Goal: Task Accomplishment & Management: Manage account settings

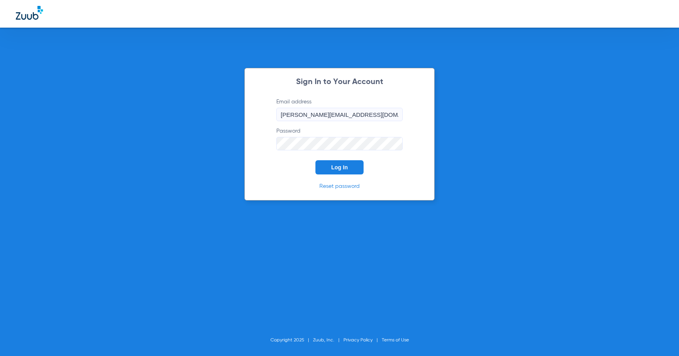
click at [338, 167] on span "Log In" at bounding box center [339, 167] width 17 height 6
click at [330, 171] on button "Log In" at bounding box center [339, 167] width 48 height 14
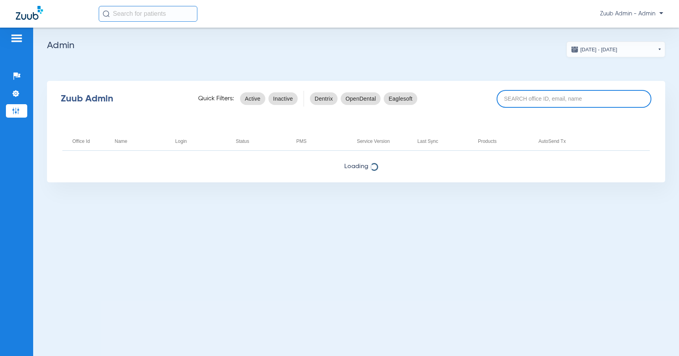
click at [535, 100] on input at bounding box center [574, 99] width 155 height 18
paste input "17005777"
type input "17005777"
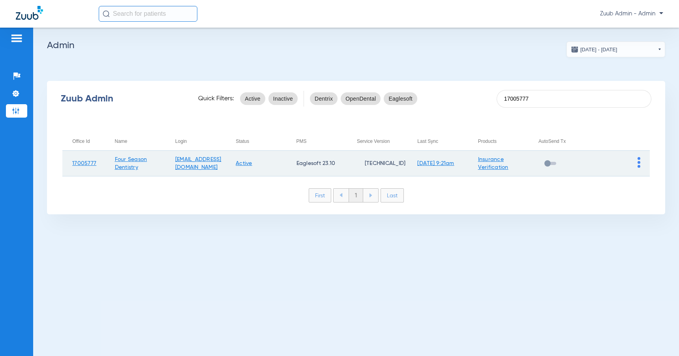
click at [640, 160] on img at bounding box center [639, 162] width 3 height 11
click at [625, 175] on button "View Account" at bounding box center [617, 179] width 46 height 16
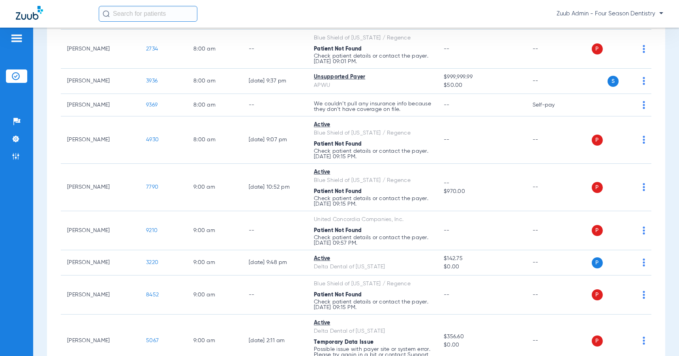
scroll to position [198, 0]
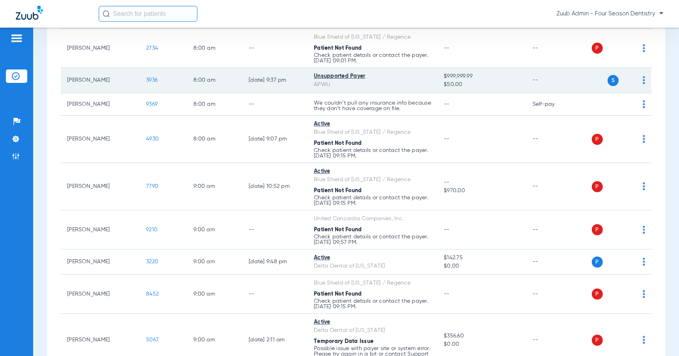
click at [149, 79] on span "3936" at bounding box center [151, 80] width 11 height 6
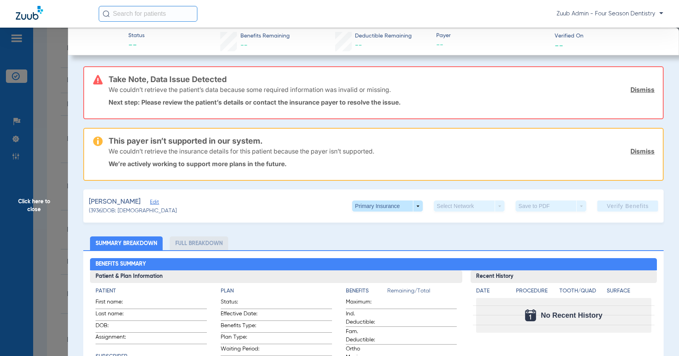
scroll to position [16, 0]
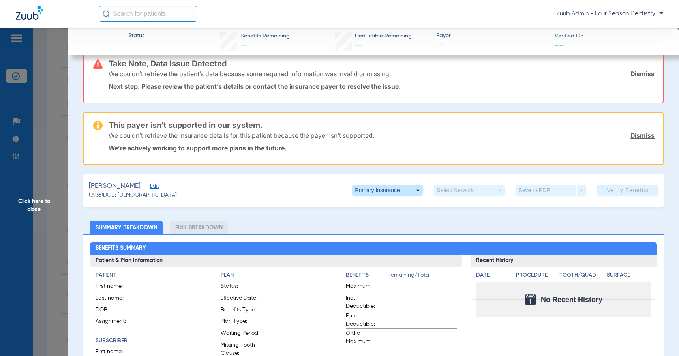
click at [38, 203] on span "Click here to close" at bounding box center [34, 206] width 68 height 356
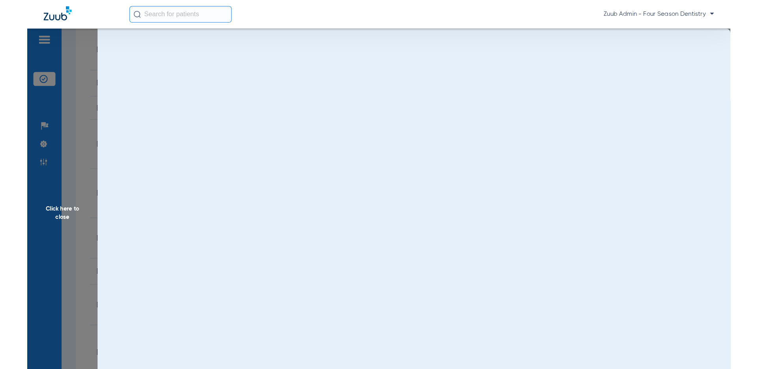
scroll to position [0, 0]
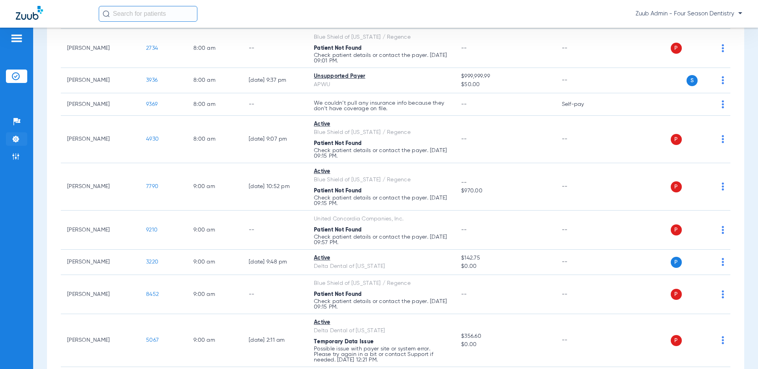
click at [19, 138] on img at bounding box center [16, 139] width 8 height 8
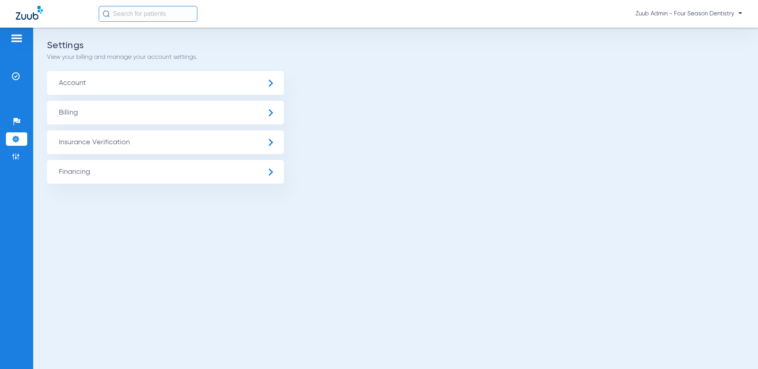
click at [190, 141] on span "Insurance Verification" at bounding box center [165, 142] width 237 height 24
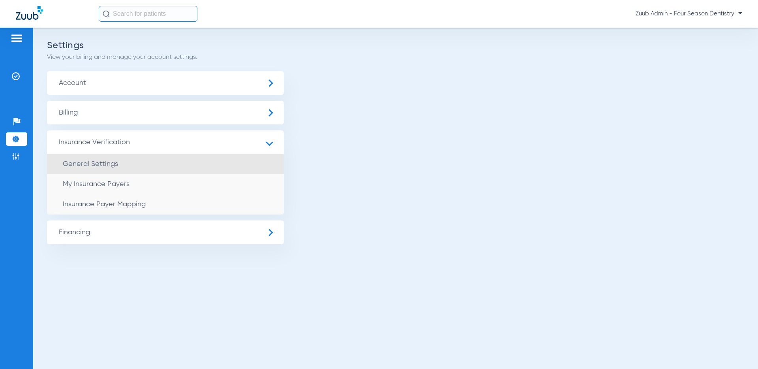
click at [167, 161] on li "General Settings" at bounding box center [165, 164] width 237 height 20
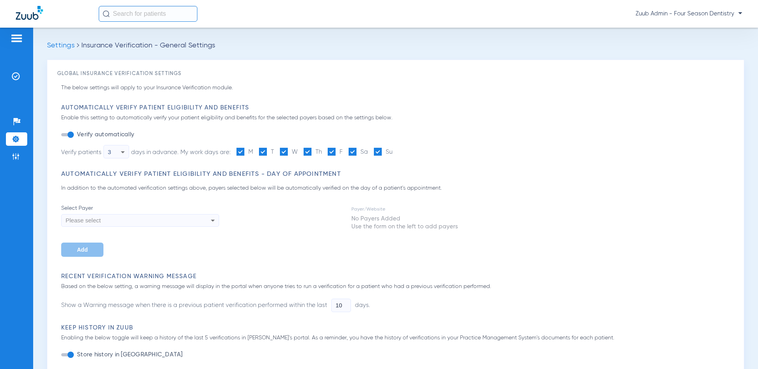
type input "3"
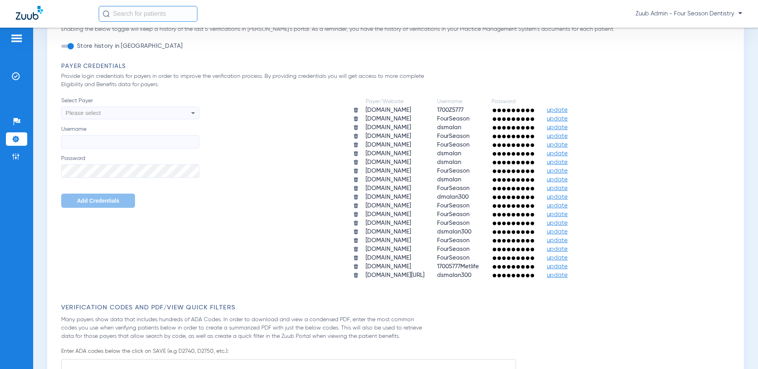
scroll to position [207, 0]
click at [189, 113] on icon at bounding box center [192, 111] width 9 height 9
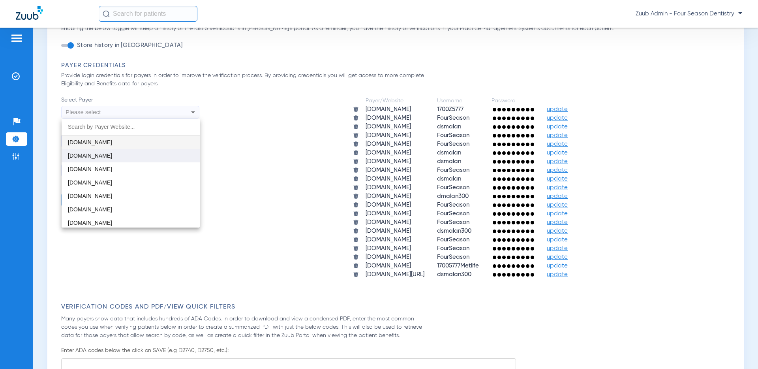
click at [107, 156] on mat-option "[DOMAIN_NAME]" at bounding box center [131, 155] width 138 height 13
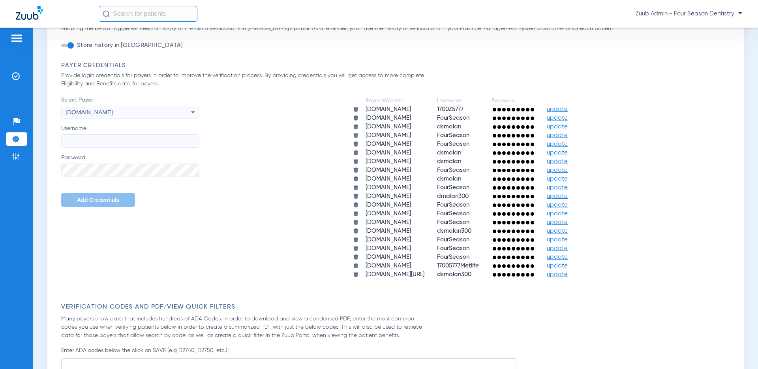
click at [142, 141] on input "Username" at bounding box center [130, 140] width 138 height 13
type input "ae"
click at [111, 135] on input "ae" at bounding box center [130, 140] width 138 height 13
click at [161, 137] on input "Username" at bounding box center [130, 140] width 138 height 13
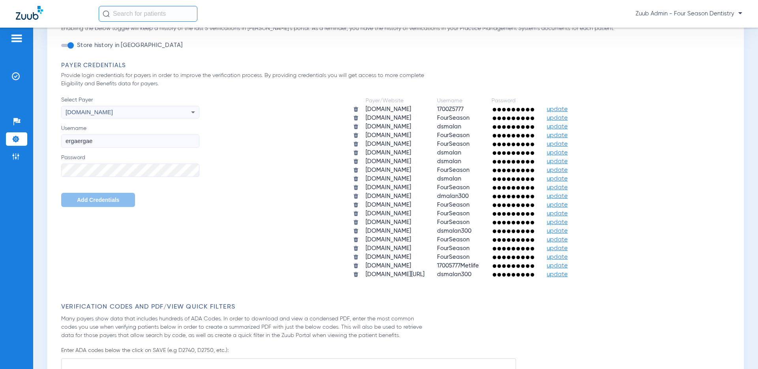
type input "ergaergae"
click at [250, 139] on div "Payer/Website Username Password [DOMAIN_NAME] 1700Z5777 update [DOMAIN_NAME] Fo…" at bounding box center [466, 187] width 535 height 183
drag, startPoint x: 114, startPoint y: 143, endPoint x: 66, endPoint y: 141, distance: 48.6
click at [66, 141] on input "ergaergae" at bounding box center [130, 140] width 138 height 13
click at [56, 169] on div "Global Insurance Verification Settings The below settings will apply to your In…" at bounding box center [395, 286] width 697 height 867
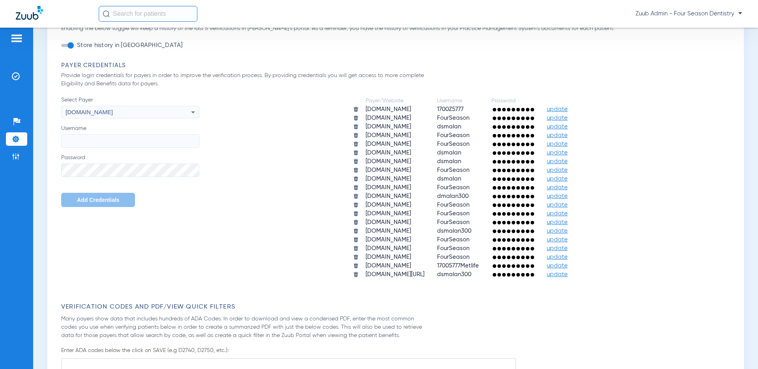
click at [621, 80] on div "Payer Credentials Provide login credentials for payers in order to improve the …" at bounding box center [397, 171] width 673 height 218
click at [17, 78] on img at bounding box center [16, 76] width 8 height 8
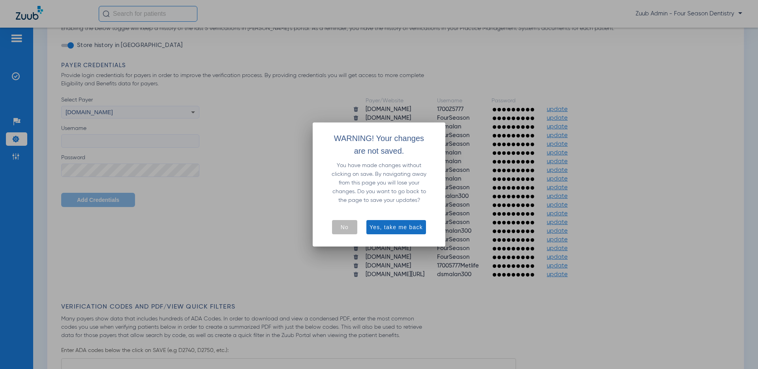
click at [414, 228] on span "Yes, take me back" at bounding box center [396, 227] width 53 height 8
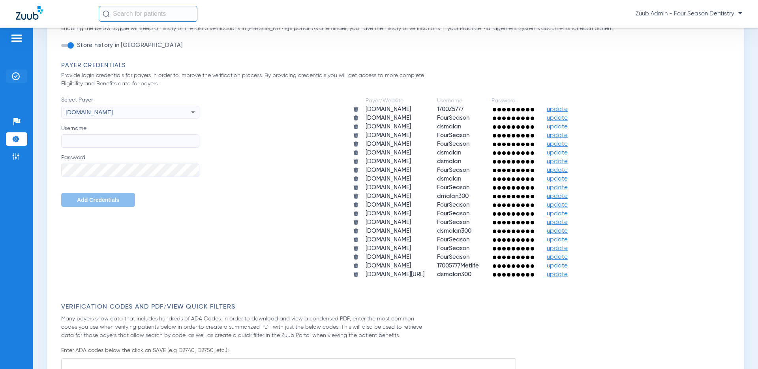
click at [21, 77] on li "Insurance Verification" at bounding box center [16, 75] width 21 height 13
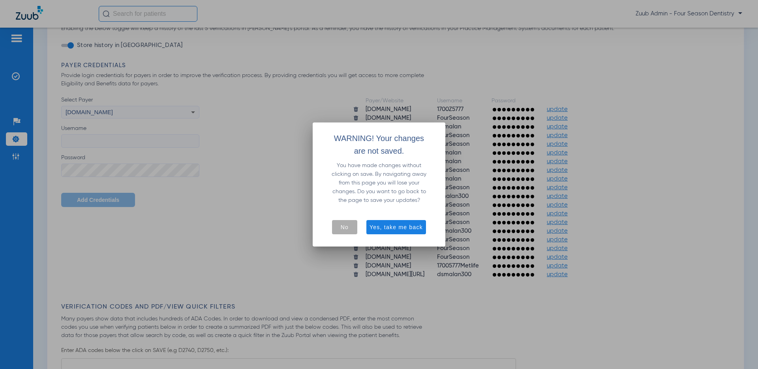
click at [344, 226] on span "No" at bounding box center [345, 227] width 8 height 8
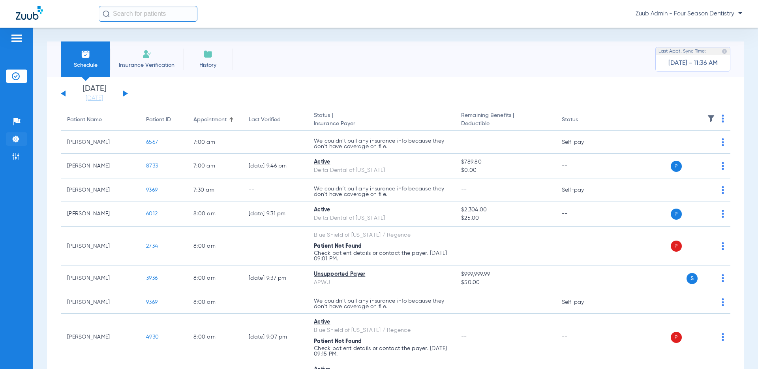
click at [17, 140] on img at bounding box center [16, 139] width 8 height 8
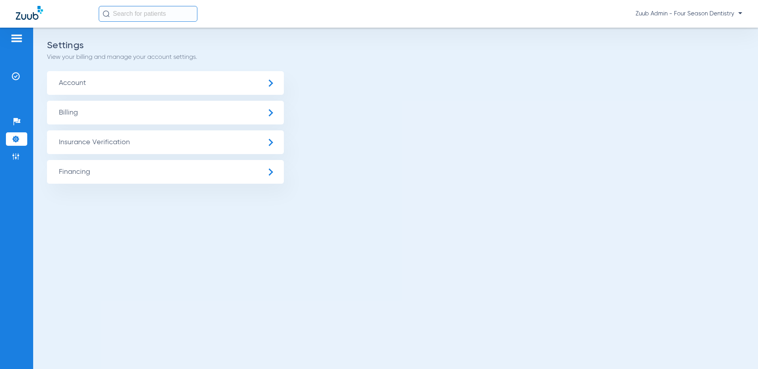
click at [17, 41] on img at bounding box center [16, 38] width 13 height 9
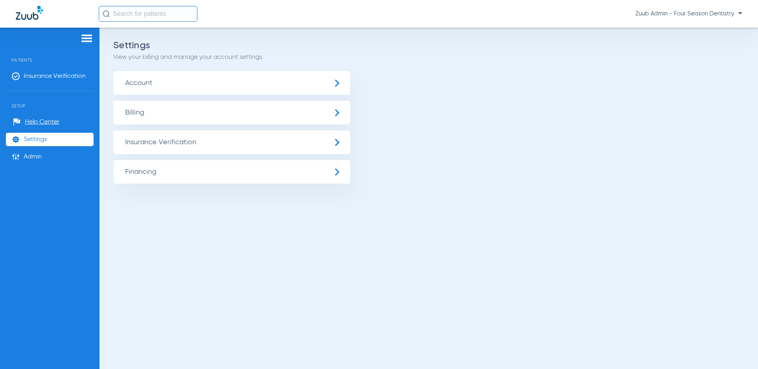
click at [169, 141] on span "Insurance Verification" at bounding box center [231, 142] width 237 height 24
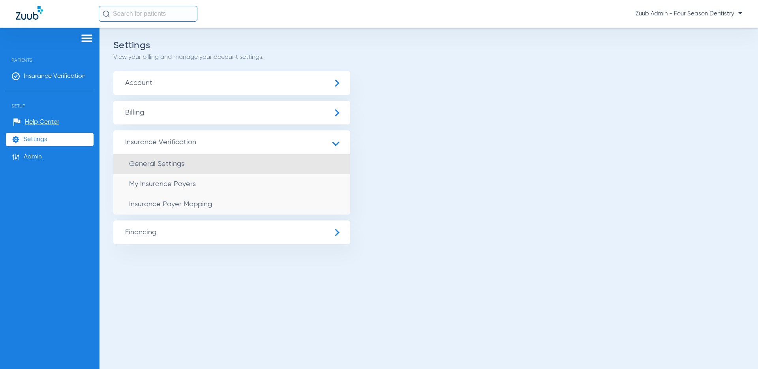
click at [168, 163] on span "General Settings" at bounding box center [156, 163] width 55 height 7
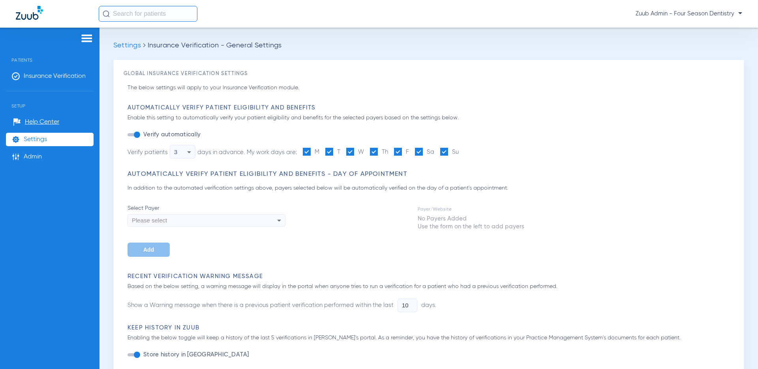
type input "3"
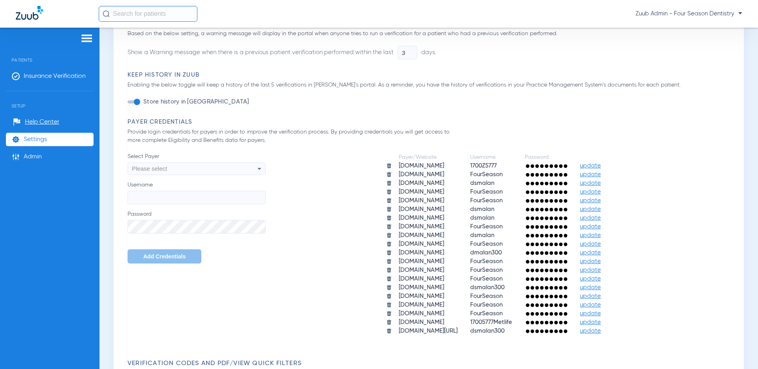
scroll to position [162, 0]
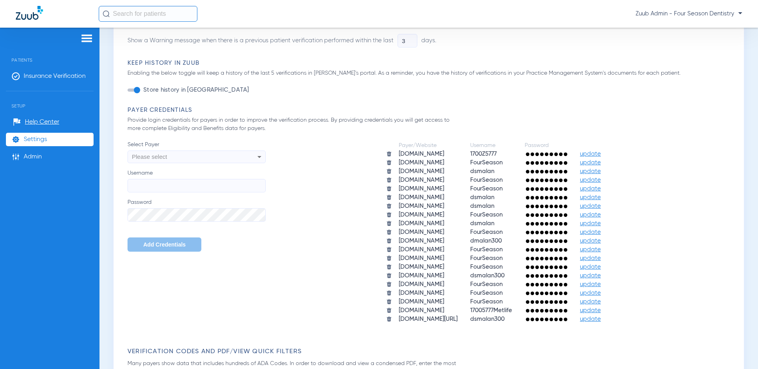
drag, startPoint x: 381, startPoint y: 151, endPoint x: 426, endPoint y: 330, distance: 184.5
click at [426, 330] on form "Automatically Verify Patient Eligibility and Benefits Enable this setting to au…" at bounding box center [431, 352] width 606 height 821
click at [296, 150] on div "Payer/Website Username Password [DOMAIN_NAME] 1700Z5777 update [DOMAIN_NAME] Fo…" at bounding box center [500, 232] width 468 height 183
click at [260, 156] on icon at bounding box center [259, 157] width 4 height 2
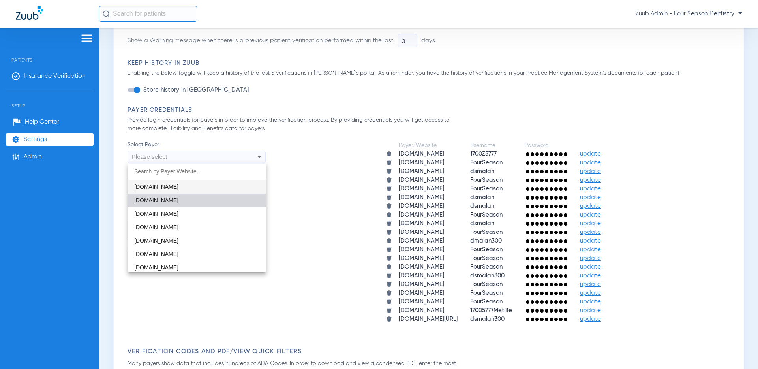
click at [178, 199] on mat-option "[DOMAIN_NAME]" at bounding box center [197, 199] width 138 height 13
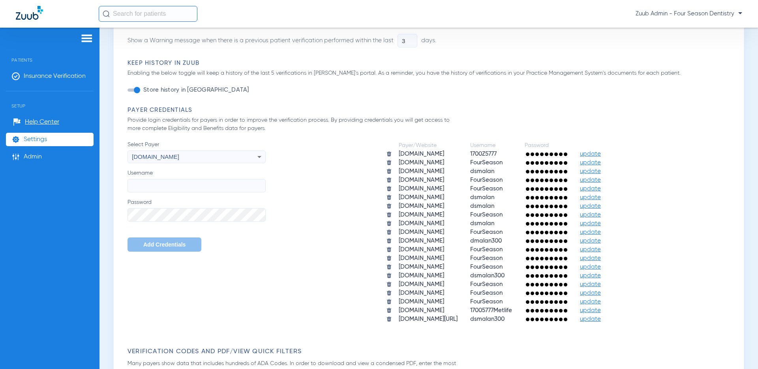
click at [165, 185] on input "Username" at bounding box center [197, 185] width 138 height 13
click at [311, 163] on div "Payer/Website Username Password [DOMAIN_NAME] 1700Z5777 update [DOMAIN_NAME] Fo…" at bounding box center [500, 232] width 468 height 183
drag, startPoint x: 200, startPoint y: 187, endPoint x: 134, endPoint y: 185, distance: 66.0
click at [134, 185] on input "argaregae" at bounding box center [197, 185] width 138 height 13
type input "a"
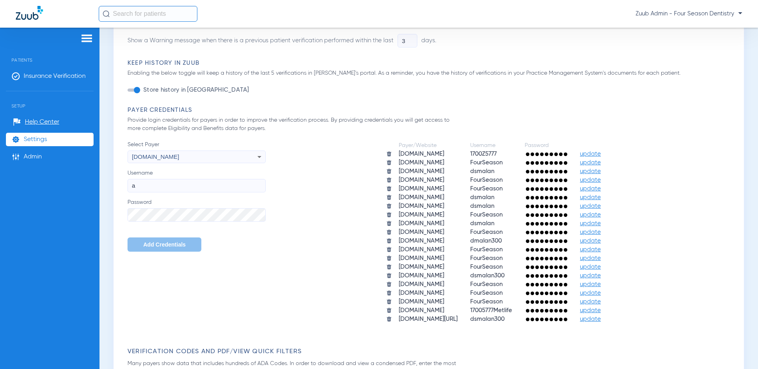
drag, startPoint x: 140, startPoint y: 185, endPoint x: 120, endPoint y: 184, distance: 20.2
click at [120, 184] on div "Global Insurance Verification Settings The below settings will apply to your In…" at bounding box center [428, 334] width 631 height 875
click at [122, 211] on div "Global Insurance Verification Settings The below settings will apply to your In…" at bounding box center [428, 334] width 631 height 875
click at [120, 214] on div "Global Insurance Verification Settings The below settings will apply to your In…" at bounding box center [428, 334] width 631 height 875
click at [214, 160] on div "[DOMAIN_NAME]" at bounding box center [183, 156] width 103 height 13
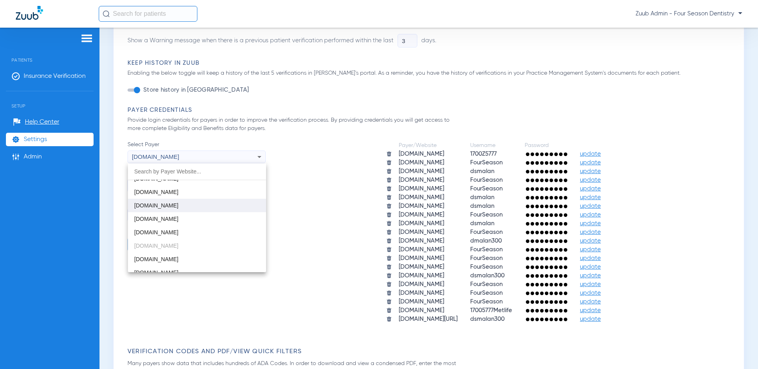
scroll to position [955, 0]
click at [323, 174] on div at bounding box center [379, 184] width 758 height 369
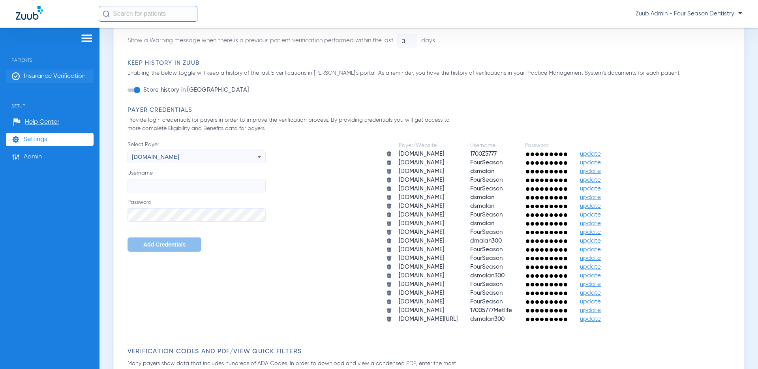
click at [34, 77] on span "Insurance Verification" at bounding box center [55, 76] width 62 height 8
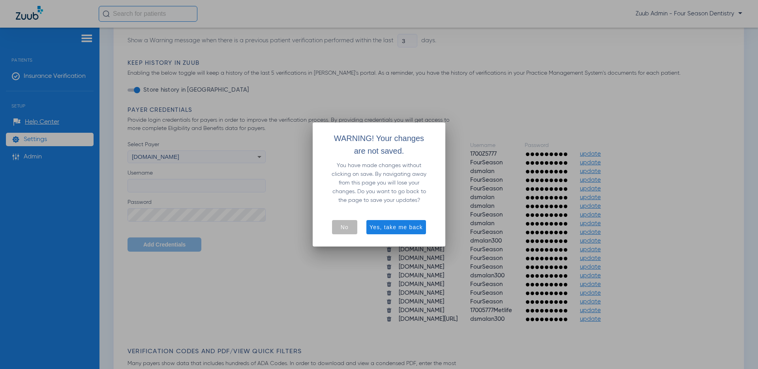
drag, startPoint x: 346, startPoint y: 226, endPoint x: 321, endPoint y: 225, distance: 25.3
click at [346, 226] on span "No" at bounding box center [345, 227] width 8 height 8
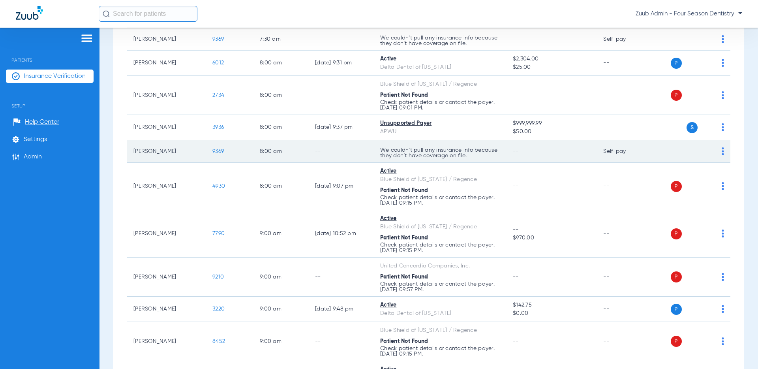
scroll to position [148, 0]
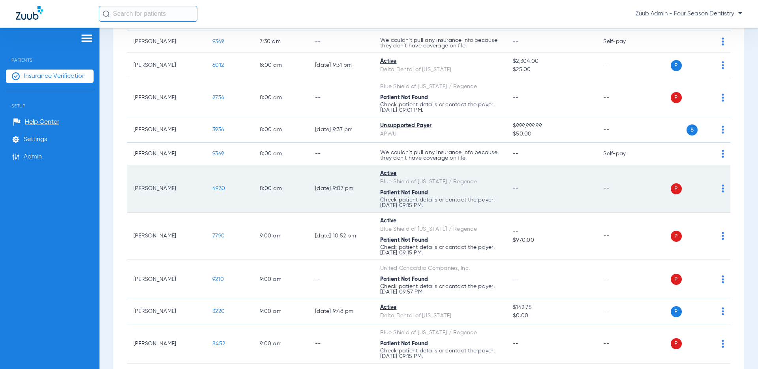
drag, startPoint x: 375, startPoint y: 177, endPoint x: 463, endPoint y: 184, distance: 87.5
click at [461, 184] on td "Active Blue Shield of [US_STATE] / Regence Patient Not Found Check patient deta…" at bounding box center [440, 188] width 133 height 47
drag, startPoint x: 461, startPoint y: 184, endPoint x: 379, endPoint y: 182, distance: 82.1
click at [379, 182] on td "Active Blue Shield of [US_STATE] / Regence Patient Not Found Check patient deta…" at bounding box center [440, 188] width 133 height 47
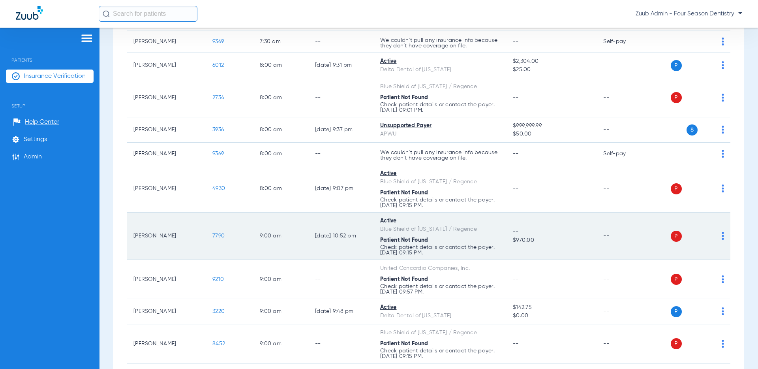
drag, startPoint x: 471, startPoint y: 227, endPoint x: 383, endPoint y: 231, distance: 88.9
click at [383, 231] on div "Blue Shield of [US_STATE] / Regence" at bounding box center [440, 229] width 120 height 8
click at [478, 236] on div "Patient Not Found" at bounding box center [440, 240] width 120 height 8
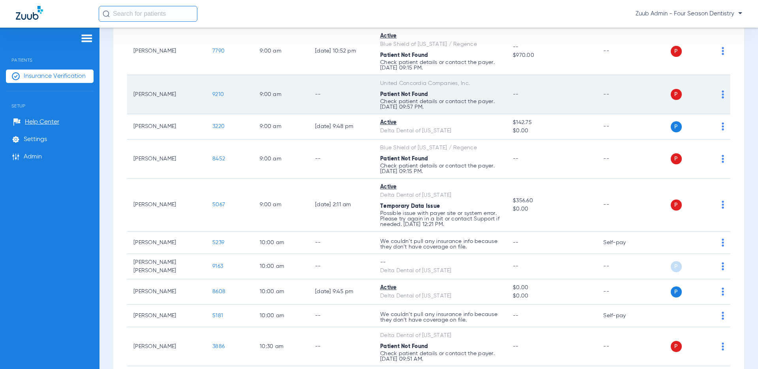
scroll to position [333, 0]
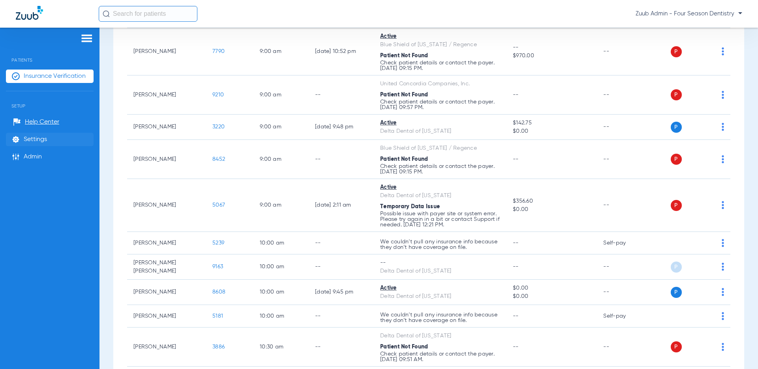
click at [24, 137] on span "Settings" at bounding box center [35, 139] width 23 height 8
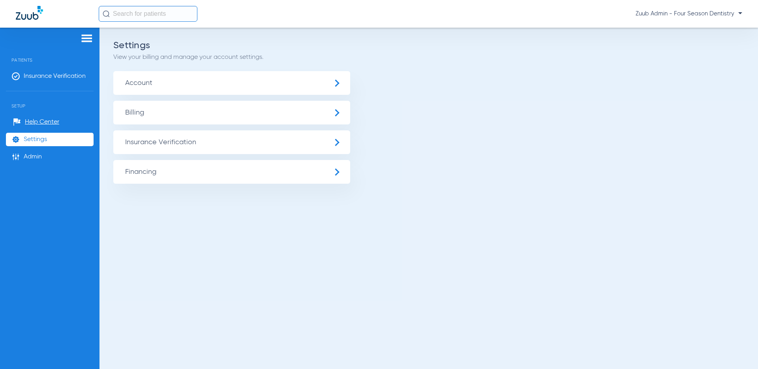
click at [136, 148] on span "Insurance Verification" at bounding box center [231, 142] width 237 height 24
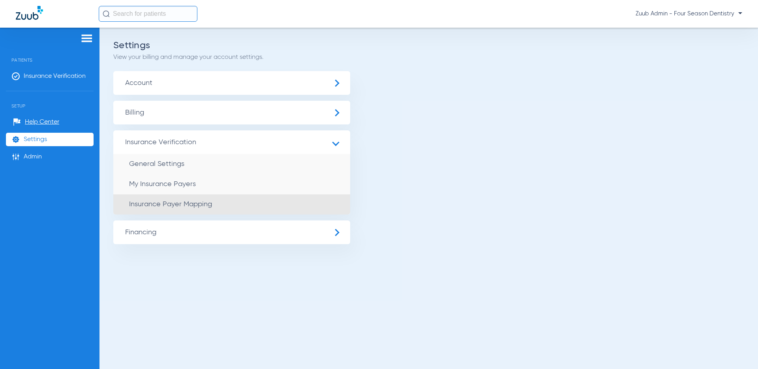
click at [152, 199] on li "Insurance Payer Mapping" at bounding box center [231, 204] width 237 height 20
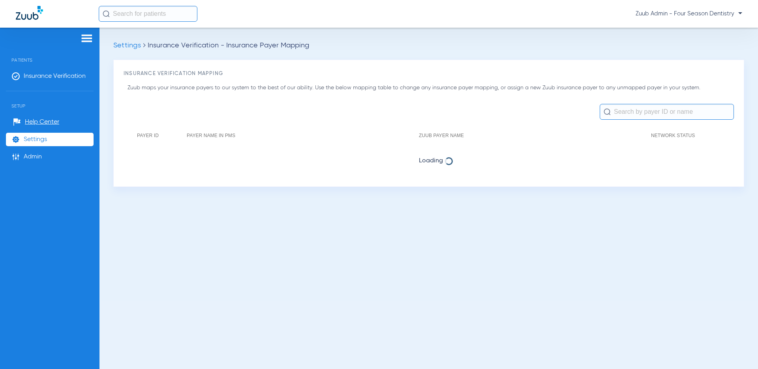
click at [630, 113] on input "text" at bounding box center [667, 112] width 134 height 16
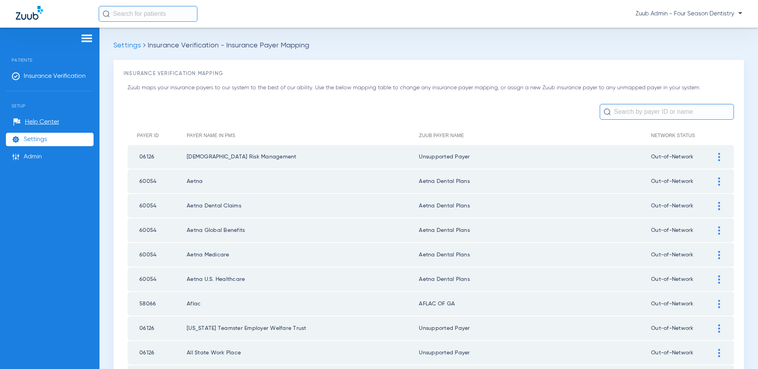
click at [628, 110] on input "text" at bounding box center [667, 112] width 134 height 16
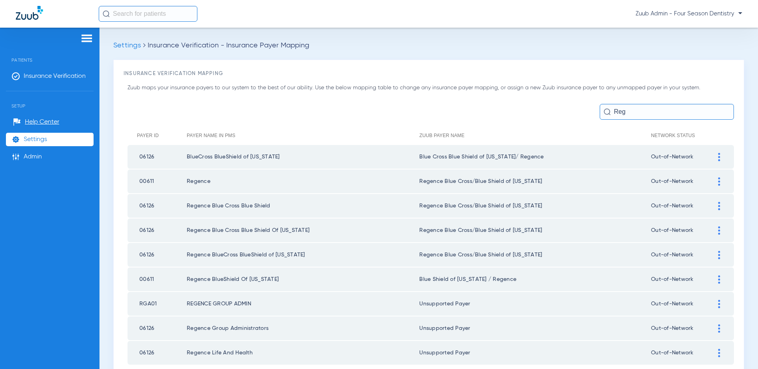
type input "Reg"
click at [679, 153] on img at bounding box center [719, 157] width 2 height 8
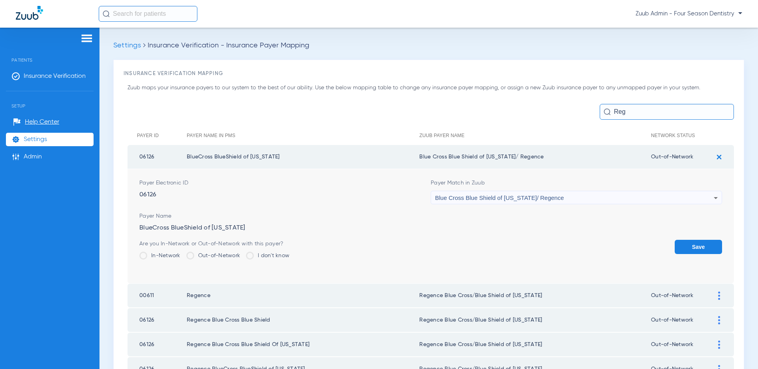
click at [661, 193] on div "Blue Cross Blue Shield of [US_STATE]/ Regence" at bounding box center [574, 197] width 279 height 13
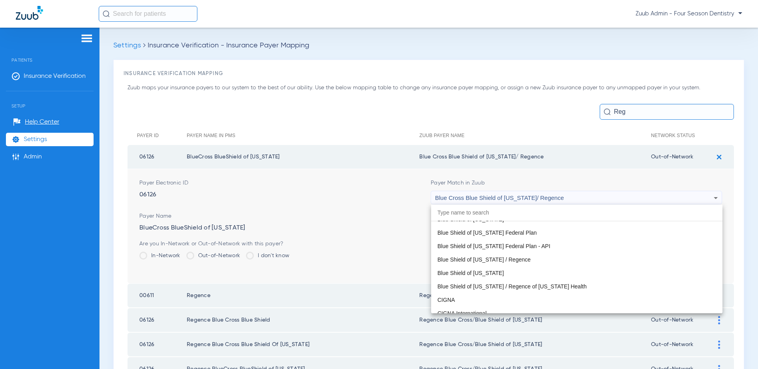
scroll to position [1192, 0]
click at [353, 112] on div at bounding box center [379, 184] width 758 height 369
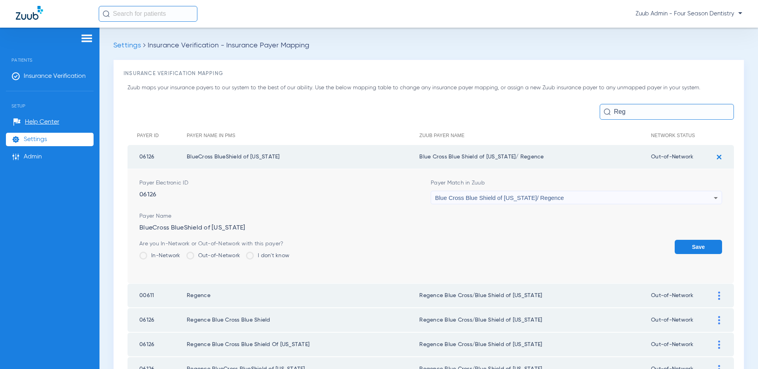
click at [556, 199] on div "Blue Cross Blue Shield of [US_STATE]/ Regence" at bounding box center [574, 197] width 279 height 13
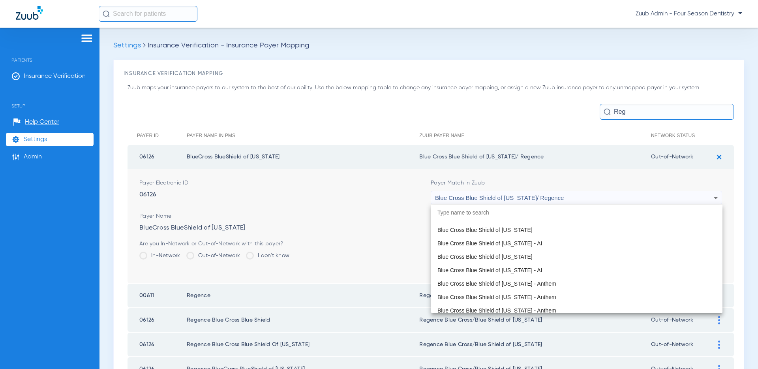
scroll to position [655, 0]
click at [54, 75] on div at bounding box center [379, 184] width 758 height 369
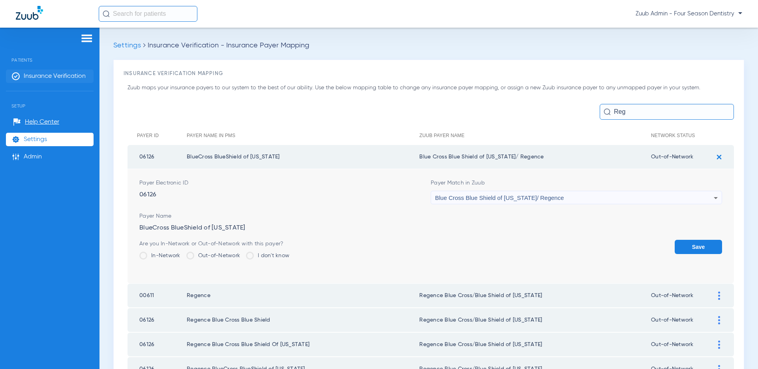
click at [55, 76] on span "Insurance Verification" at bounding box center [55, 76] width 62 height 8
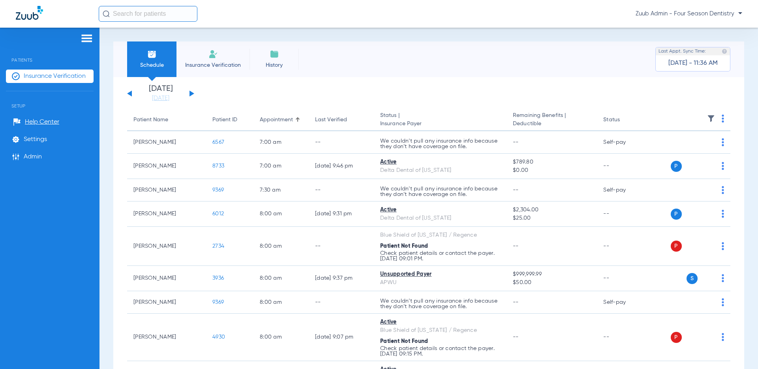
click at [192, 92] on button at bounding box center [192, 93] width 5 height 6
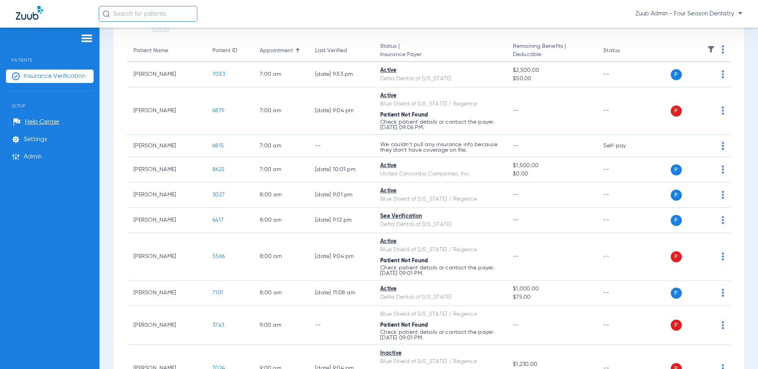
scroll to position [70, 0]
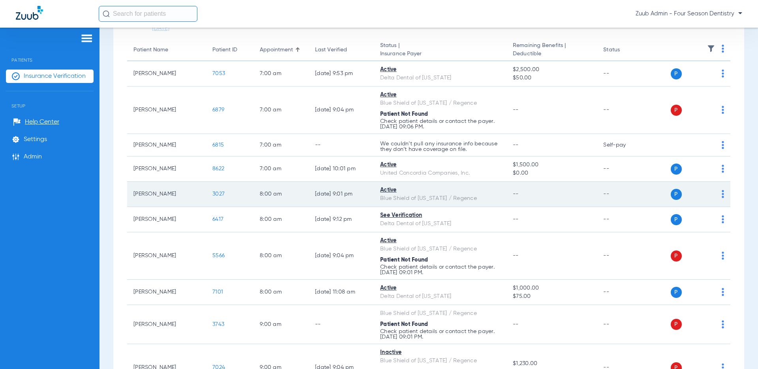
click at [218, 193] on span "3027" at bounding box center [218, 194] width 12 height 6
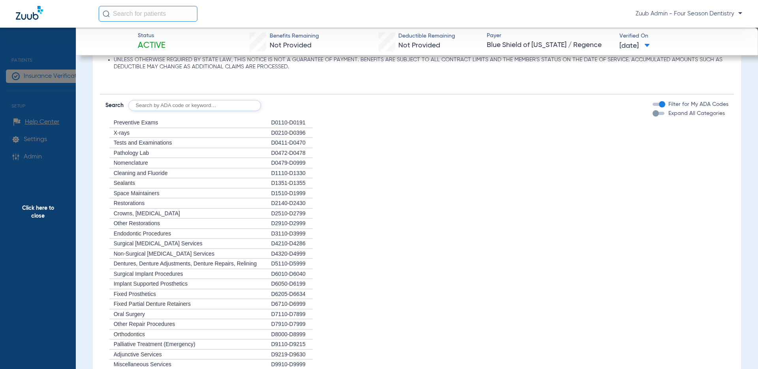
scroll to position [0, 0]
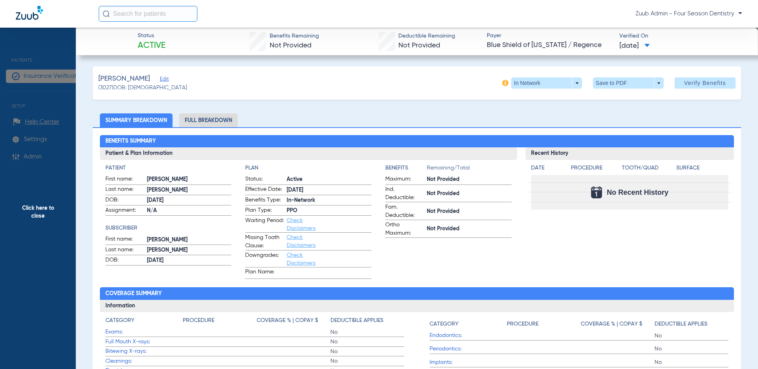
click at [36, 214] on span "Click here to close" at bounding box center [38, 212] width 76 height 369
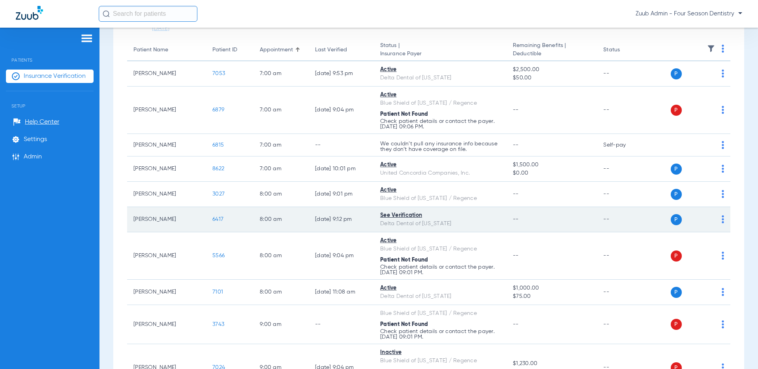
drag, startPoint x: 460, startPoint y: 221, endPoint x: 372, endPoint y: 223, distance: 88.1
click at [372, 223] on tr "[PERSON_NAME] 6417 8:00 AM [DATE] 9:12 PM See Verification Delta Dental of [US_…" at bounding box center [428, 219] width 603 height 25
drag, startPoint x: 477, startPoint y: 241, endPoint x: 404, endPoint y: 219, distance: 76.7
click at [477, 241] on div "Active" at bounding box center [440, 240] width 120 height 8
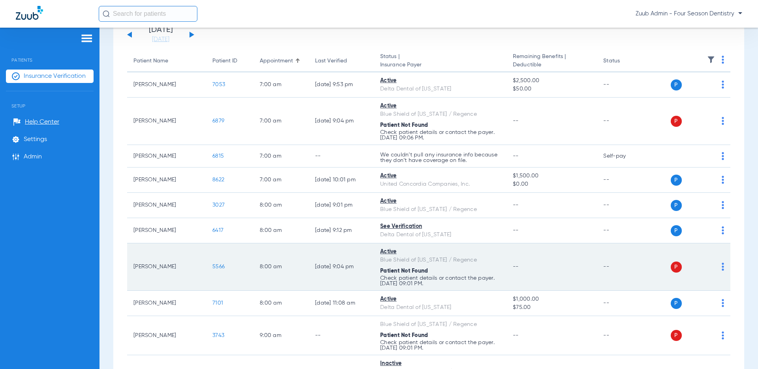
scroll to position [49, 0]
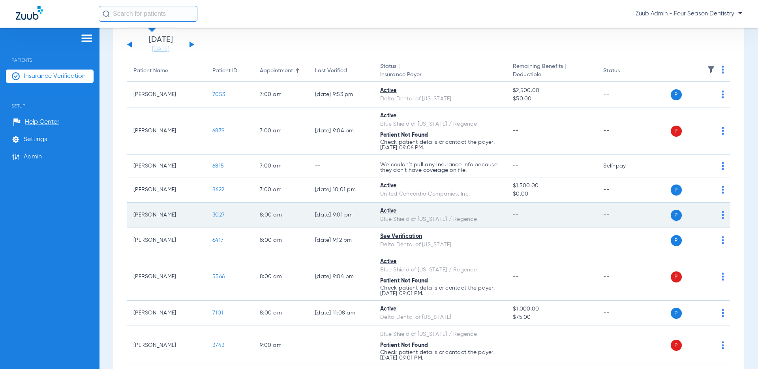
click at [219, 213] on span "3027" at bounding box center [218, 215] width 12 height 6
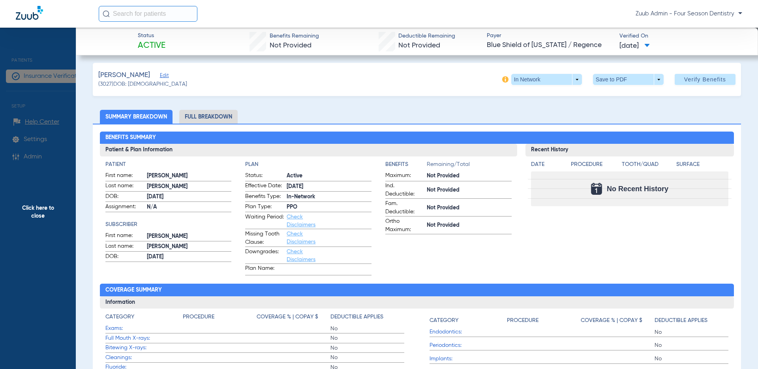
scroll to position [0, 0]
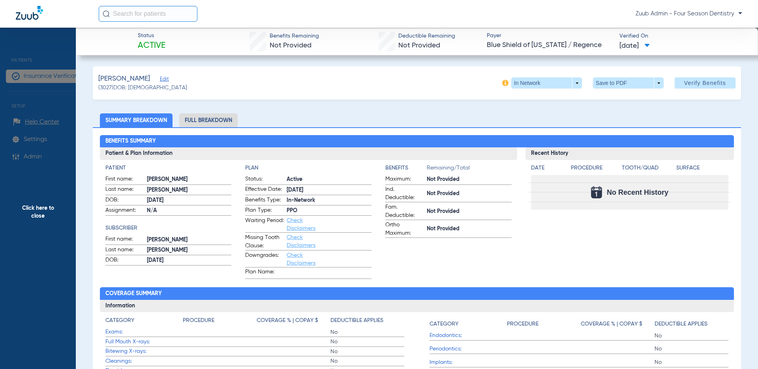
drag, startPoint x: 587, startPoint y: 45, endPoint x: 484, endPoint y: 45, distance: 103.4
click at [484, 45] on div "Status Active Benefits Remaining Not Provided Deductible Remaining Not Provided…" at bounding box center [417, 42] width 682 height 28
click at [31, 216] on span "Click here to close" at bounding box center [38, 212] width 76 height 369
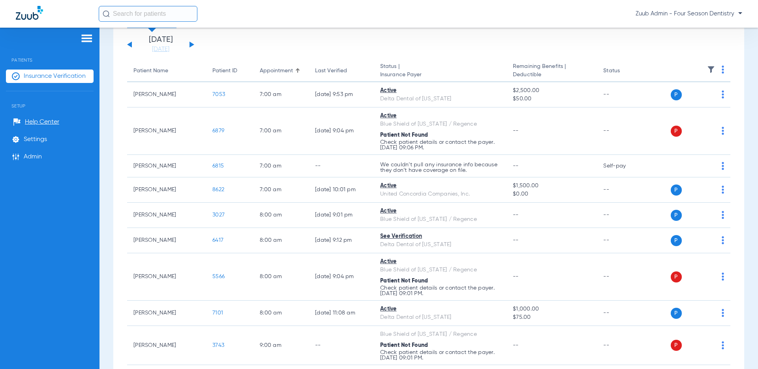
click at [679, 67] on img at bounding box center [711, 70] width 8 height 8
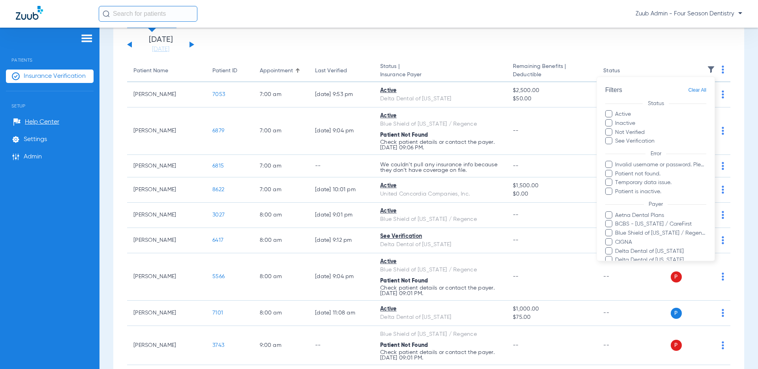
click at [619, 114] on label "Active" at bounding box center [655, 114] width 101 height 8
click at [632, 111] on input "Active" at bounding box center [632, 111] width 0 height 0
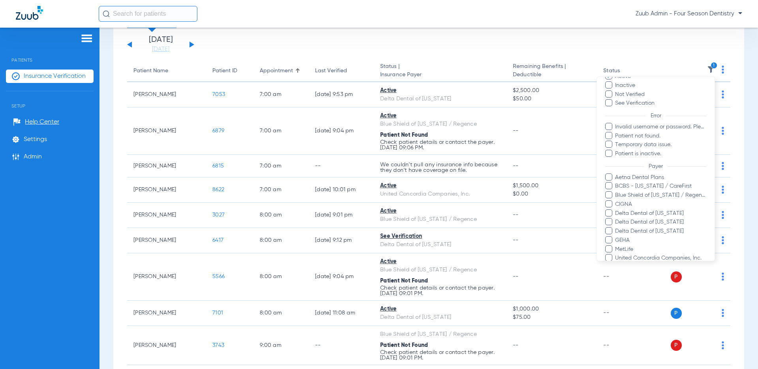
scroll to position [89, 0]
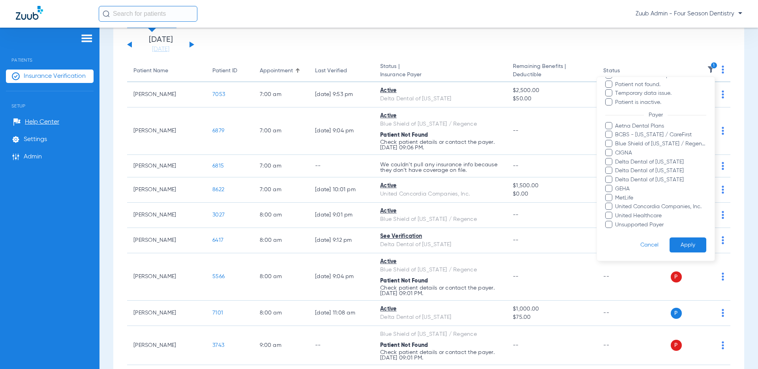
click at [679, 243] on button "Apply" at bounding box center [688, 244] width 37 height 15
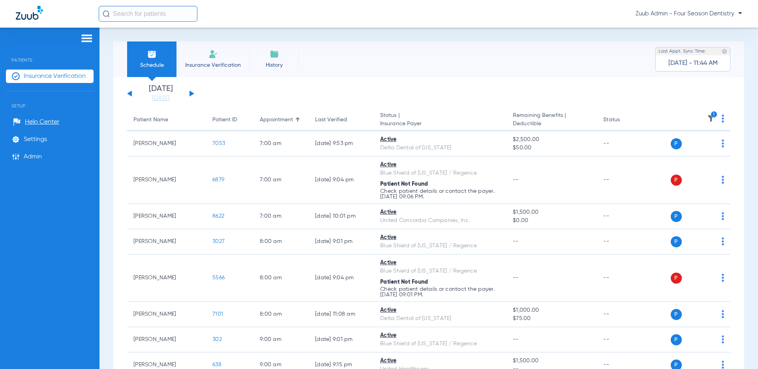
click at [191, 94] on button at bounding box center [192, 93] width 5 height 6
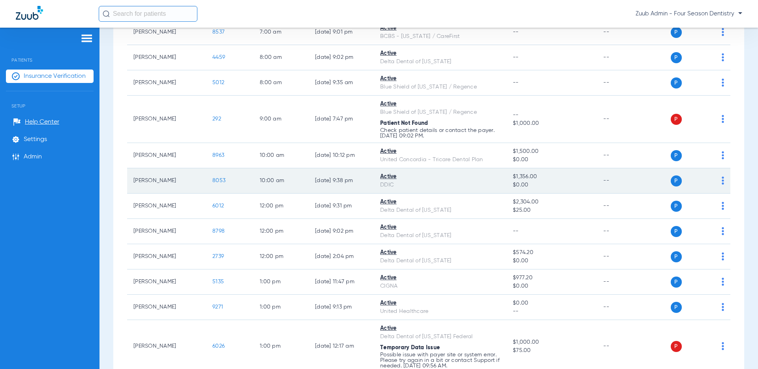
scroll to position [111, 0]
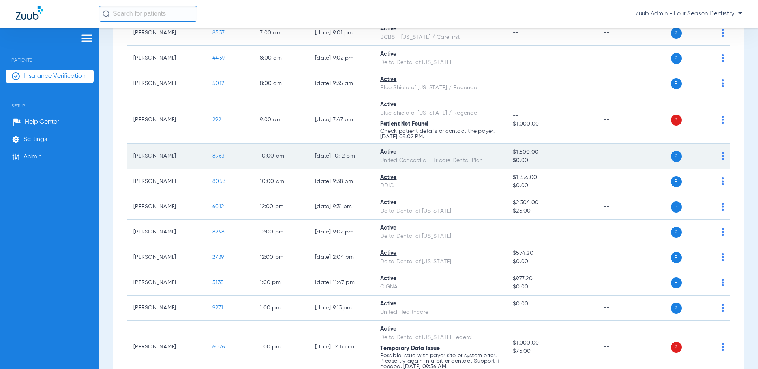
click at [215, 155] on span "8963" at bounding box center [218, 156] width 12 height 6
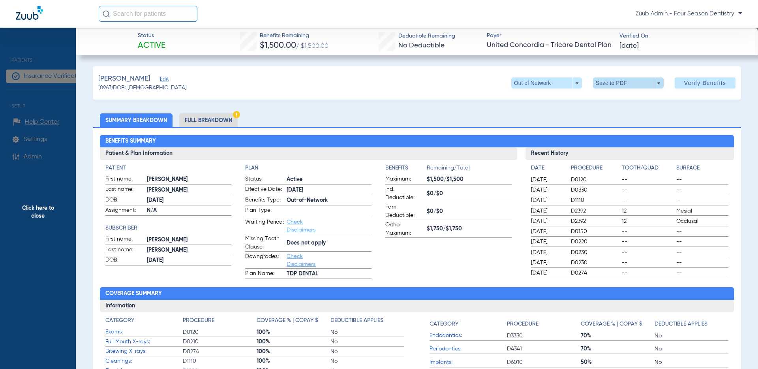
click at [643, 81] on span at bounding box center [628, 82] width 71 height 11
click at [634, 98] on span "Save to PDF" at bounding box center [631, 99] width 31 height 6
click at [625, 113] on ul "Summary Breakdown Full Breakdown" at bounding box center [417, 120] width 648 height 14
click at [37, 217] on span "Click here to close" at bounding box center [38, 212] width 76 height 369
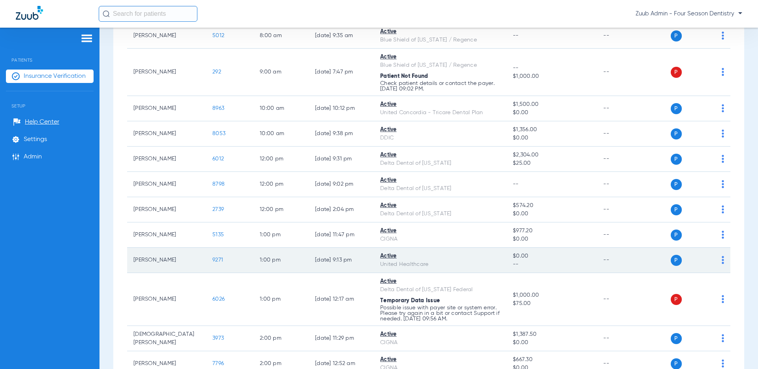
scroll to position [155, 0]
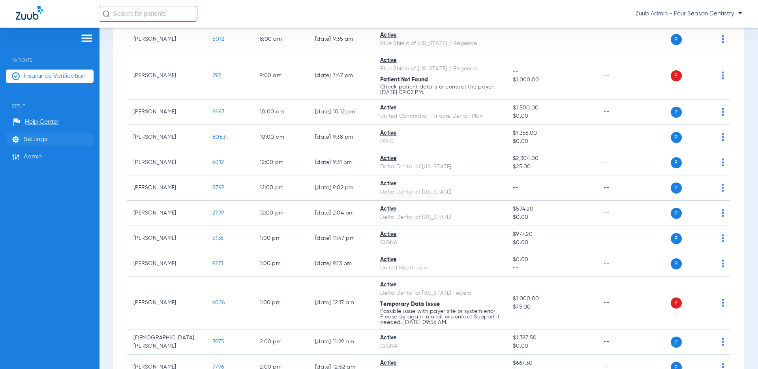
click at [44, 137] on span "Settings" at bounding box center [35, 139] width 23 height 8
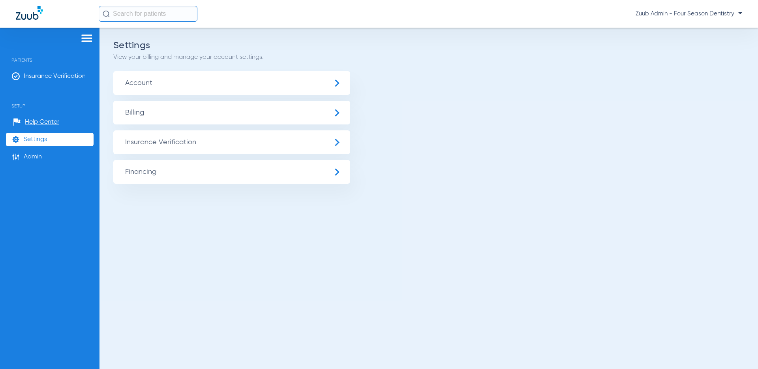
click at [133, 142] on span "Insurance Verification" at bounding box center [231, 142] width 237 height 24
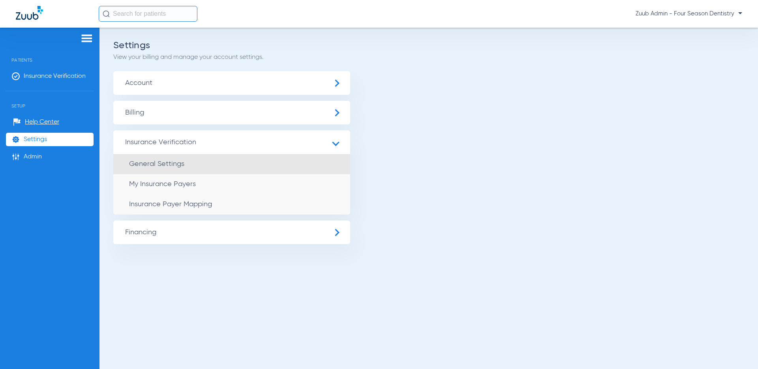
click at [138, 162] on span "General Settings" at bounding box center [156, 163] width 55 height 7
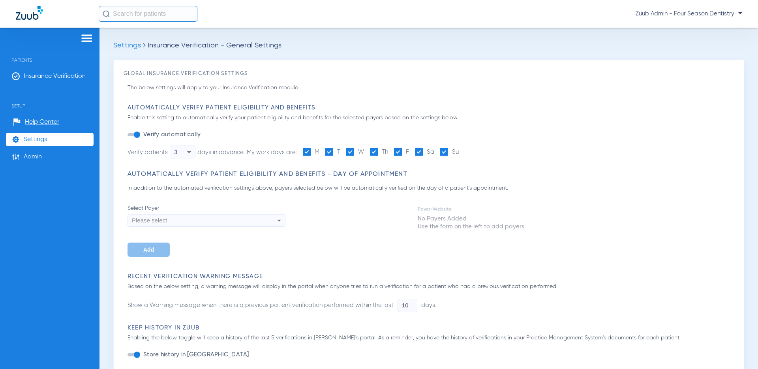
type input "3"
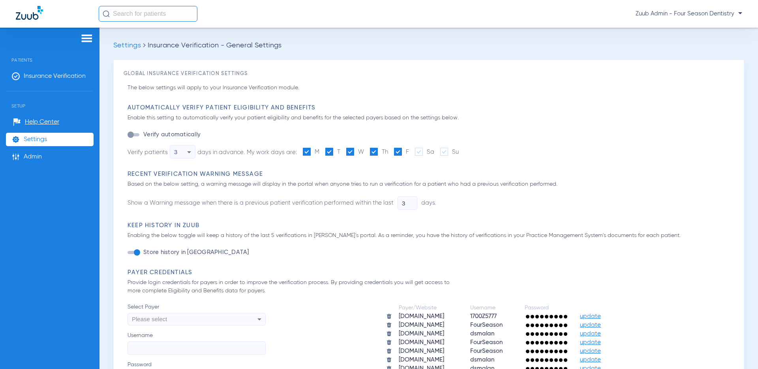
click at [191, 150] on icon at bounding box center [188, 151] width 9 height 9
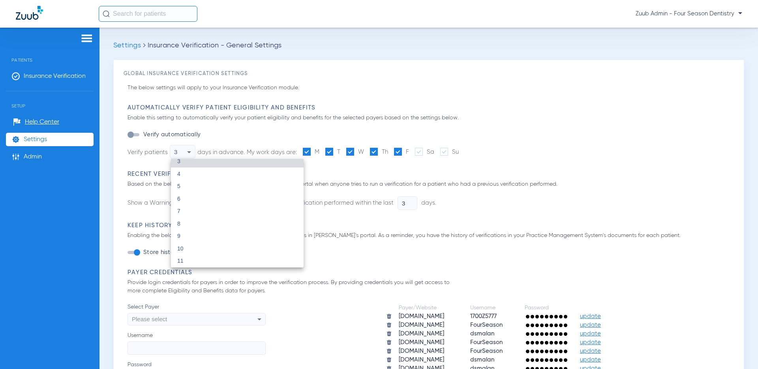
scroll to position [41, 0]
click at [569, 127] on div at bounding box center [379, 184] width 758 height 369
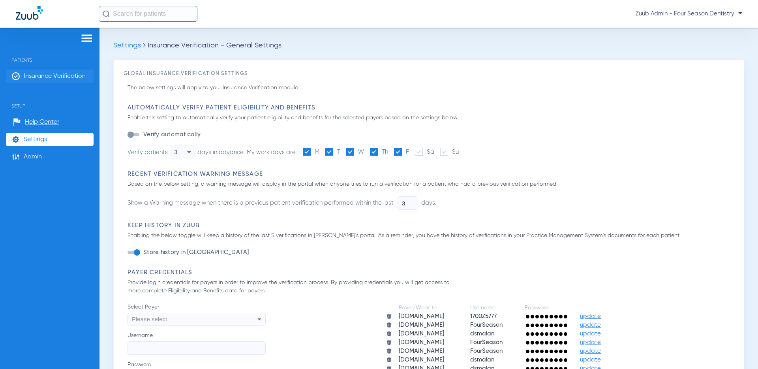
click at [75, 78] on span "Insurance Verification" at bounding box center [55, 76] width 62 height 8
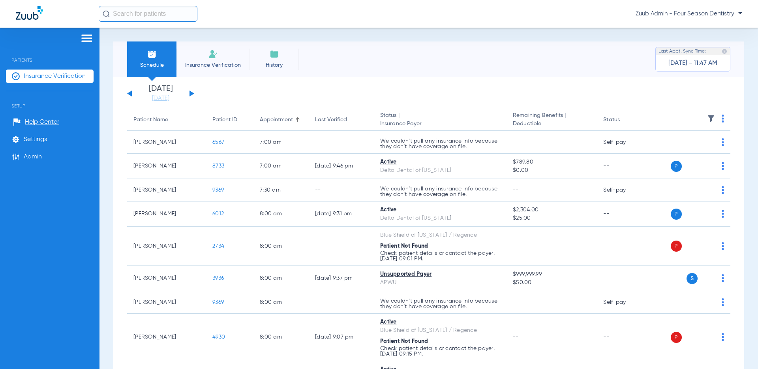
click at [190, 92] on button at bounding box center [192, 93] width 5 height 6
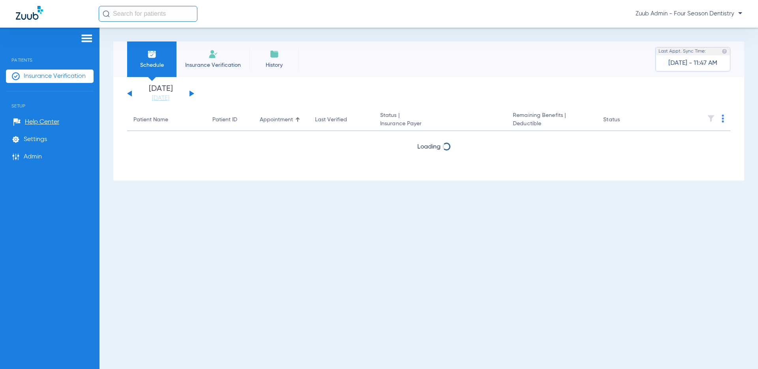
click at [190, 92] on button at bounding box center [192, 93] width 5 height 6
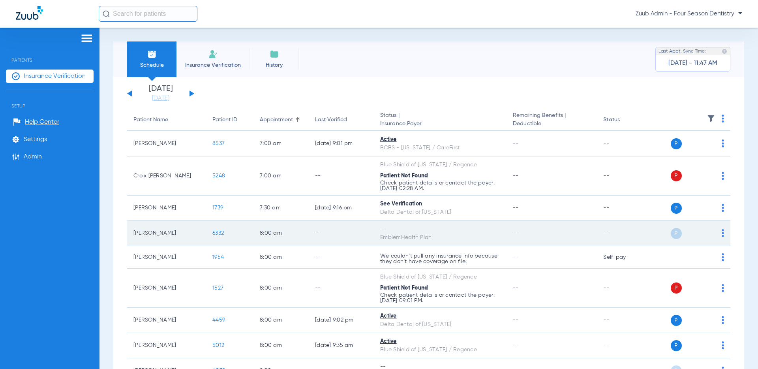
drag, startPoint x: 133, startPoint y: 235, endPoint x: 178, endPoint y: 237, distance: 44.7
click at [178, 237] on td "[PERSON_NAME]" at bounding box center [166, 233] width 79 height 25
click at [679, 233] on img at bounding box center [723, 233] width 2 height 8
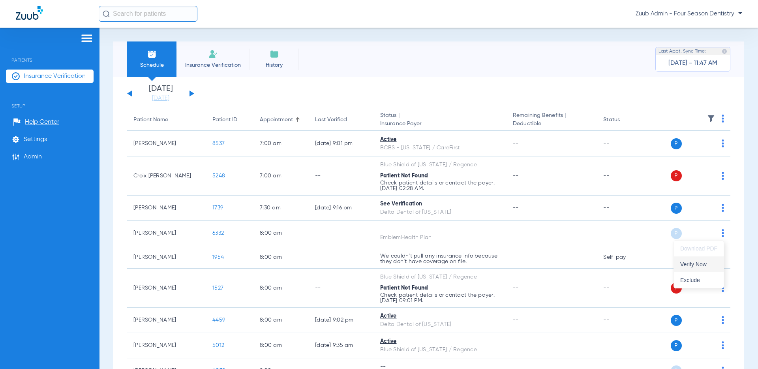
click at [679, 262] on span "Verify Now" at bounding box center [698, 264] width 37 height 6
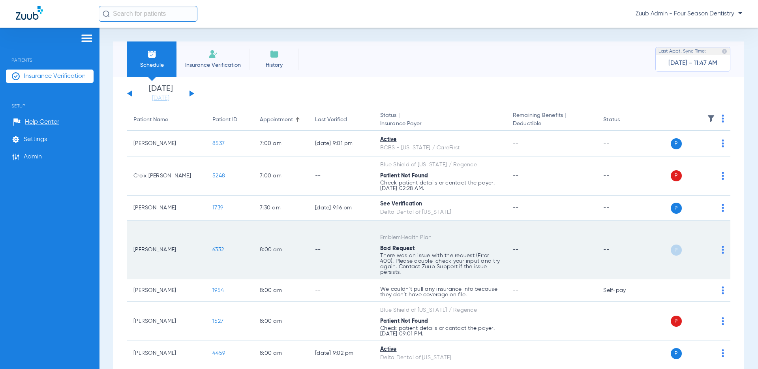
drag, startPoint x: 379, startPoint y: 236, endPoint x: 500, endPoint y: 270, distance: 125.5
click at [428, 272] on td "-- EmblemHealth Plan Bad Request There was an issue with the request (Error 400…" at bounding box center [440, 250] width 133 height 58
click at [679, 250] on img at bounding box center [723, 250] width 2 height 8
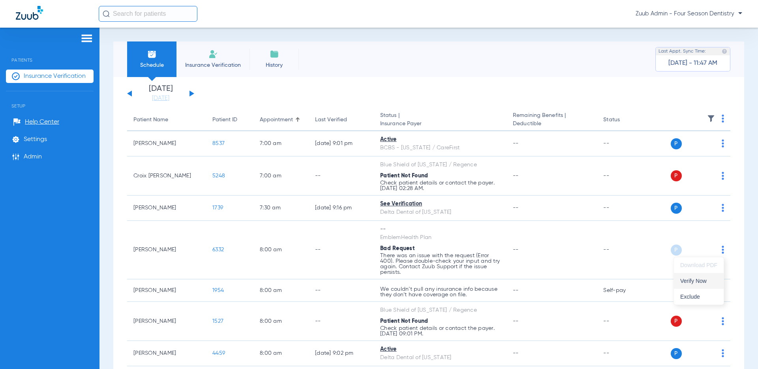
click at [679, 282] on span "Verify Now" at bounding box center [698, 281] width 37 height 6
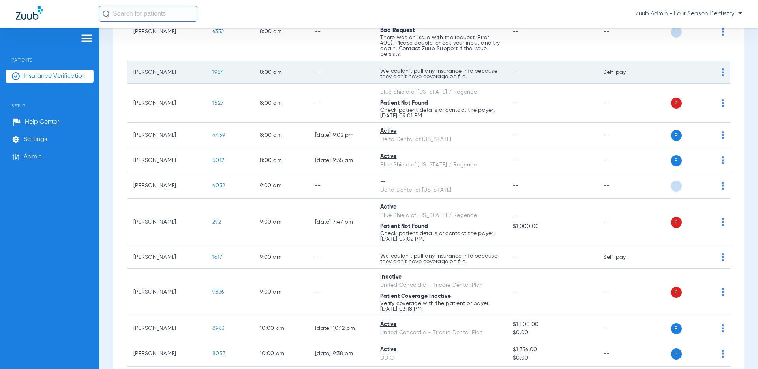
scroll to position [218, 0]
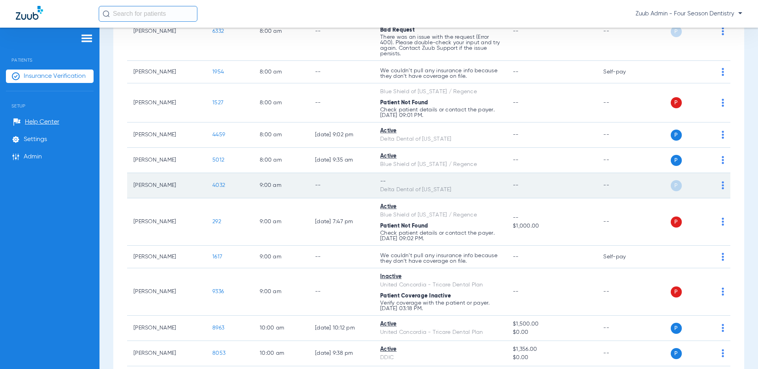
click at [679, 183] on img at bounding box center [723, 185] width 2 height 8
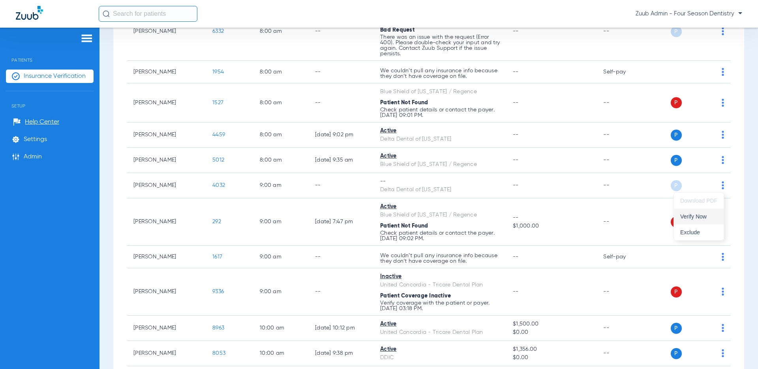
click at [679, 217] on span "Verify Now" at bounding box center [698, 217] width 37 height 6
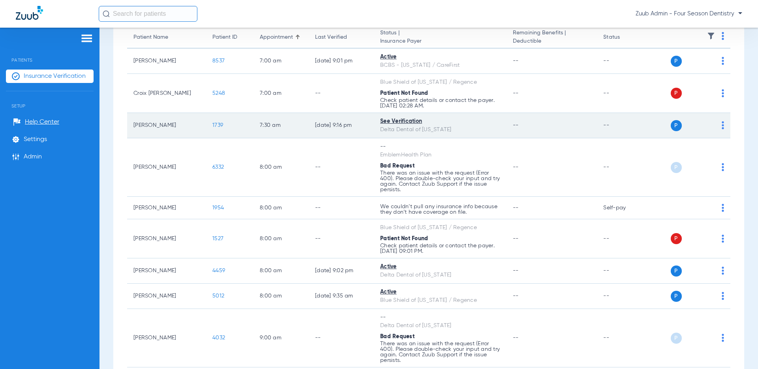
scroll to position [0, 0]
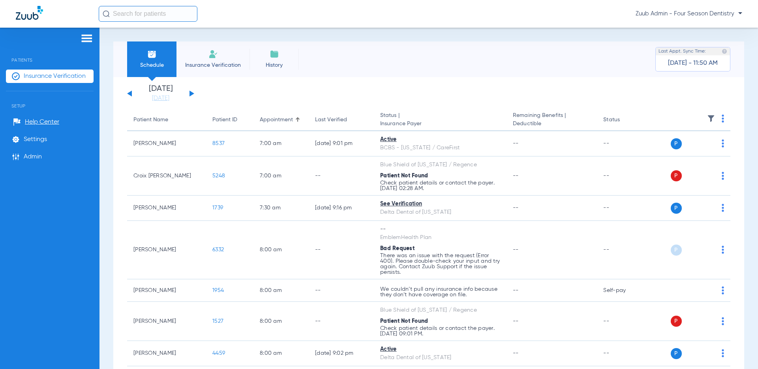
click at [192, 93] on button at bounding box center [192, 93] width 5 height 6
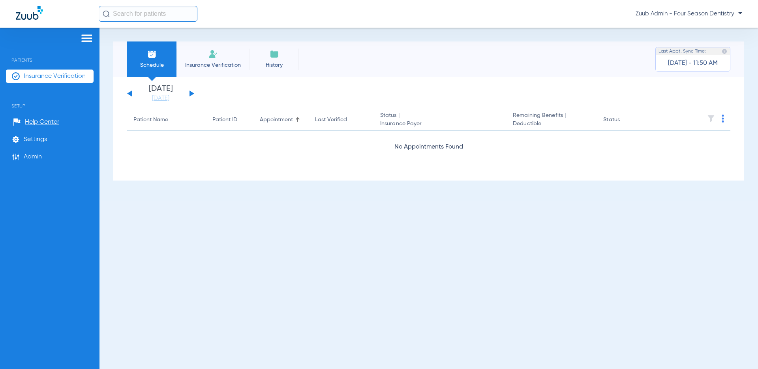
click at [190, 90] on div "[DATE] [DATE] [DATE] [DATE] [DATE] [DATE] [DATE] [DATE] [DATE] [DATE] [DATE] [D…" at bounding box center [160, 93] width 67 height 17
click at [191, 93] on button at bounding box center [192, 93] width 5 height 6
click at [190, 93] on button at bounding box center [192, 93] width 5 height 6
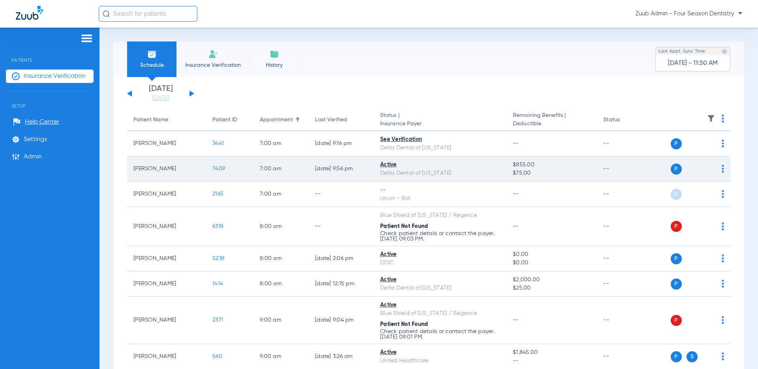
click at [215, 166] on span "7409" at bounding box center [218, 169] width 13 height 6
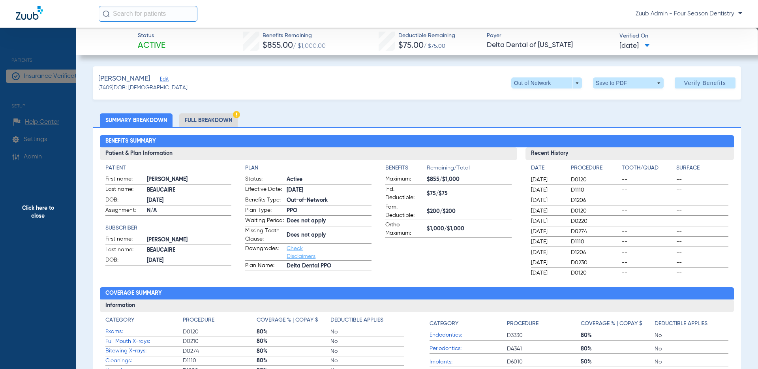
drag, startPoint x: 557, startPoint y: 276, endPoint x: 542, endPoint y: 177, distance: 99.8
click at [542, 177] on div "Date Procedure Tooth/Quad Surface [DATE] D0120 -- -- [DATE] D1110 -- -- [DATE] …" at bounding box center [630, 221] width 198 height 114
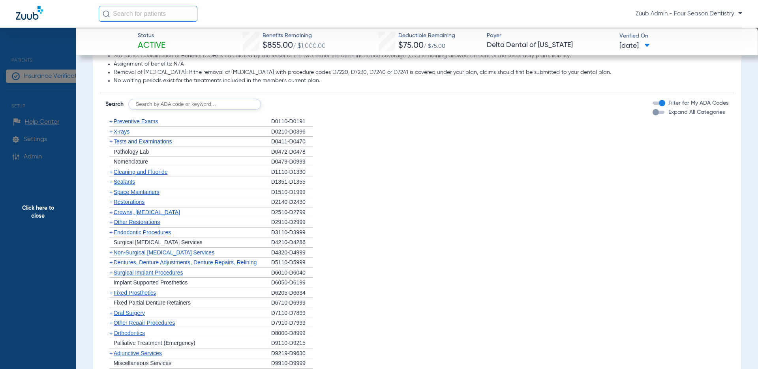
scroll to position [492, 0]
click at [130, 118] on span "Preventive Exams" at bounding box center [136, 120] width 45 height 6
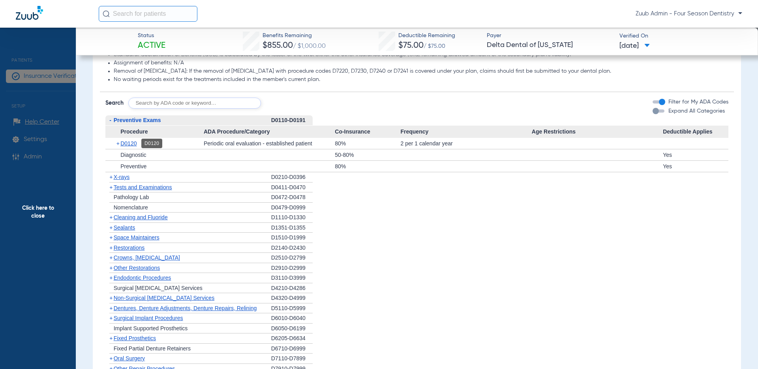
click at [129, 143] on span "D0120" at bounding box center [128, 143] width 16 height 6
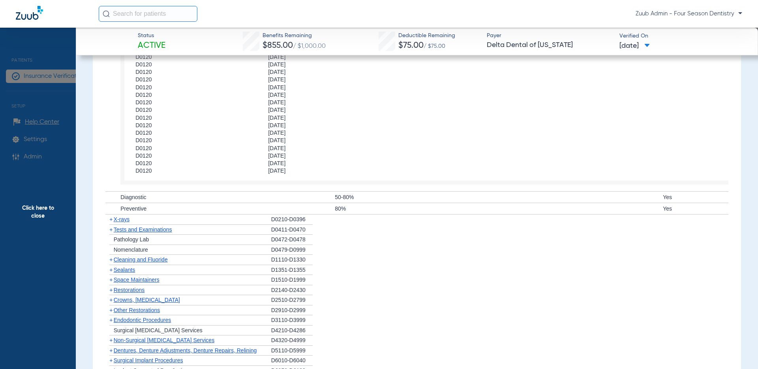
scroll to position [652, 0]
click at [124, 220] on span "X-rays" at bounding box center [122, 220] width 16 height 6
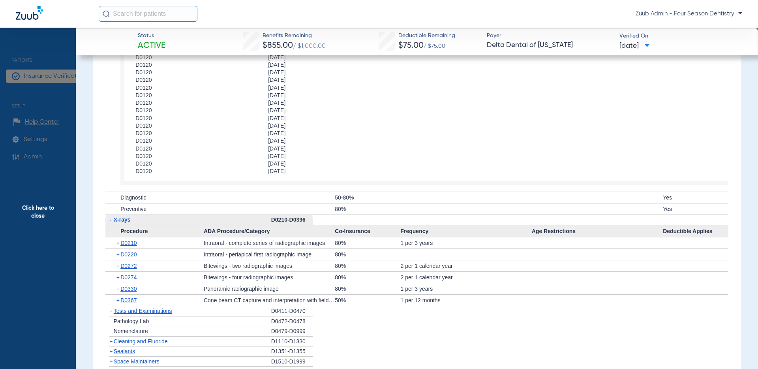
scroll to position [652, 0]
click at [135, 242] on span "D0210" at bounding box center [128, 243] width 16 height 6
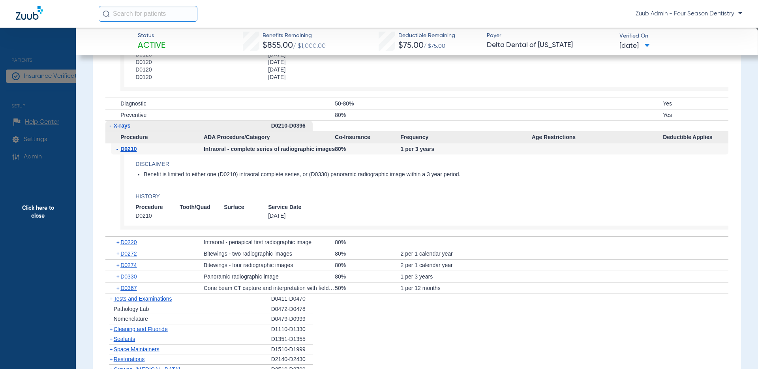
scroll to position [765, 0]
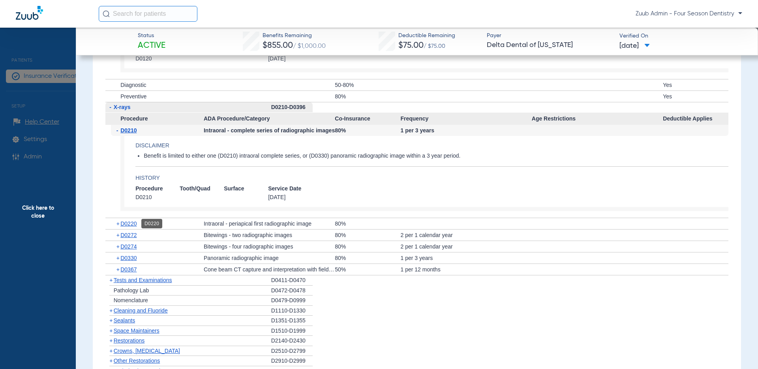
click at [133, 224] on span "D0220" at bounding box center [128, 223] width 16 height 6
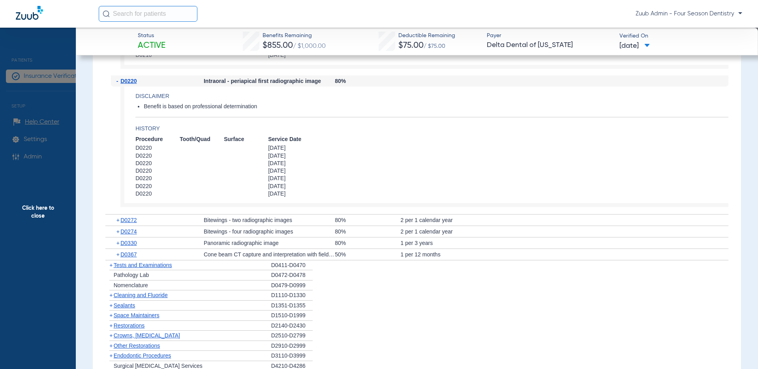
scroll to position [906, 0]
click at [127, 220] on span "D0272" at bounding box center [128, 221] width 16 height 6
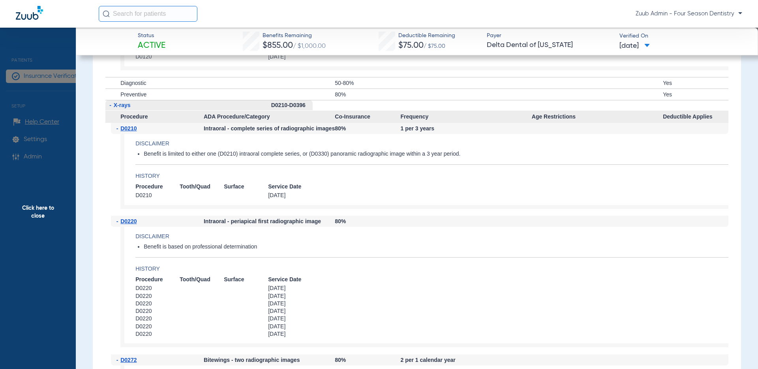
scroll to position [767, 0]
drag, startPoint x: 203, startPoint y: 128, endPoint x: 437, endPoint y: 130, distance: 233.7
click at [437, 130] on div "- D0210 Intraoral - complete series of radiographic images 80% 1 per 3 years Di…" at bounding box center [416, 168] width 623 height 93
drag, startPoint x: 138, startPoint y: 175, endPoint x: 308, endPoint y: 195, distance: 170.6
click at [308, 195] on app-benefits-detail "Disclaimer Benefit is limited to either one (D0210) intraoral complete series, …" at bounding box center [424, 170] width 608 height 75
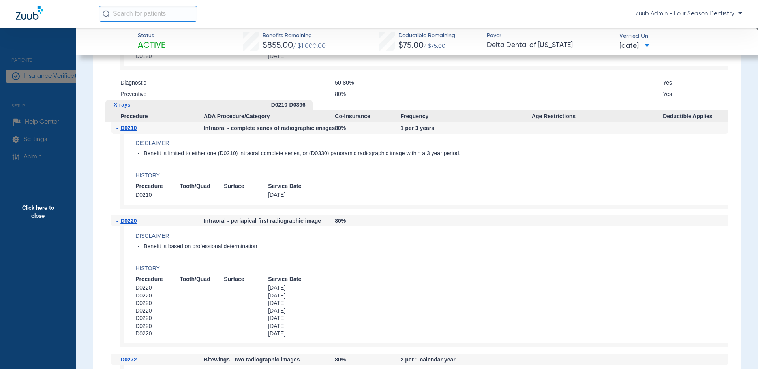
click at [45, 210] on span "Click here to close" at bounding box center [38, 212] width 76 height 369
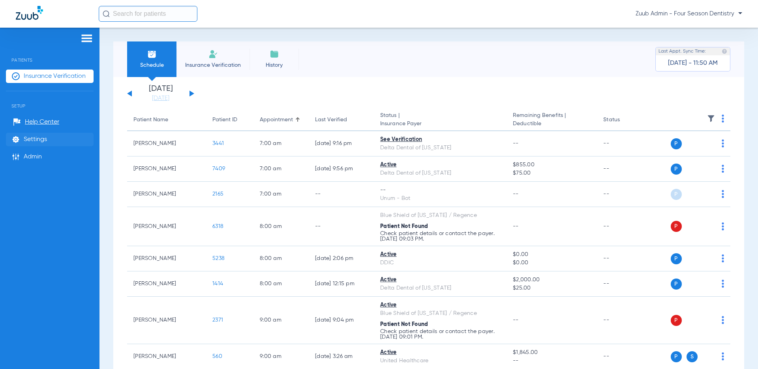
click at [36, 139] on span "Settings" at bounding box center [35, 139] width 23 height 8
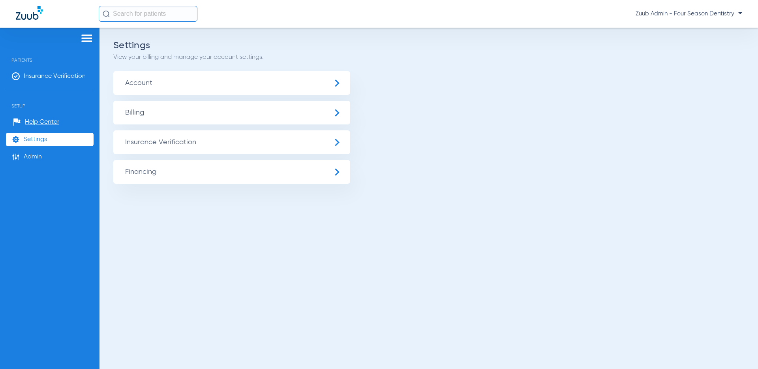
click at [136, 141] on span "Insurance Verification" at bounding box center [231, 142] width 237 height 24
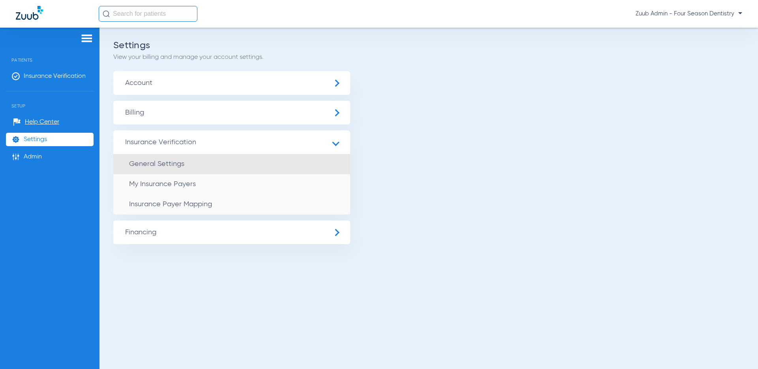
click at [150, 163] on span "General Settings" at bounding box center [156, 163] width 55 height 7
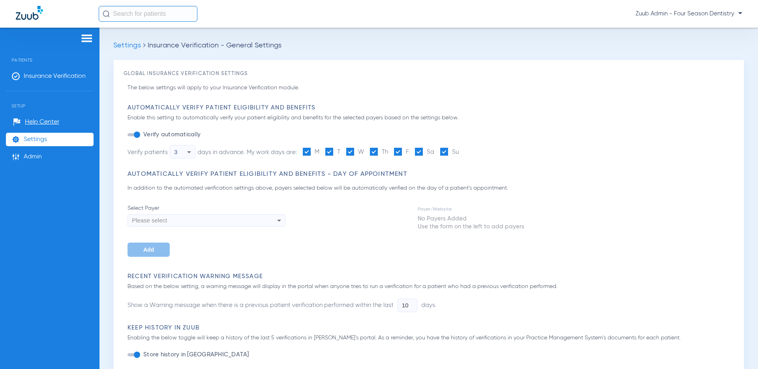
type input "3"
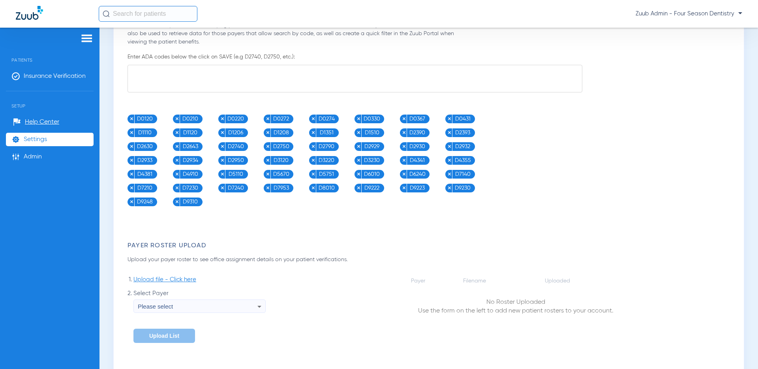
scroll to position [508, 0]
click at [38, 77] on span "Insurance Verification" at bounding box center [55, 76] width 62 height 8
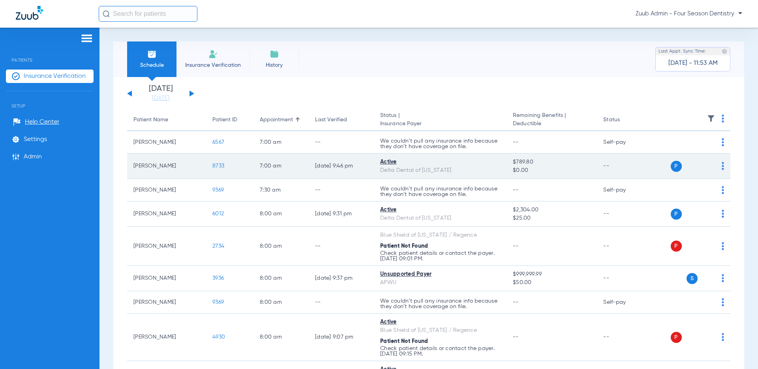
click at [220, 165] on span "8733" at bounding box center [218, 166] width 12 height 6
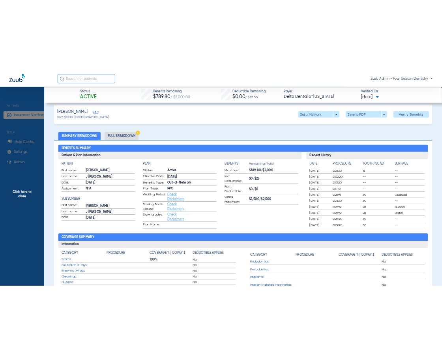
scroll to position [8, 0]
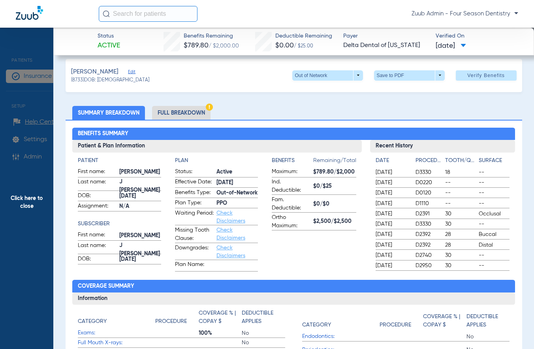
click at [466, 43] on span "[DATE]" at bounding box center [450, 46] width 30 height 10
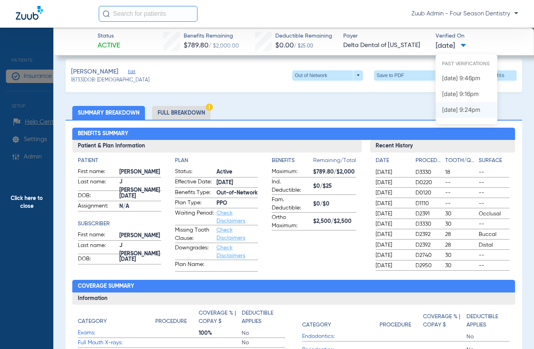
click at [450, 111] on label "[DATE] 9:24PM" at bounding box center [466, 110] width 62 height 16
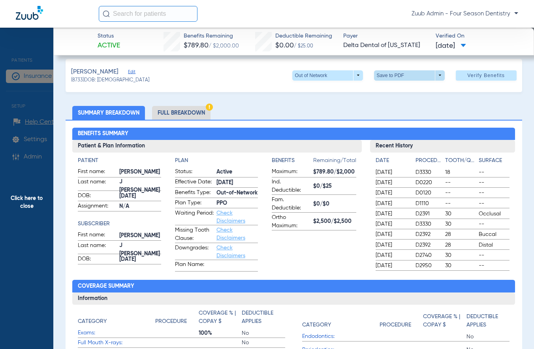
click at [440, 76] on span at bounding box center [409, 75] width 71 height 10
click at [476, 46] on div at bounding box center [267, 174] width 534 height 349
click at [466, 44] on span at bounding box center [463, 46] width 6 height 4
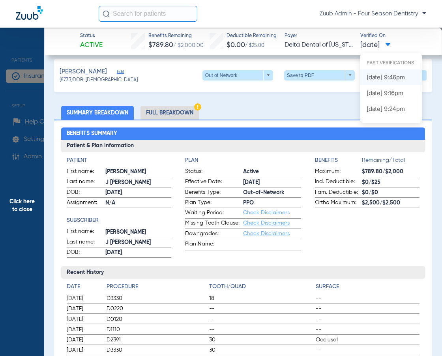
click at [394, 76] on label "[DATE] 9:46PM" at bounding box center [391, 77] width 62 height 16
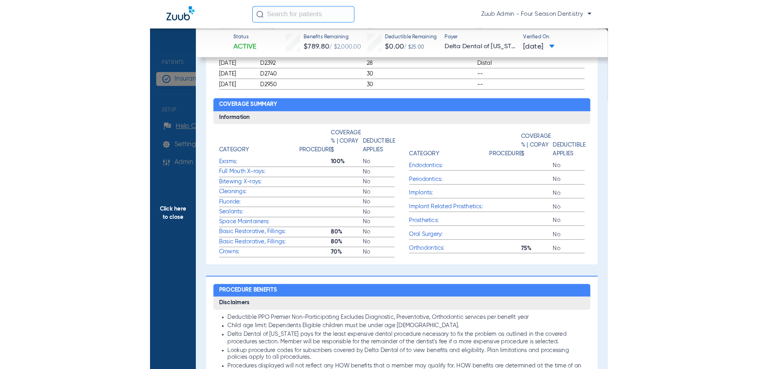
scroll to position [321, 0]
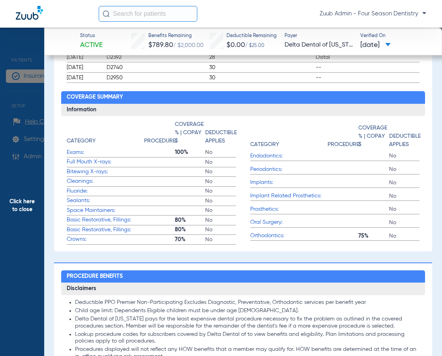
drag, startPoint x: 189, startPoint y: 151, endPoint x: 168, endPoint y: 152, distance: 20.5
click at [168, 152] on label "Exams: 100% No" at bounding box center [151, 153] width 169 height 10
copy span "100%"
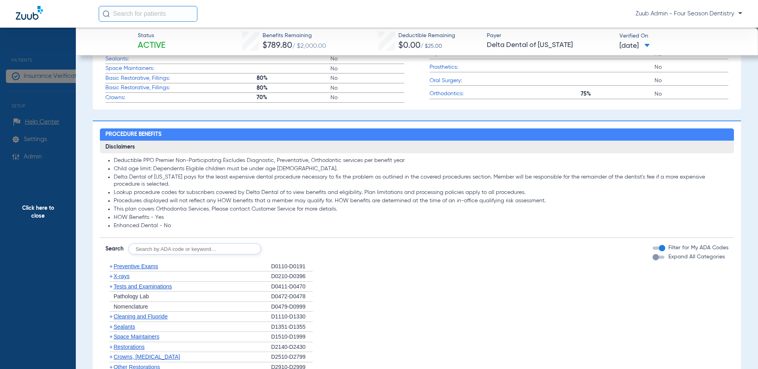
click at [39, 215] on span "Click here to close" at bounding box center [38, 212] width 76 height 369
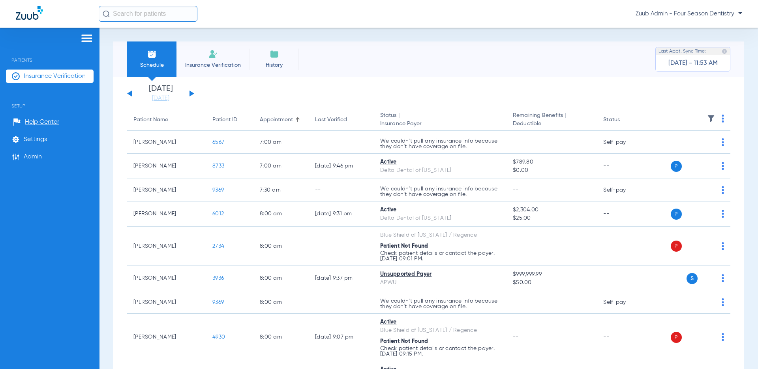
scroll to position [2, 0]
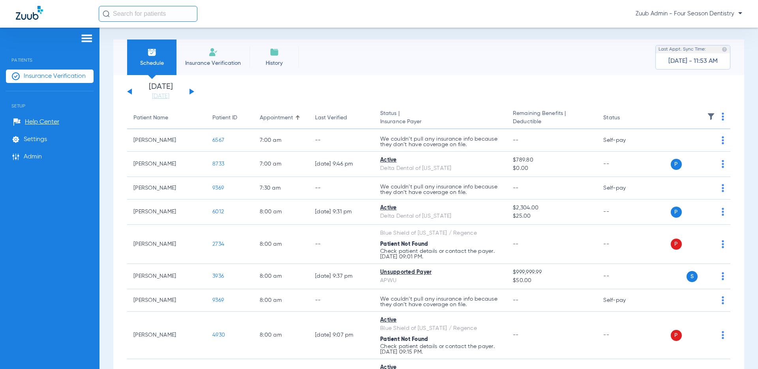
click at [191, 90] on div "[DATE] [DATE] [DATE] [DATE] [DATE] [DATE] [DATE] [DATE] [DATE] [DATE] [DATE] [D…" at bounding box center [160, 91] width 67 height 17
click at [190, 90] on button at bounding box center [192, 91] width 5 height 6
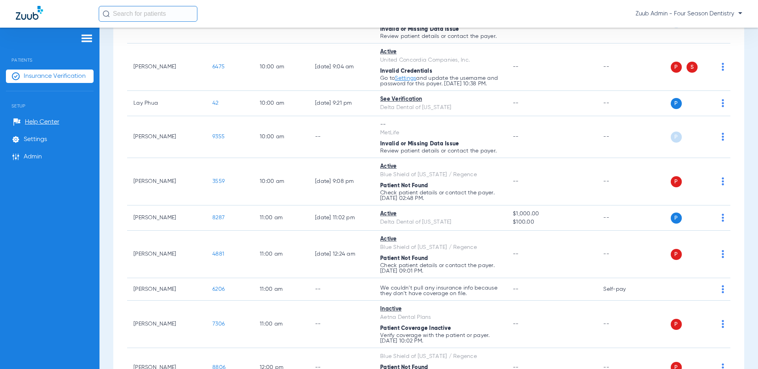
scroll to position [511, 0]
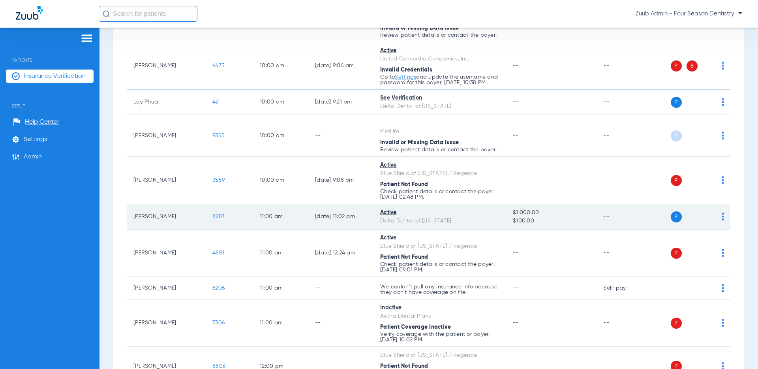
click at [219, 219] on span "8287" at bounding box center [218, 217] width 12 height 6
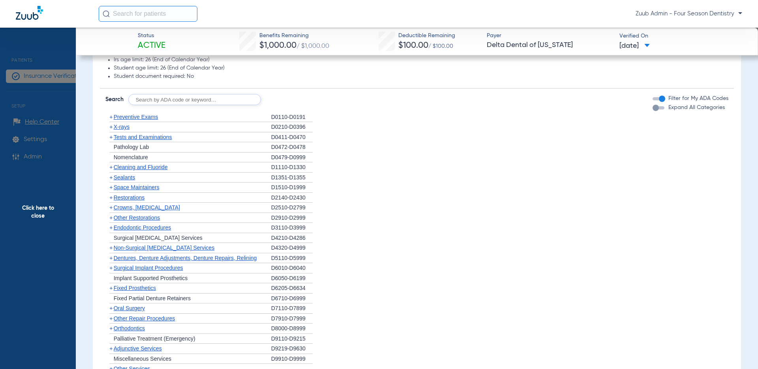
scroll to position [432, 0]
click at [137, 142] on div "+ Tests and Examinations" at bounding box center [188, 138] width 166 height 10
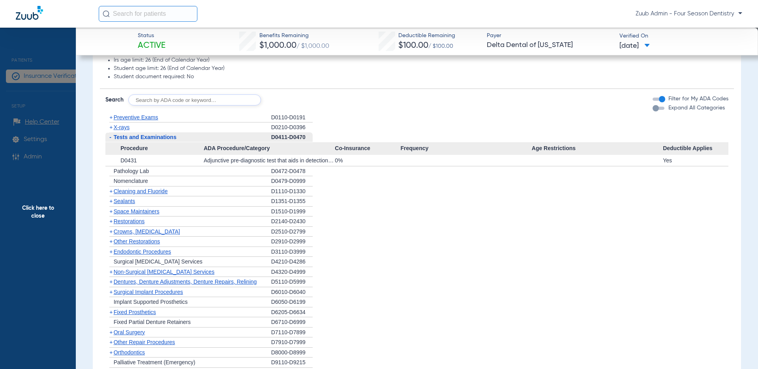
click at [402, 248] on li "+ Endodontic Procedures D3110-D3999" at bounding box center [416, 252] width 623 height 10
click at [45, 214] on span "Click here to close" at bounding box center [38, 212] width 76 height 369
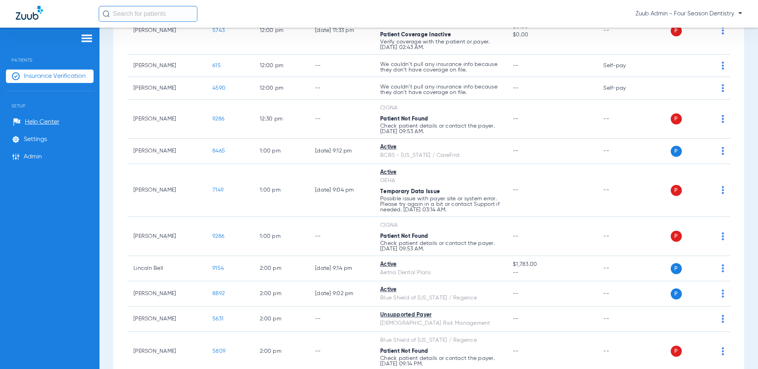
scroll to position [973, 0]
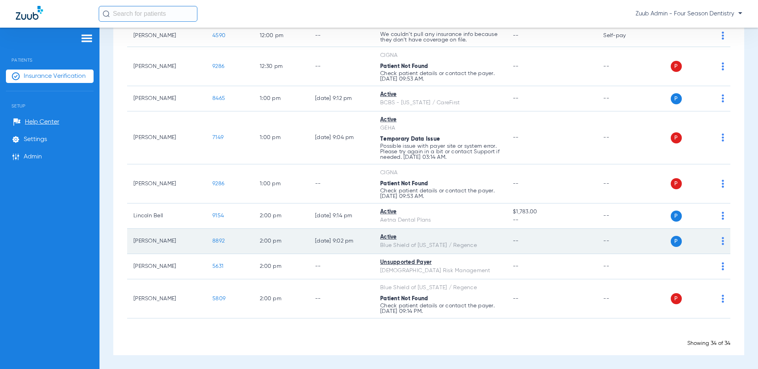
click at [217, 240] on span "8892" at bounding box center [218, 241] width 12 height 6
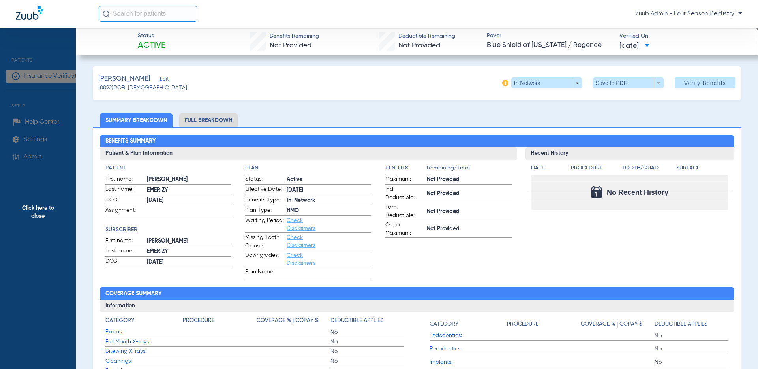
drag, startPoint x: 425, startPoint y: 178, endPoint x: 422, endPoint y: 90, distance: 88.1
click at [466, 235] on form "Maximum: Not Provided Ind. Deductible: Not Provided Fam. Deductible: Not Provid…" at bounding box center [448, 206] width 126 height 63
drag, startPoint x: 173, startPoint y: 44, endPoint x: 133, endPoint y: 46, distance: 39.9
click at [133, 46] on div "Status Active Benefits Remaining Not Provided Deductible Remaining Not Provided…" at bounding box center [417, 42] width 682 height 28
drag, startPoint x: 279, startPoint y: 43, endPoint x: 342, endPoint y: 47, distance: 63.7
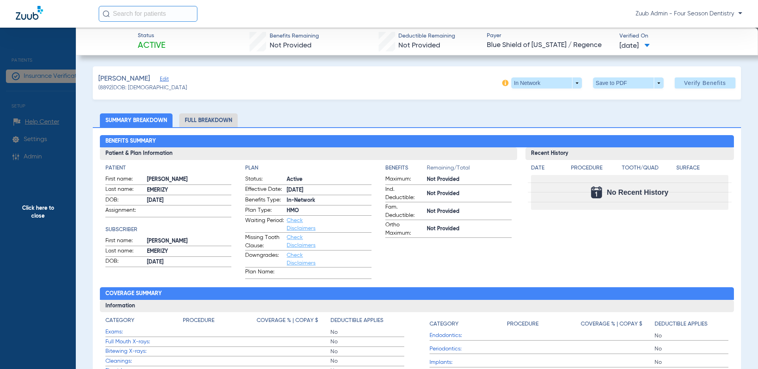
click at [342, 47] on div "Status Active Benefits Remaining Not Provided Deductible Remaining Not Provided…" at bounding box center [417, 42] width 682 height 28
click at [449, 47] on div "Deductible Remaining Not Provided" at bounding box center [417, 41] width 77 height 19
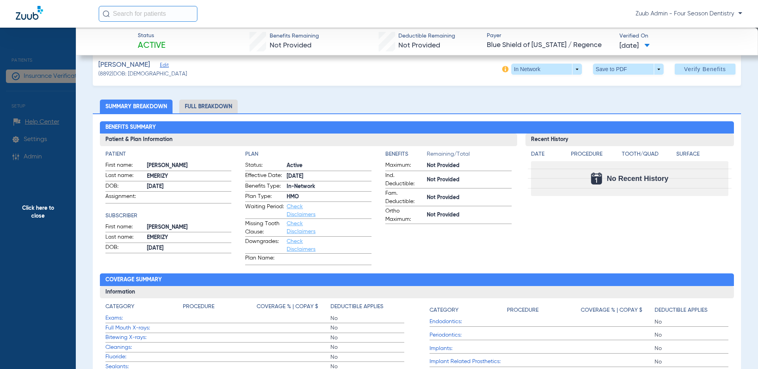
scroll to position [0, 0]
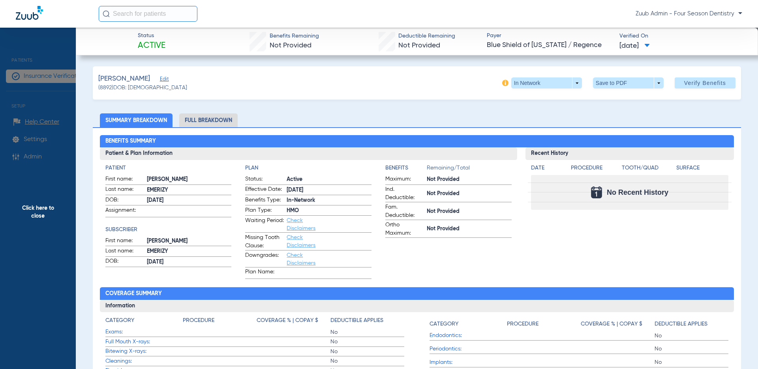
click at [34, 215] on span "Click here to close" at bounding box center [38, 212] width 76 height 369
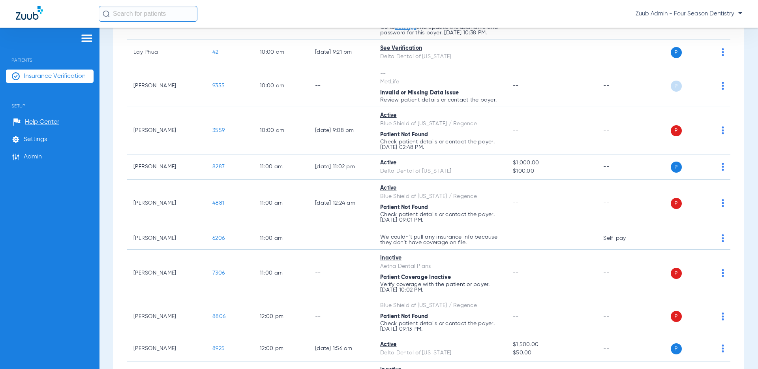
scroll to position [559, 0]
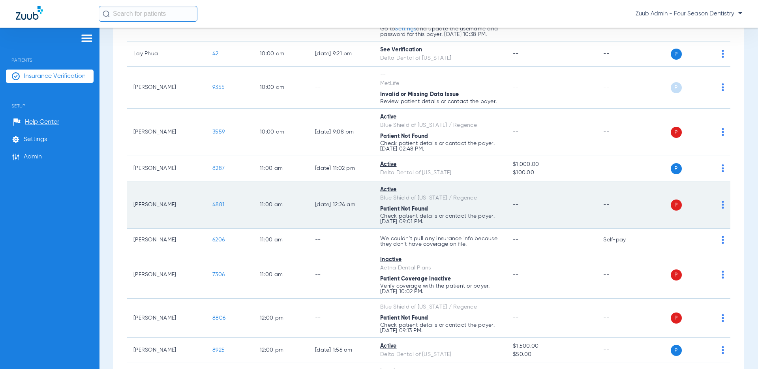
drag, startPoint x: 434, startPoint y: 214, endPoint x: 379, endPoint y: 214, distance: 55.3
click at [379, 214] on td "Active Blue Shield of [US_STATE] / Regence Patient Not Found Check patient deta…" at bounding box center [440, 204] width 133 height 47
click at [679, 208] on img at bounding box center [723, 205] width 2 height 8
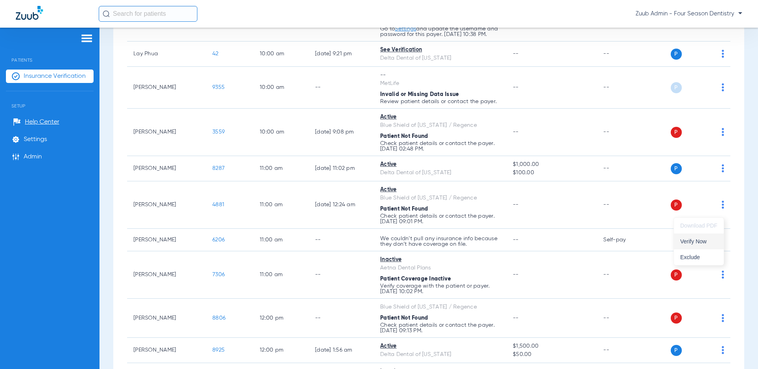
click at [679, 241] on span "Verify Now" at bounding box center [698, 241] width 37 height 6
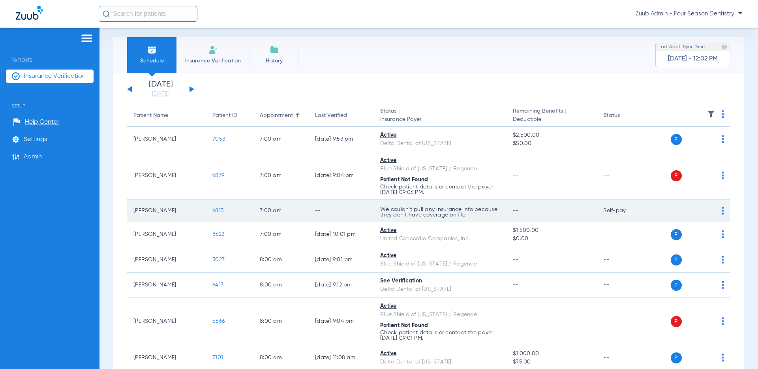
scroll to position [0, 0]
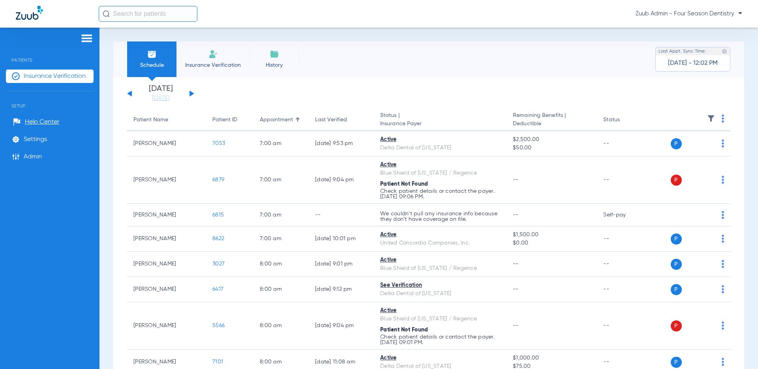
click at [679, 116] on img at bounding box center [711, 118] width 8 height 8
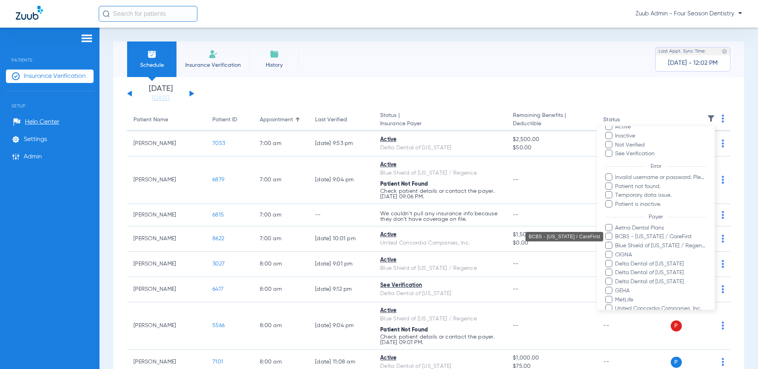
scroll to position [36, 0]
click at [638, 246] on span "Blue Shield of [US_STATE] / Regence" at bounding box center [661, 246] width 92 height 8
click at [616, 251] on input "Blue Shield of [US_STATE] / Regence" at bounding box center [616, 251] width 0 height 0
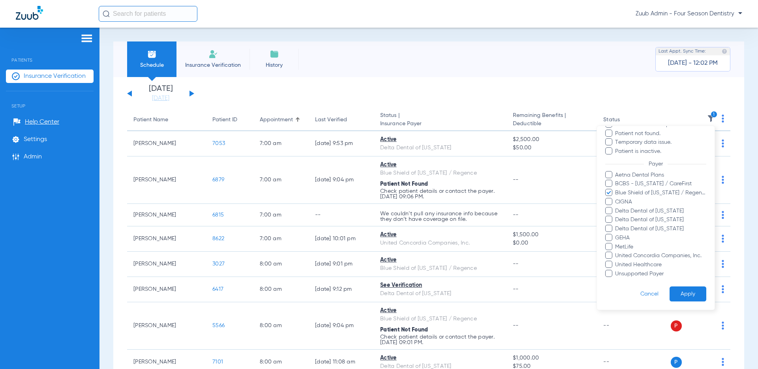
click at [679, 295] on button "Apply" at bounding box center [688, 293] width 37 height 15
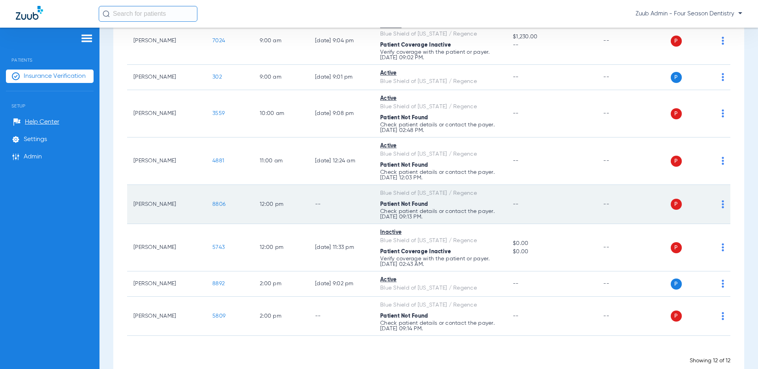
scroll to position [290, 0]
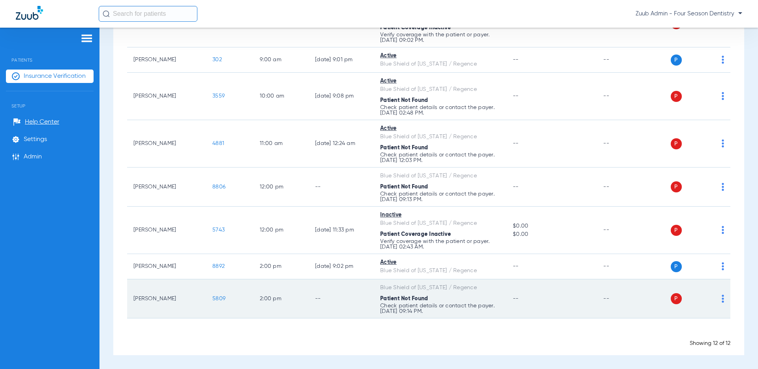
drag, startPoint x: 177, startPoint y: 298, endPoint x: 133, endPoint y: 300, distance: 43.5
click at [133, 300] on td "[PERSON_NAME]" at bounding box center [166, 298] width 79 height 39
click at [220, 295] on td "5809" at bounding box center [229, 298] width 47 height 39
click at [219, 297] on span "5809" at bounding box center [218, 299] width 13 height 6
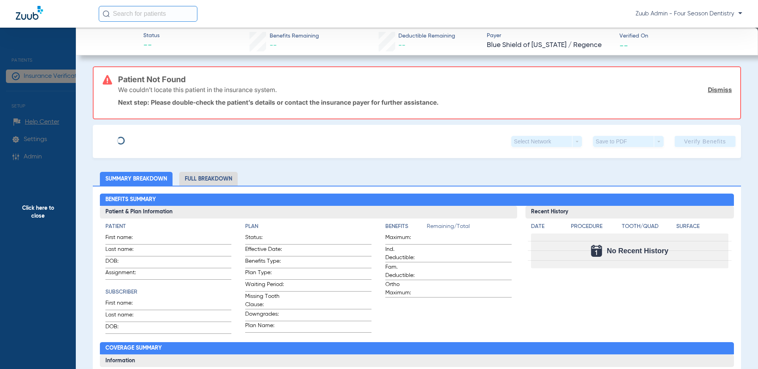
type input "[PERSON_NAME]"
type input "[DATE]"
type input "101092813"
type input "30000001"
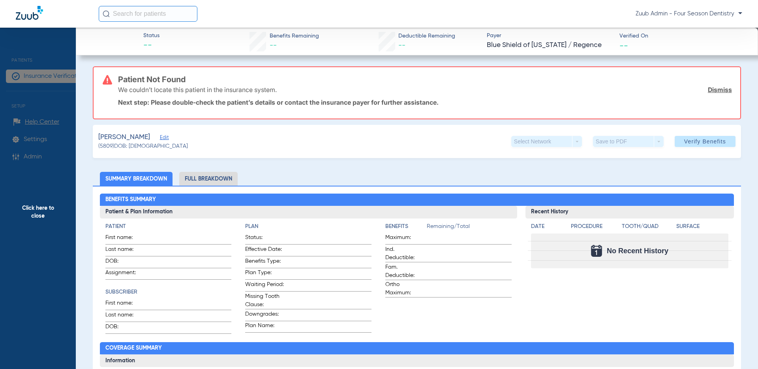
click at [160, 139] on span "Edit" at bounding box center [163, 139] width 7 height 8
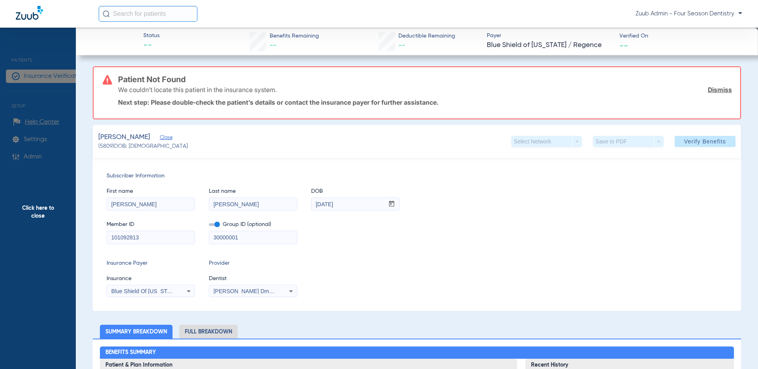
click at [41, 214] on span "Click here to close" at bounding box center [38, 212] width 76 height 369
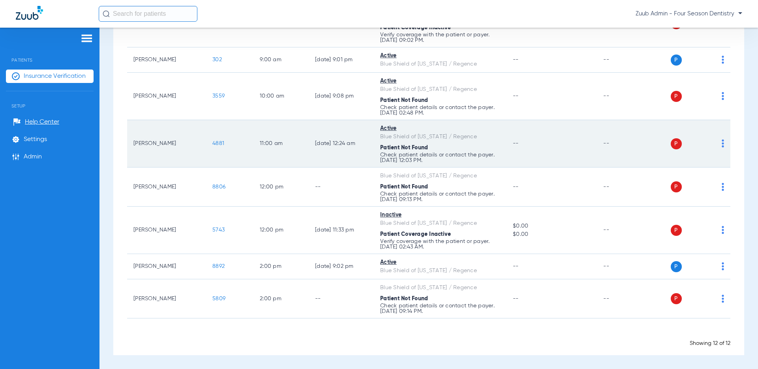
drag, startPoint x: 379, startPoint y: 134, endPoint x: 471, endPoint y: 141, distance: 91.9
click at [471, 141] on td "Active Blue Shield of [US_STATE] / Regence Patient Not Found Check patient deta…" at bounding box center [440, 143] width 133 height 47
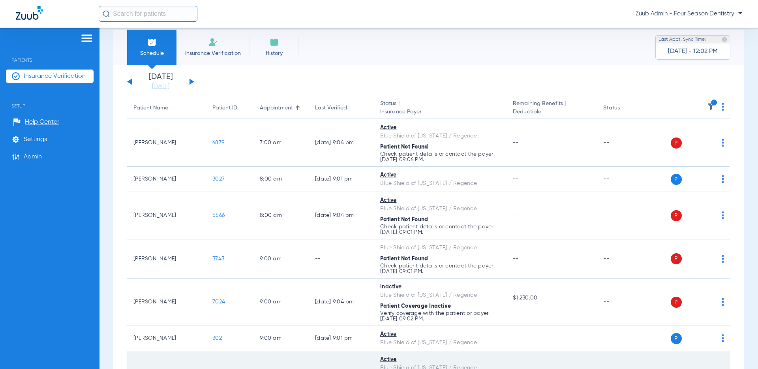
scroll to position [11, 0]
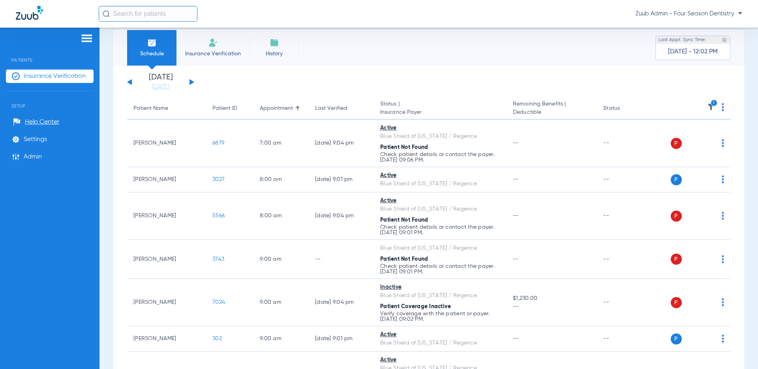
click at [679, 106] on img at bounding box center [711, 107] width 8 height 8
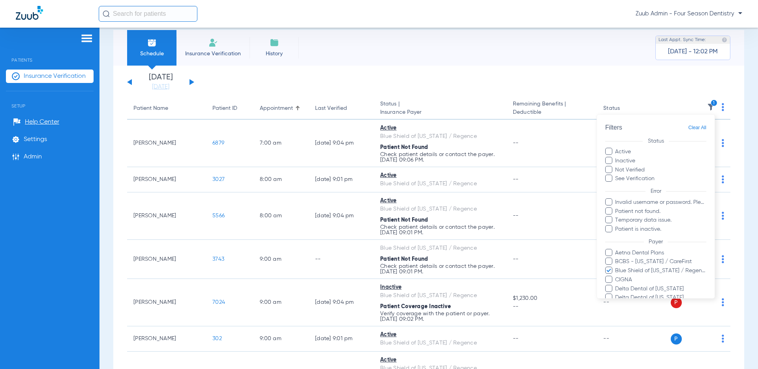
click at [613, 271] on label "Blue Shield of [US_STATE] / Regence" at bounding box center [655, 270] width 101 height 8
click at [616, 276] on input "Blue Shield of [US_STATE] / Regence" at bounding box center [616, 276] width 0 height 0
click at [635, 159] on label "Inactive" at bounding box center [655, 160] width 101 height 8
click at [636, 158] on input "Inactive" at bounding box center [636, 158] width 0 height 0
click at [634, 170] on label "Not Verified" at bounding box center [655, 169] width 101 height 8
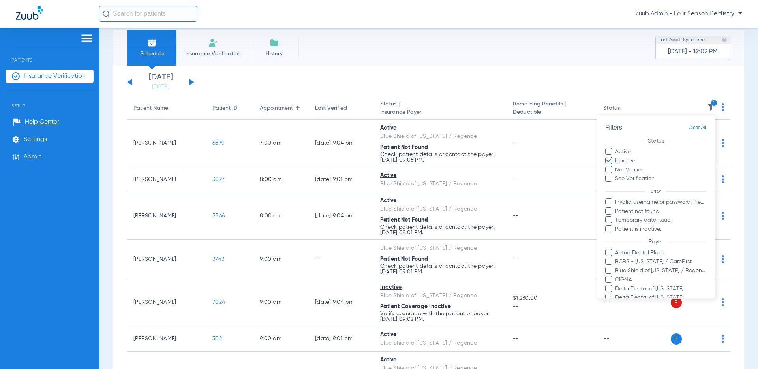
click at [646, 167] on input "Not Verified" at bounding box center [646, 167] width 0 height 0
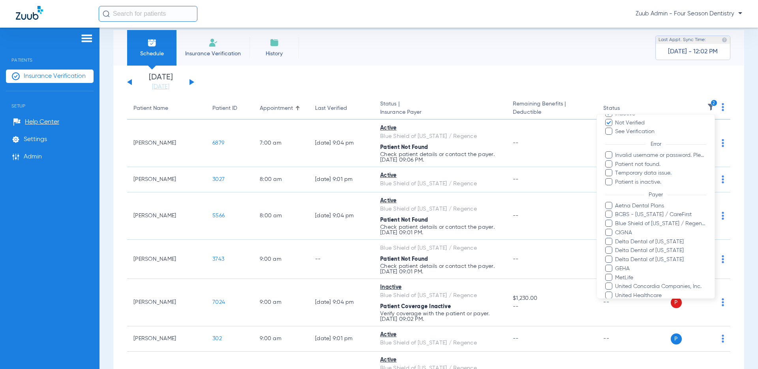
scroll to position [89, 0]
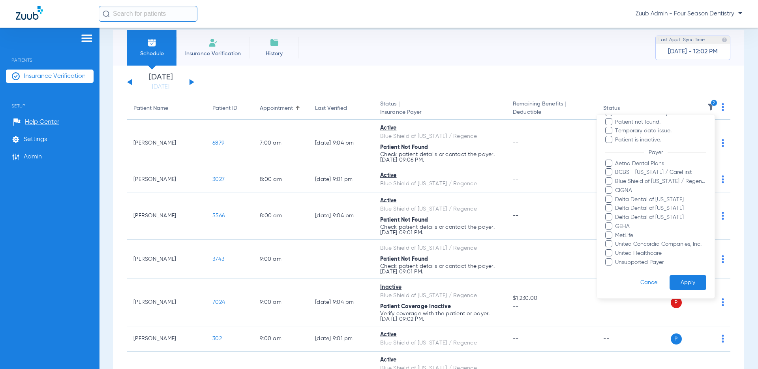
drag, startPoint x: 681, startPoint y: 280, endPoint x: 675, endPoint y: 279, distance: 5.6
click at [679, 280] on button "Apply" at bounding box center [688, 281] width 37 height 15
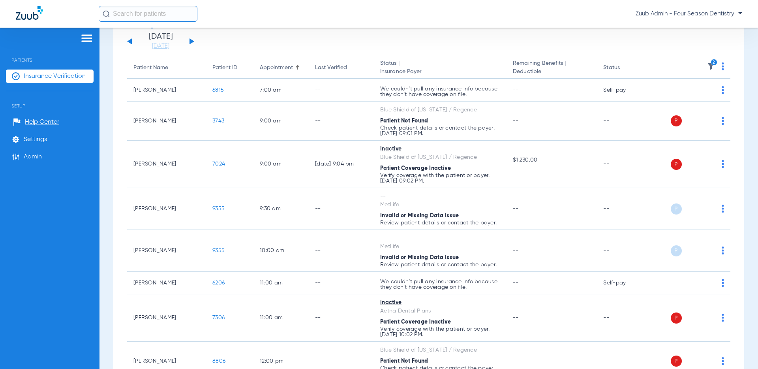
scroll to position [54, 0]
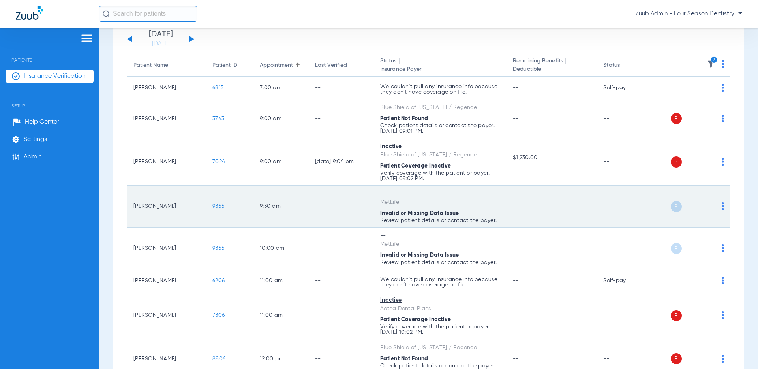
drag, startPoint x: 186, startPoint y: 209, endPoint x: 131, endPoint y: 209, distance: 55.7
click at [131, 209] on td "[PERSON_NAME]" at bounding box center [166, 207] width 79 height 42
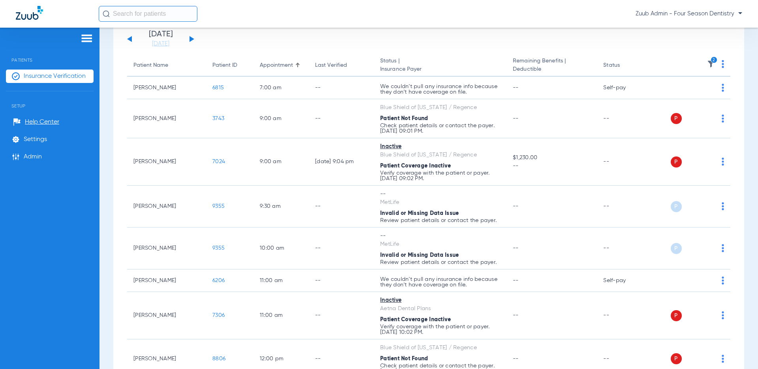
click at [679, 62] on icon "2" at bounding box center [714, 59] width 7 height 7
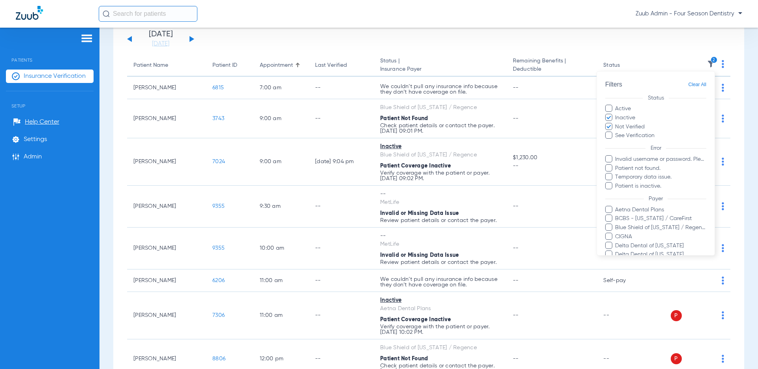
scroll to position [89, 0]
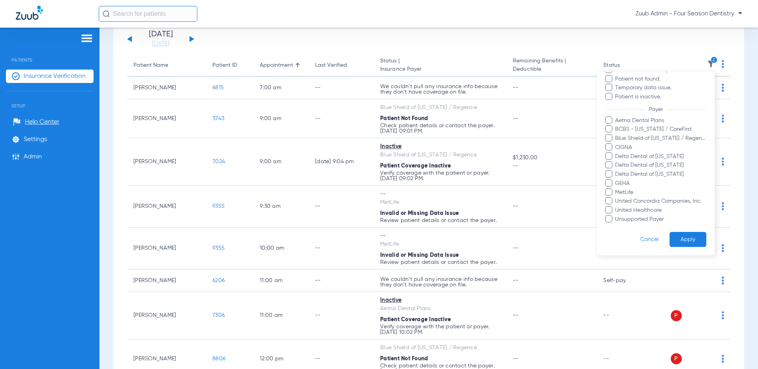
click at [679, 241] on button "Apply" at bounding box center [688, 238] width 37 height 15
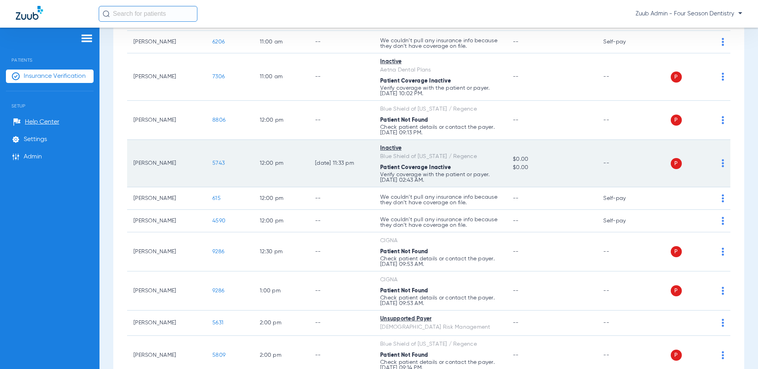
scroll to position [293, 0]
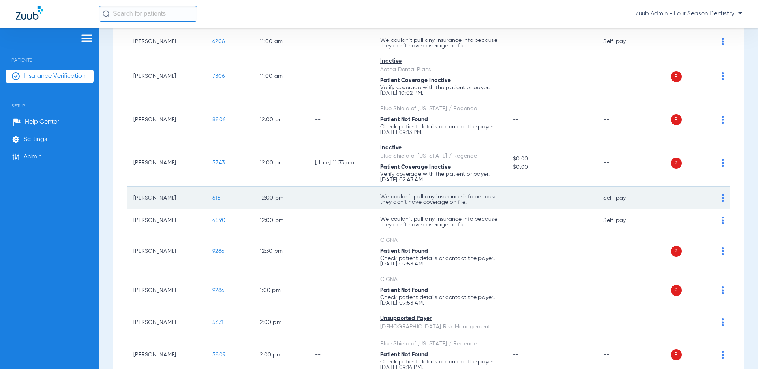
drag, startPoint x: 591, startPoint y: 196, endPoint x: 633, endPoint y: 206, distance: 43.0
click at [632, 201] on tr "[PERSON_NAME] 615 12:00 PM -- We couldn’t pull any insurance info because they …" at bounding box center [428, 198] width 603 height 23
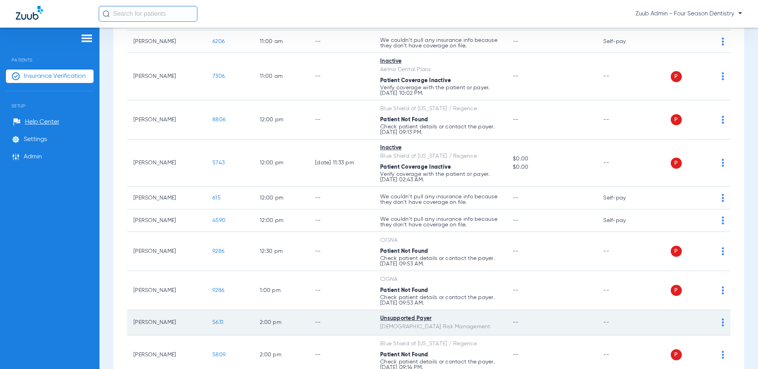
scroll to position [349, 0]
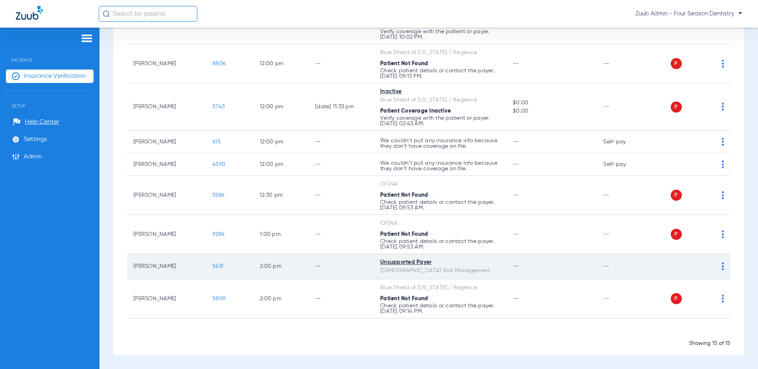
drag, startPoint x: 375, startPoint y: 259, endPoint x: 437, endPoint y: 263, distance: 62.1
click at [437, 263] on td "Unsupported Payer [DEMOGRAPHIC_DATA] Risk Management" at bounding box center [440, 266] width 133 height 25
drag, startPoint x: 380, startPoint y: 264, endPoint x: 437, endPoint y: 266, distance: 57.7
click at [437, 266] on div "Unsupported Payer" at bounding box center [440, 262] width 120 height 8
drag, startPoint x: 377, startPoint y: 271, endPoint x: 460, endPoint y: 274, distance: 83.4
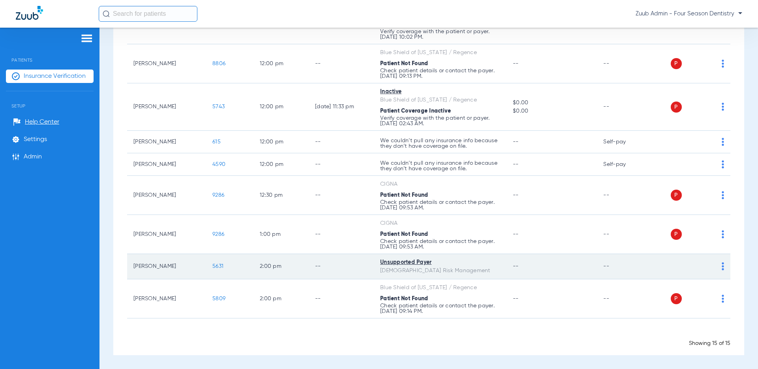
click at [460, 274] on td "Unsupported Payer [DEMOGRAPHIC_DATA] Risk Management" at bounding box center [440, 266] width 133 height 25
drag, startPoint x: 381, startPoint y: 271, endPoint x: 458, endPoint y: 273, distance: 76.6
click at [458, 273] on td "Unsupported Payer [DEMOGRAPHIC_DATA] Risk Management" at bounding box center [440, 266] width 133 height 25
drag, startPoint x: 454, startPoint y: 273, endPoint x: 380, endPoint y: 274, distance: 73.8
click at [380, 274] on div "[DEMOGRAPHIC_DATA] Risk Management" at bounding box center [440, 270] width 120 height 8
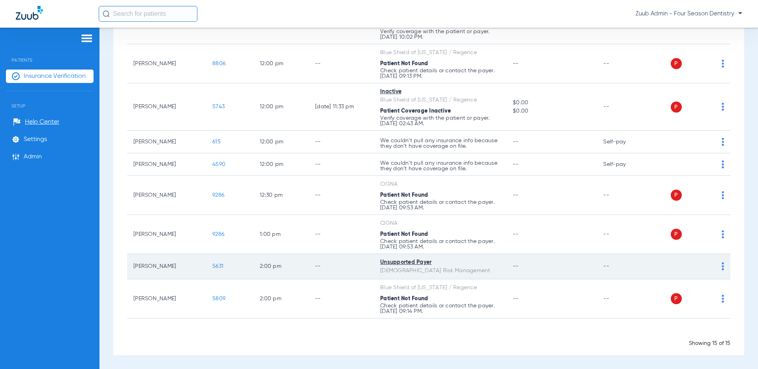
drag, startPoint x: 384, startPoint y: 271, endPoint x: 456, endPoint y: 275, distance: 72.4
click at [456, 275] on td "Unsupported Payer [DEMOGRAPHIC_DATA] Risk Management" at bounding box center [440, 266] width 133 height 25
drag, startPoint x: 382, startPoint y: 271, endPoint x: 454, endPoint y: 271, distance: 72.3
click at [452, 273] on div "[DEMOGRAPHIC_DATA] Risk Management" at bounding box center [440, 270] width 120 height 8
drag, startPoint x: 456, startPoint y: 270, endPoint x: 376, endPoint y: 273, distance: 79.4
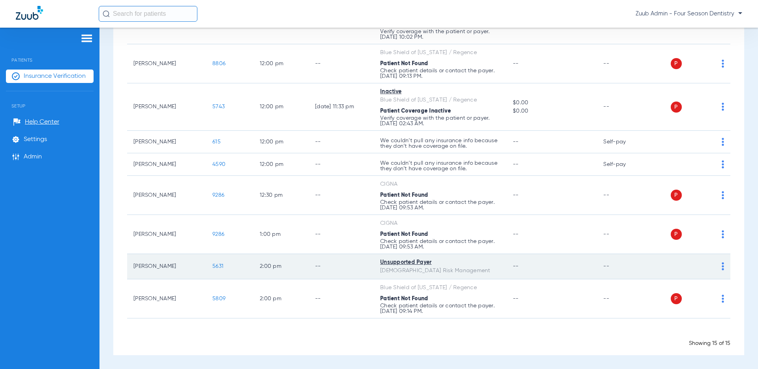
click at [376, 273] on td "Unsupported Payer [DEMOGRAPHIC_DATA] Risk Management" at bounding box center [440, 266] width 133 height 25
drag, startPoint x: 425, startPoint y: 262, endPoint x: 459, endPoint y: 267, distance: 34.3
click at [459, 267] on td "Unsupported Payer [DEMOGRAPHIC_DATA] Risk Management" at bounding box center [440, 266] width 133 height 25
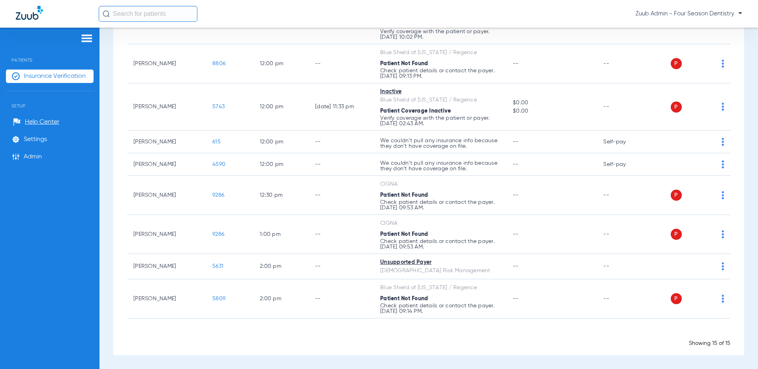
click at [449, 340] on div "Showing 15 of 15" at bounding box center [428, 343] width 603 height 8
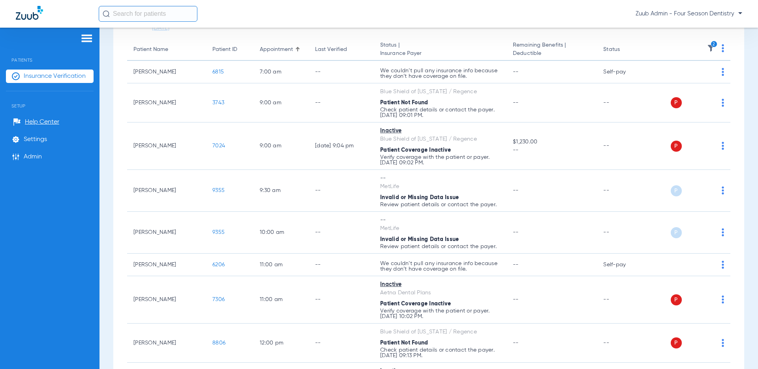
scroll to position [0, 0]
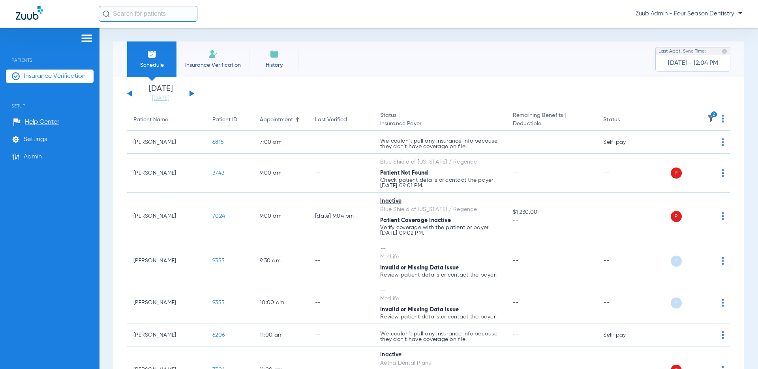
click at [679, 116] on img at bounding box center [711, 118] width 8 height 8
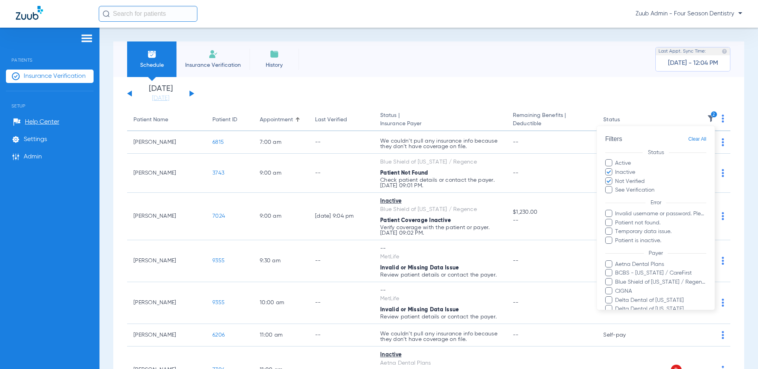
click at [679, 139] on span "Clear All" at bounding box center [697, 139] width 18 height 10
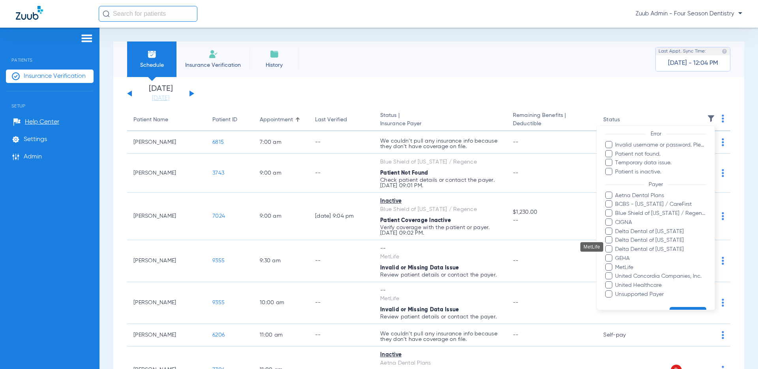
scroll to position [89, 0]
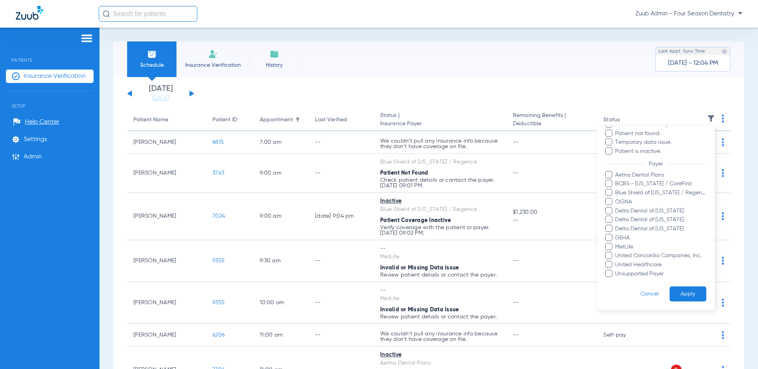
drag, startPoint x: 682, startPoint y: 290, endPoint x: 676, endPoint y: 293, distance: 7.3
click at [679, 290] on button "Apply" at bounding box center [688, 293] width 37 height 15
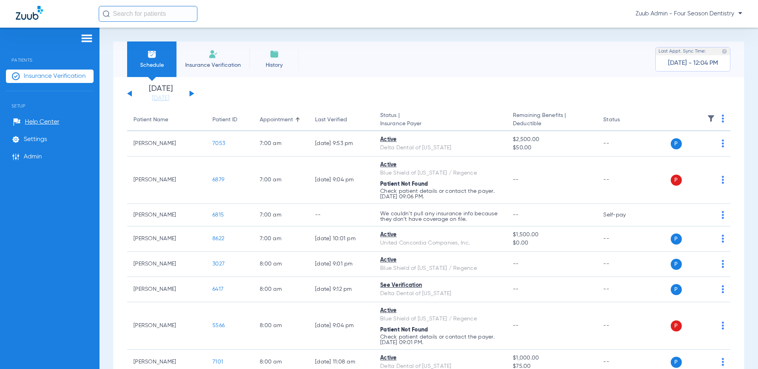
click at [48, 75] on span "Insurance Verification" at bounding box center [55, 76] width 62 height 8
click at [203, 64] on span "Insurance Verification" at bounding box center [212, 65] width 61 height 8
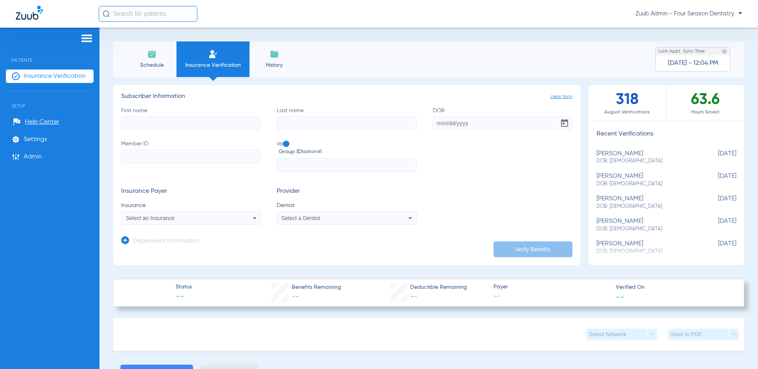
click at [157, 65] on span "Schedule" at bounding box center [152, 65] width 38 height 8
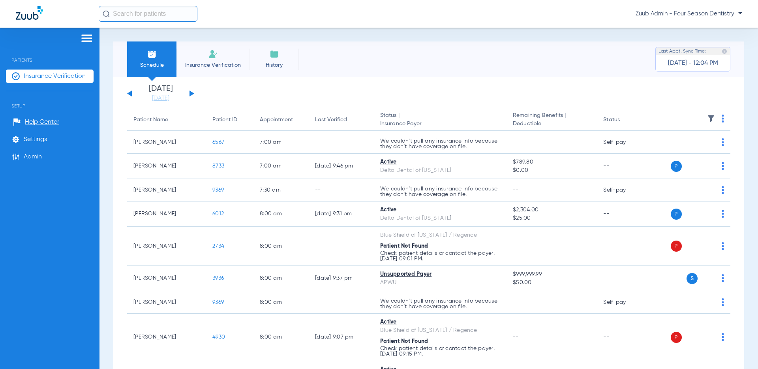
click at [210, 59] on li "Insurance Verification" at bounding box center [212, 59] width 73 height 36
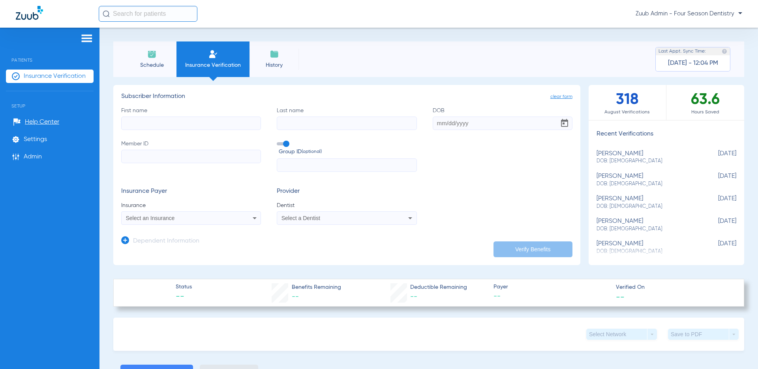
click at [203, 122] on input "First name" at bounding box center [191, 122] width 140 height 13
type input "[PERSON_NAME]"
type input "[GEOGRAPHIC_DATA]"
click at [602, 180] on div "[PERSON_NAME] DOB: [DEMOGRAPHIC_DATA]" at bounding box center [647, 180] width 100 height 15
type input "[PERSON_NAME]"
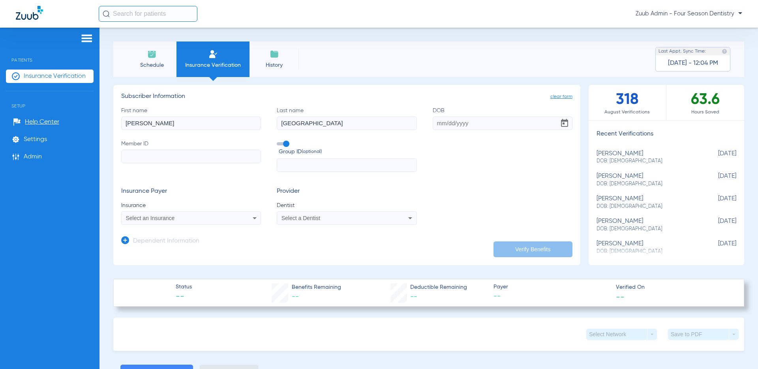
type input "Booth"
type input "[DATE]"
type input "901412343"
type input "10010001"
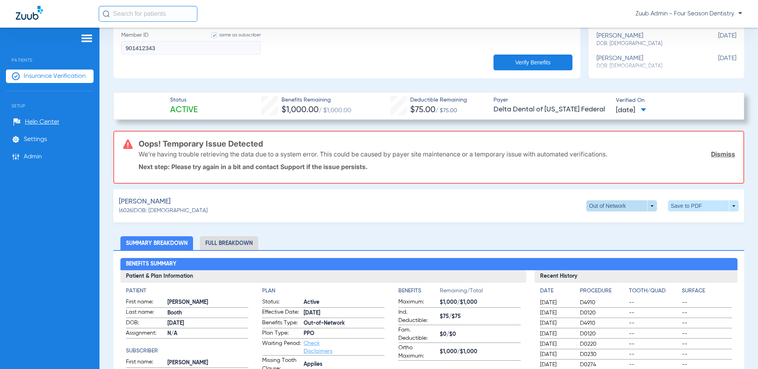
scroll to position [252, 0]
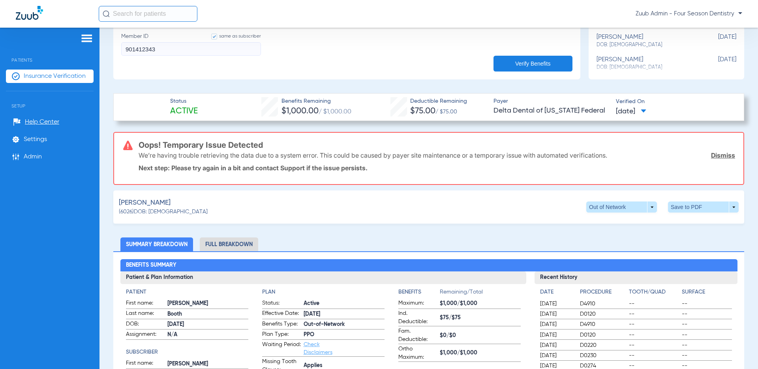
click at [679, 154] on link "Dismiss" at bounding box center [723, 155] width 24 height 8
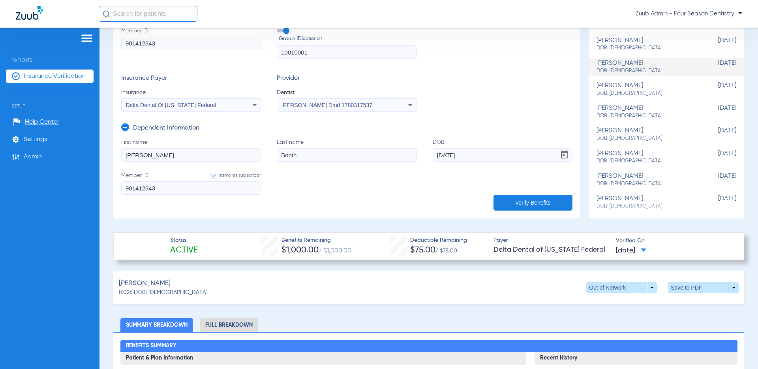
scroll to position [111, 0]
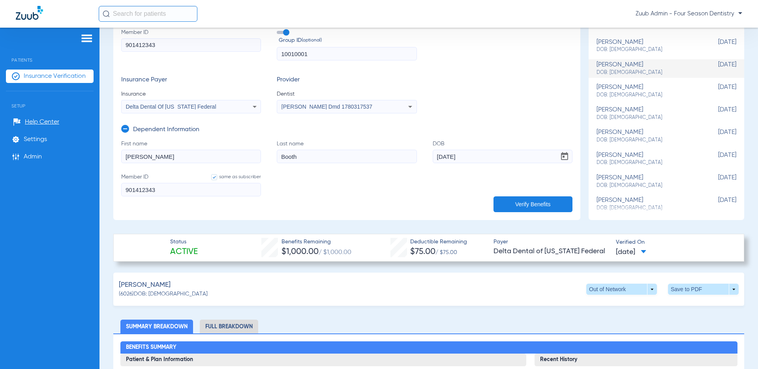
click at [244, 109] on div "Delta Dental Of [US_STATE] Federal" at bounding box center [191, 106] width 139 height 9
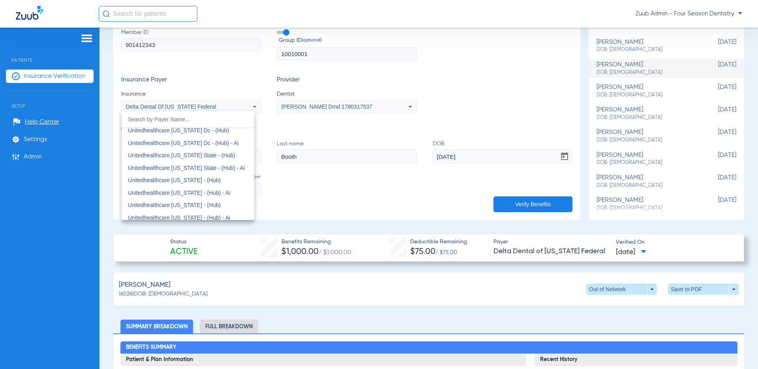
scroll to position [5878, 0]
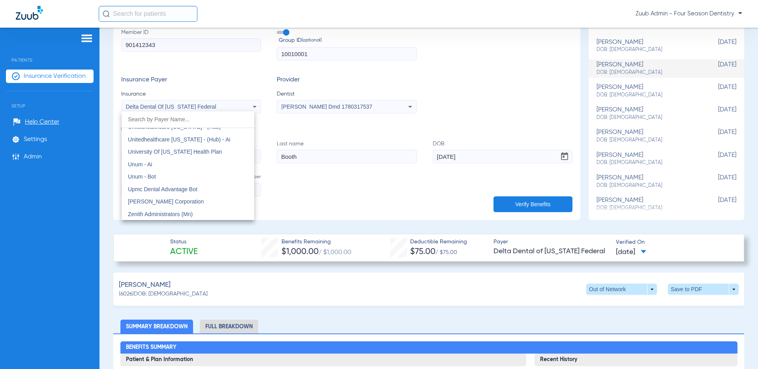
drag, startPoint x: 300, startPoint y: 201, endPoint x: 307, endPoint y: 201, distance: 7.5
click at [300, 201] on div at bounding box center [379, 184] width 758 height 369
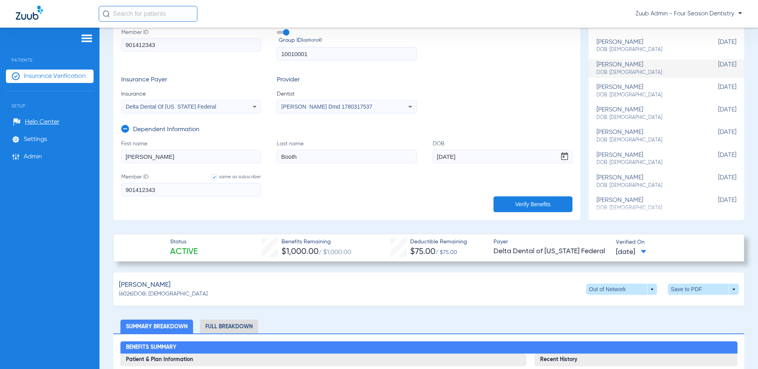
click at [271, 252] on div "Status Active Benefits Remaining $1,000.00 / $1,000.00 Deductible Remaining $75…" at bounding box center [428, 248] width 631 height 28
drag, startPoint x: 465, startPoint y: 248, endPoint x: 411, endPoint y: 255, distance: 54.5
click at [411, 255] on div "Deductible Remaining $75.00 / $75.00" at bounding box center [438, 248] width 57 height 20
click at [451, 297] on div "[PERSON_NAME] (6026) DOB: [DEMOGRAPHIC_DATA] Out of Network arrow_drop_down Sav…" at bounding box center [428, 288] width 631 height 33
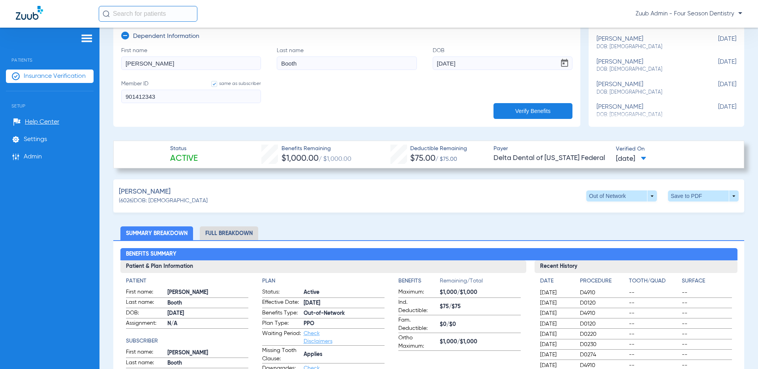
scroll to position [220, 0]
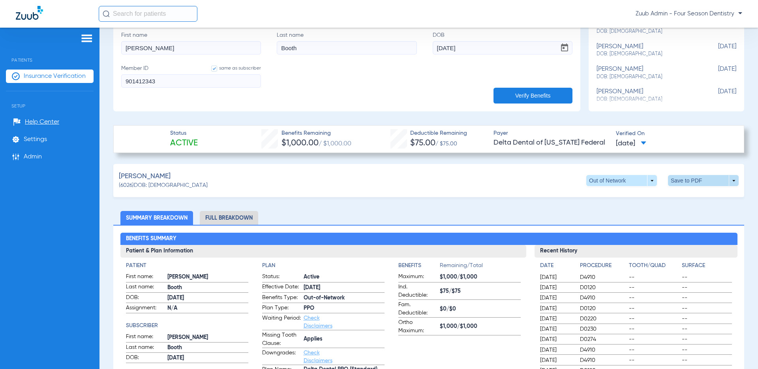
click at [679, 182] on span at bounding box center [703, 180] width 19 height 19
click at [640, 193] on span "Save to PDF" at bounding box center [644, 196] width 31 height 6
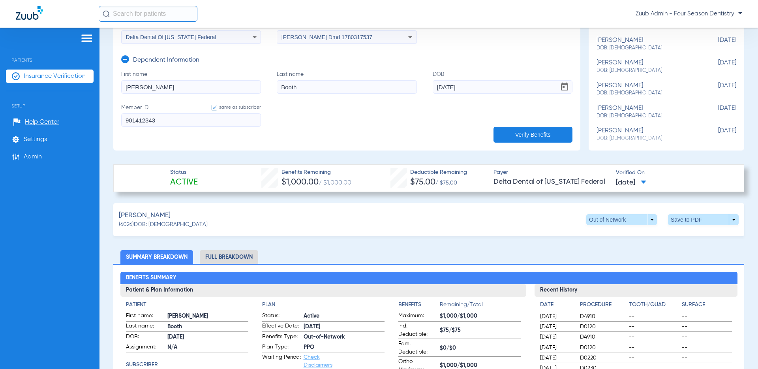
scroll to position [183, 0]
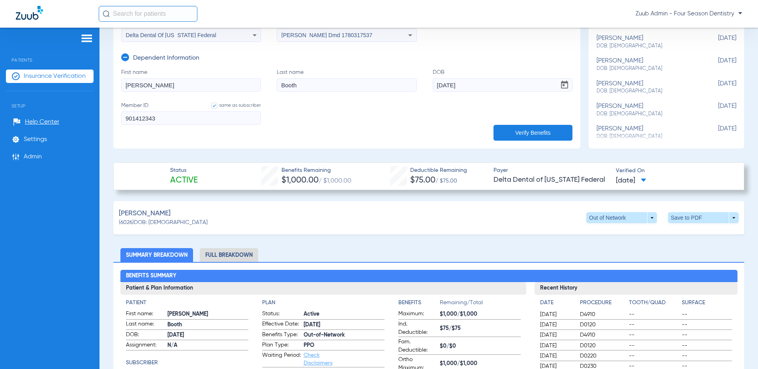
drag, startPoint x: 165, startPoint y: 86, endPoint x: 117, endPoint y: 88, distance: 48.6
click at [117, 88] on app-manual-verification-form "clear form Subscriber Information First name [PERSON_NAME] Last name [PERSON_NA…" at bounding box center [346, 25] width 467 height 246
click at [542, 223] on div "[PERSON_NAME] (6026) DOB: [DEMOGRAPHIC_DATA] Out of Network arrow_drop_down Sav…" at bounding box center [428, 217] width 631 height 33
click at [48, 75] on span "Insurance Verification" at bounding box center [55, 76] width 62 height 8
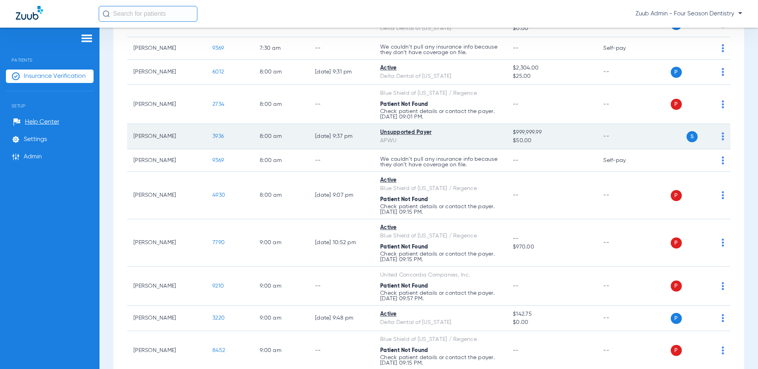
scroll to position [144, 0]
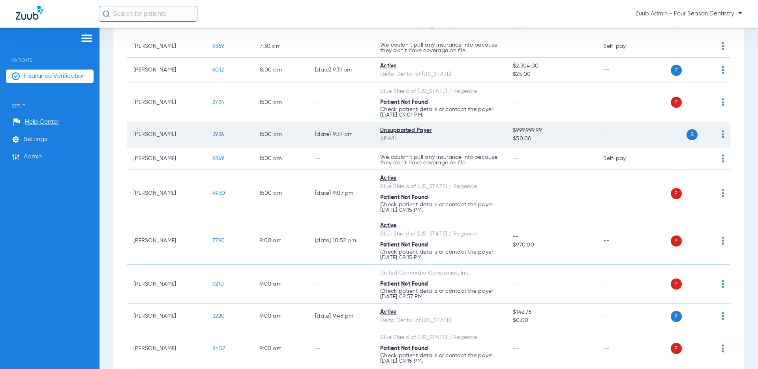
drag, startPoint x: 400, startPoint y: 143, endPoint x: 378, endPoint y: 140, distance: 22.3
click at [378, 140] on td "Unsupported Payer APWU" at bounding box center [440, 134] width 133 height 25
drag, startPoint x: 533, startPoint y: 131, endPoint x: 533, endPoint y: 143, distance: 11.9
click at [533, 143] on td "$999,999.99 $50.00" at bounding box center [552, 134] width 90 height 25
click at [218, 133] on span "3936" at bounding box center [217, 134] width 11 height 6
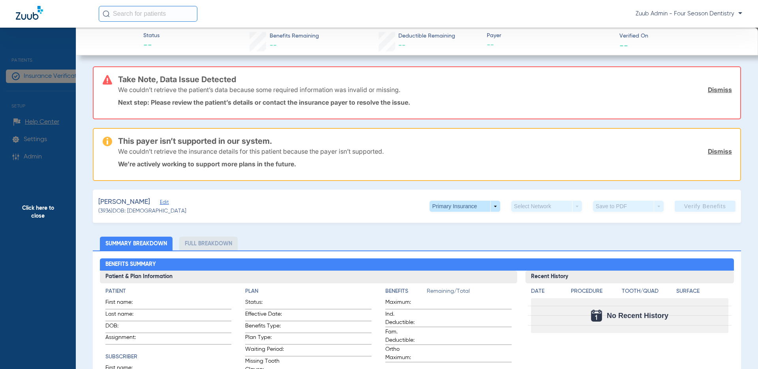
click at [679, 90] on link "Dismiss" at bounding box center [720, 90] width 24 height 8
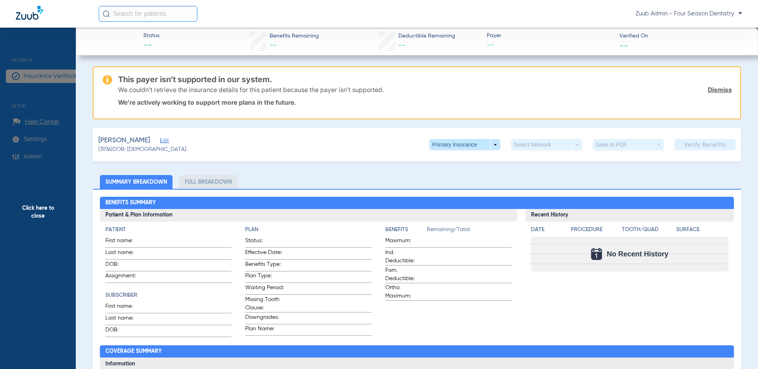
click at [679, 88] on link "Dismiss" at bounding box center [720, 90] width 24 height 8
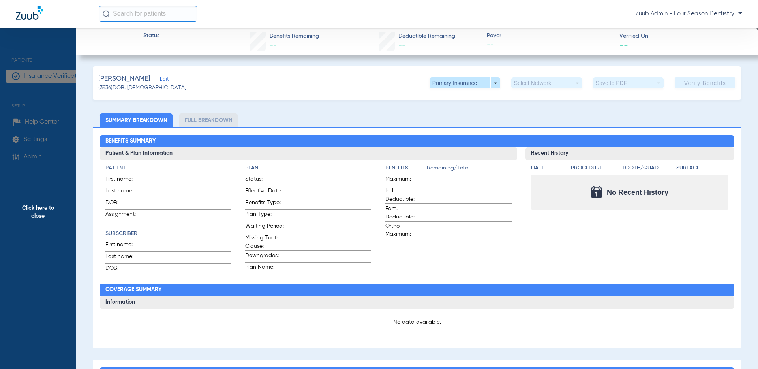
click at [160, 80] on span "Edit" at bounding box center [163, 80] width 7 height 8
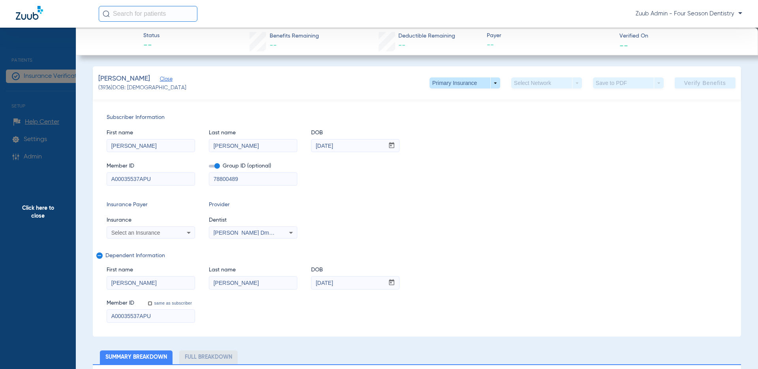
click at [184, 231] on icon at bounding box center [188, 232] width 9 height 9
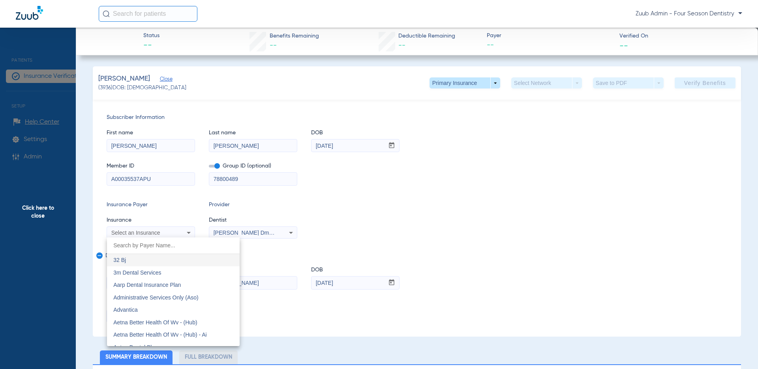
click at [92, 186] on div at bounding box center [379, 184] width 758 height 369
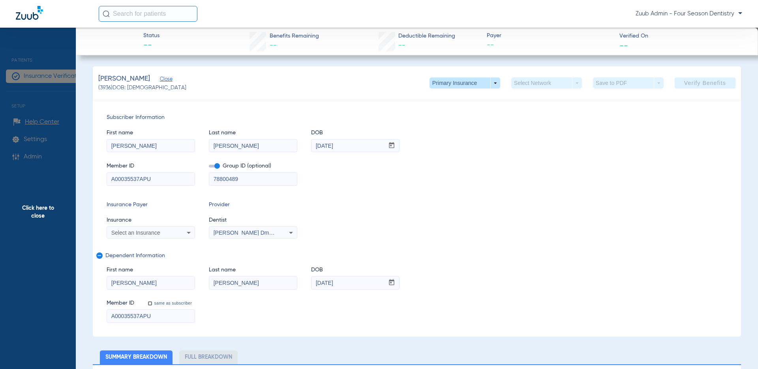
click at [41, 218] on span "Click here to close" at bounding box center [38, 212] width 76 height 369
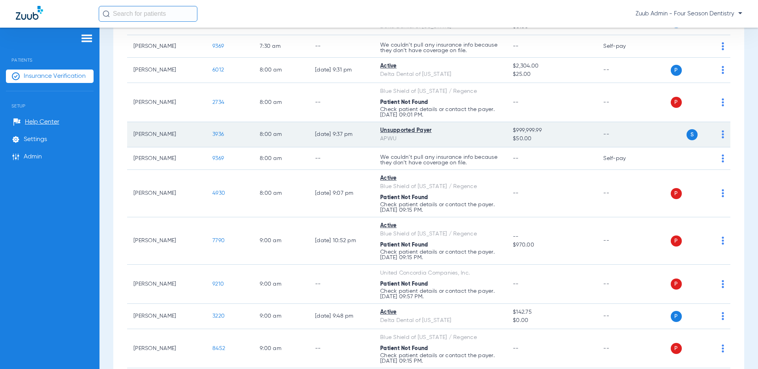
drag, startPoint x: 556, startPoint y: 146, endPoint x: 518, endPoint y: 128, distance: 42.6
click at [518, 128] on td "$999,999.99 $50.00" at bounding box center [552, 134] width 90 height 25
drag, startPoint x: 402, startPoint y: 140, endPoint x: 376, endPoint y: 138, distance: 25.7
click at [376, 138] on td "Unsupported Payer APWU" at bounding box center [440, 134] width 133 height 25
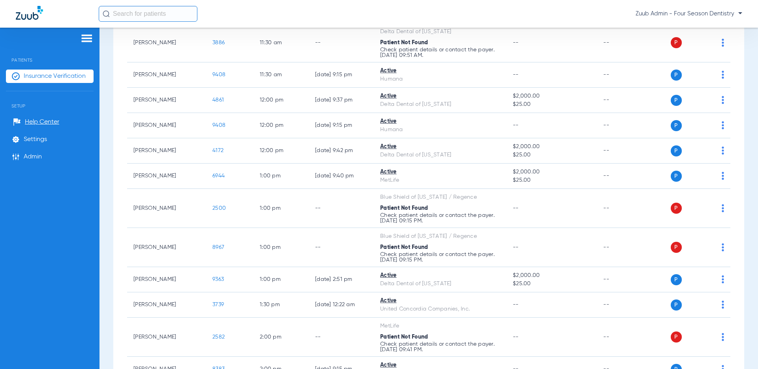
scroll to position [689, 0]
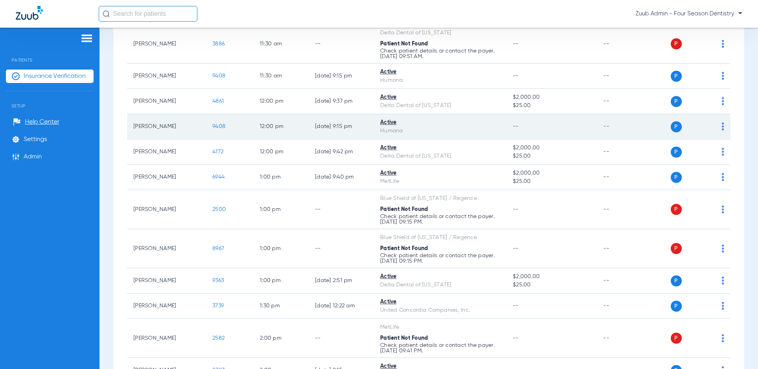
click at [220, 126] on span "9408" at bounding box center [218, 127] width 13 height 6
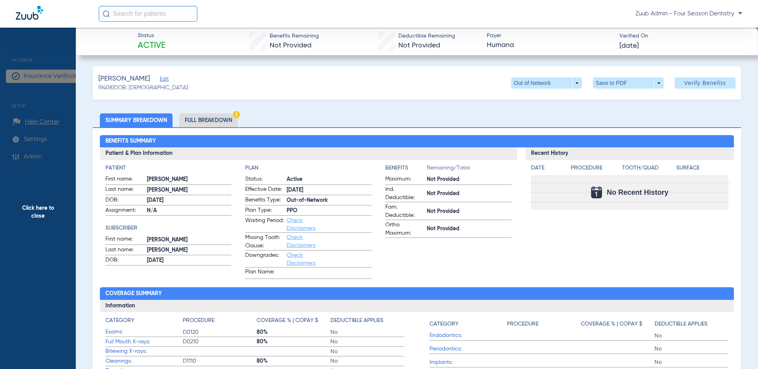
drag, startPoint x: 280, startPoint y: 42, endPoint x: 473, endPoint y: 275, distance: 302.2
click at [496, 268] on app-benefits-information "Benefits Remaining/Total Maximum: Not Provided Ind. Deductible: Not Provided Fa…" at bounding box center [448, 221] width 126 height 115
click at [41, 216] on span "Click here to close" at bounding box center [38, 212] width 76 height 369
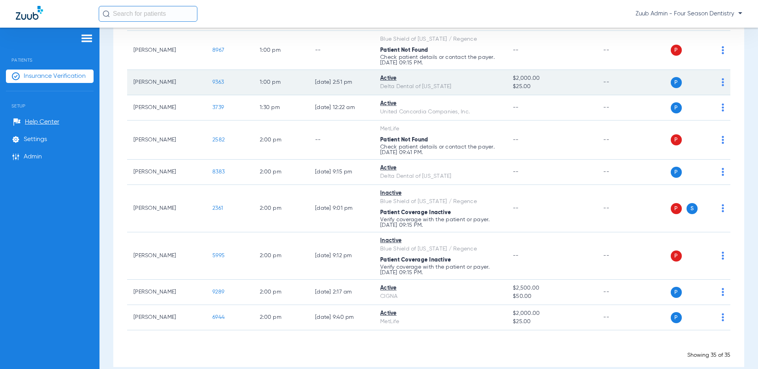
scroll to position [899, 0]
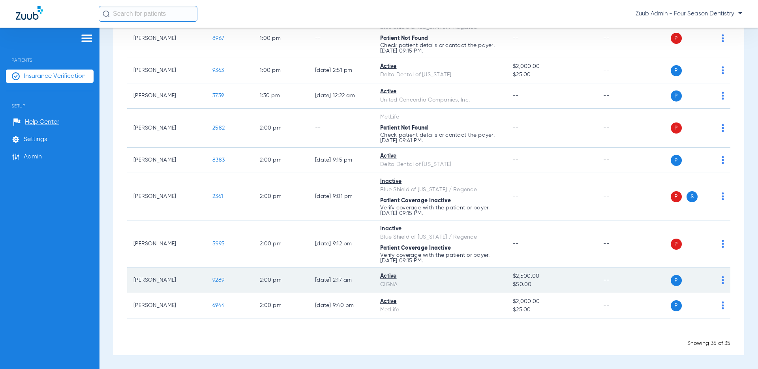
click at [215, 278] on span "9289" at bounding box center [218, 280] width 12 height 6
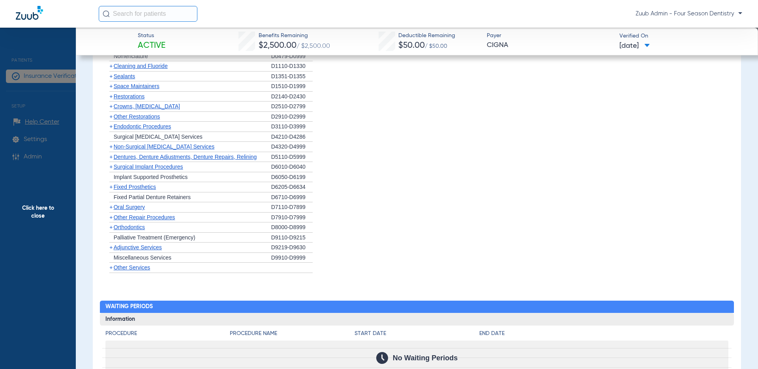
scroll to position [541, 0]
click at [123, 69] on span "Cleaning and Fluoride" at bounding box center [141, 66] width 54 height 6
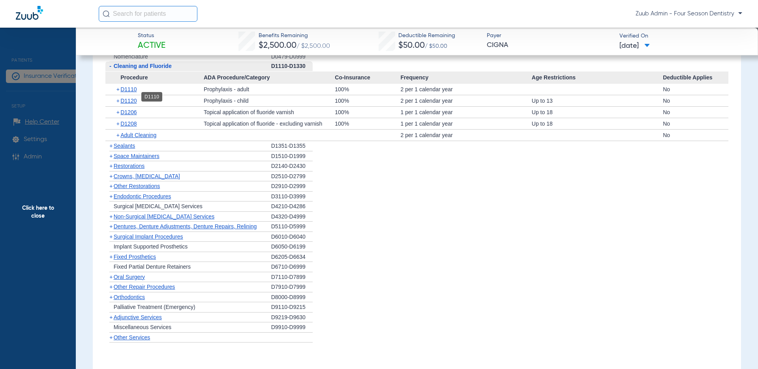
click at [121, 92] on span "D1110" at bounding box center [128, 89] width 16 height 6
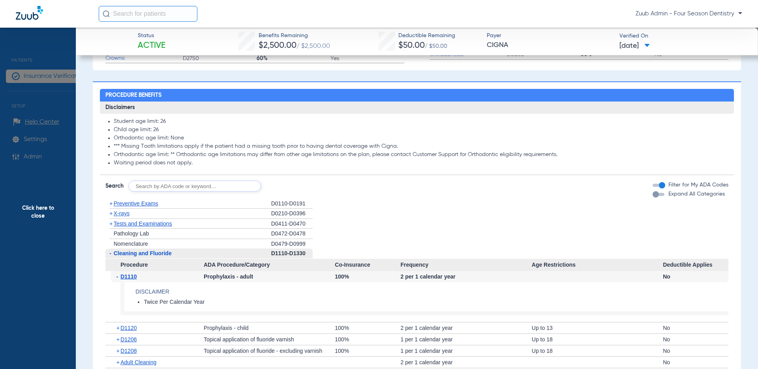
scroll to position [296, 0]
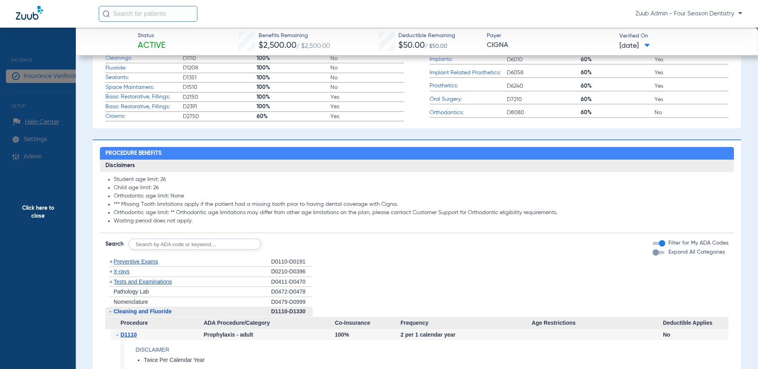
click at [38, 214] on span "Click here to close" at bounding box center [38, 212] width 76 height 369
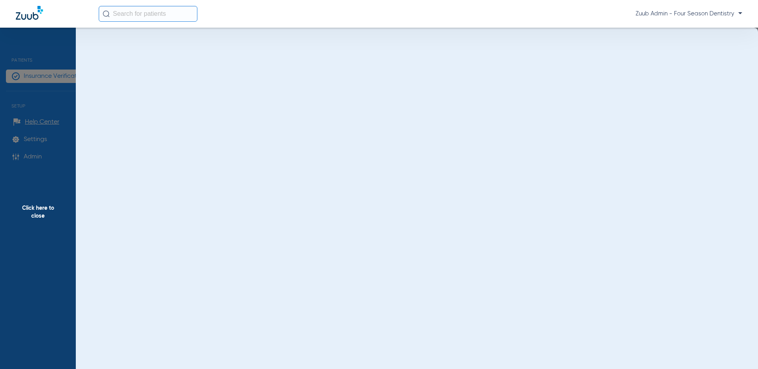
scroll to position [0, 0]
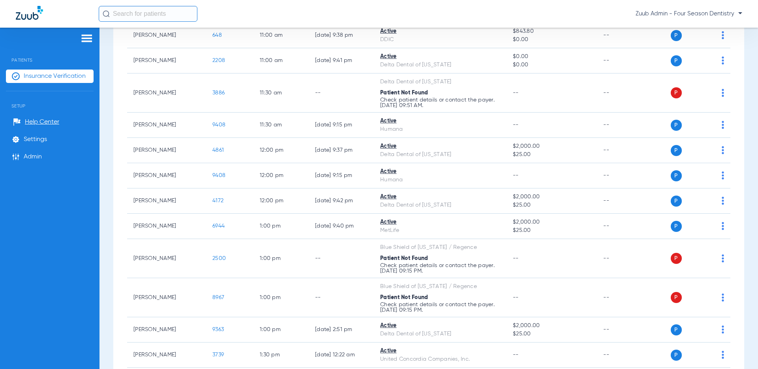
scroll to position [639, 0]
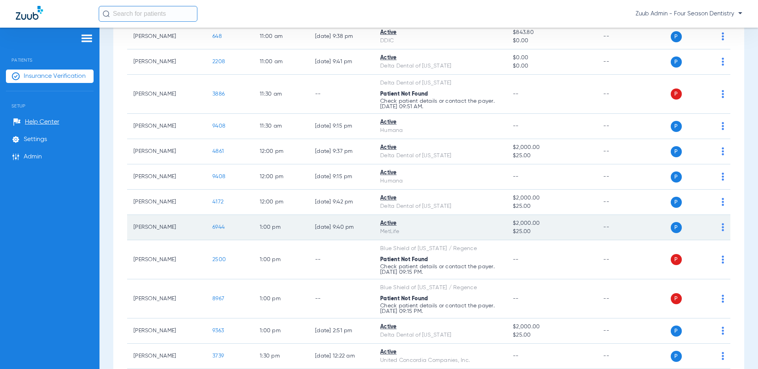
click at [220, 226] on span "6944" at bounding box center [218, 227] width 12 height 6
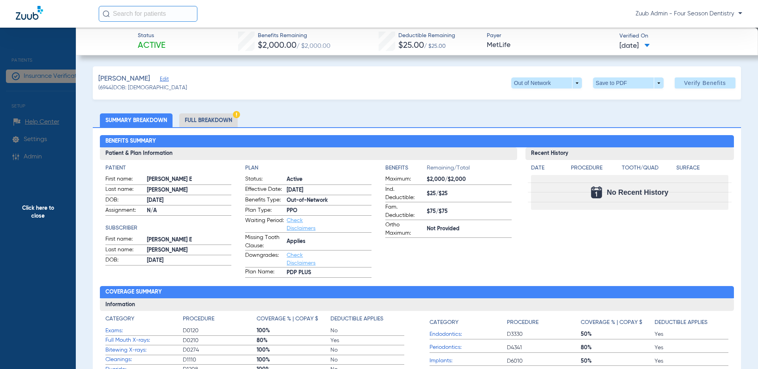
click at [38, 212] on span "Click here to close" at bounding box center [38, 212] width 76 height 369
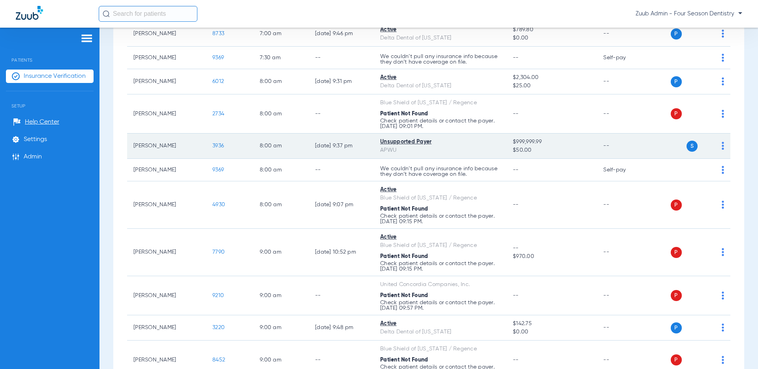
scroll to position [130, 0]
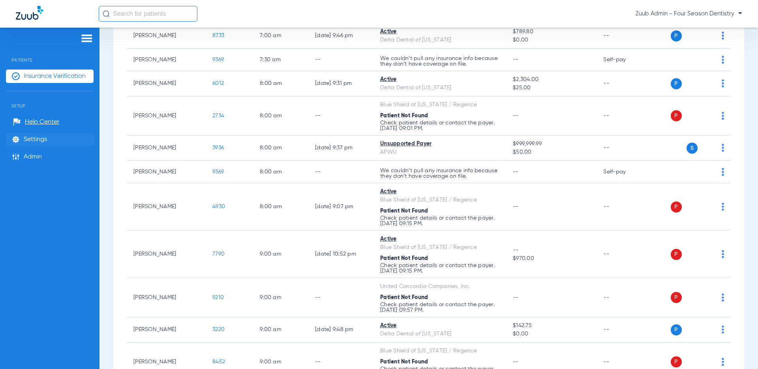
click at [32, 137] on span "Settings" at bounding box center [35, 139] width 23 height 8
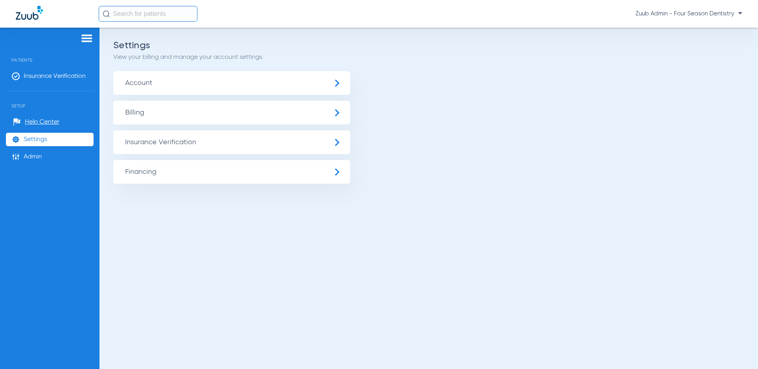
click at [134, 142] on span "Insurance Verification" at bounding box center [231, 142] width 237 height 24
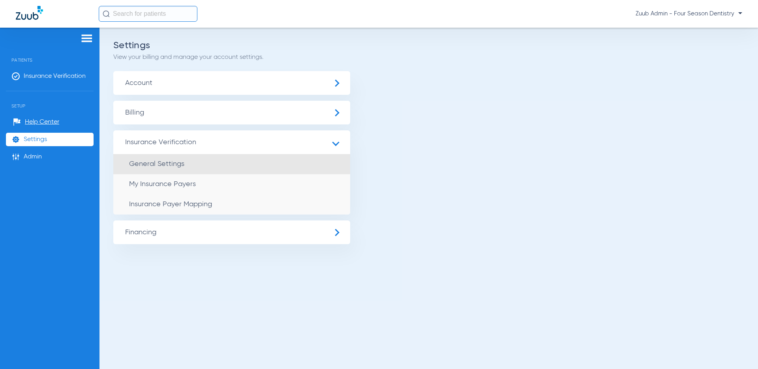
click at [146, 168] on li "General Settings" at bounding box center [231, 164] width 237 height 20
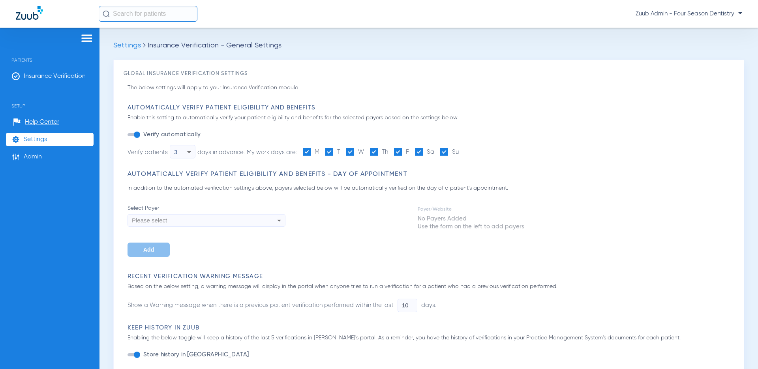
type input "3"
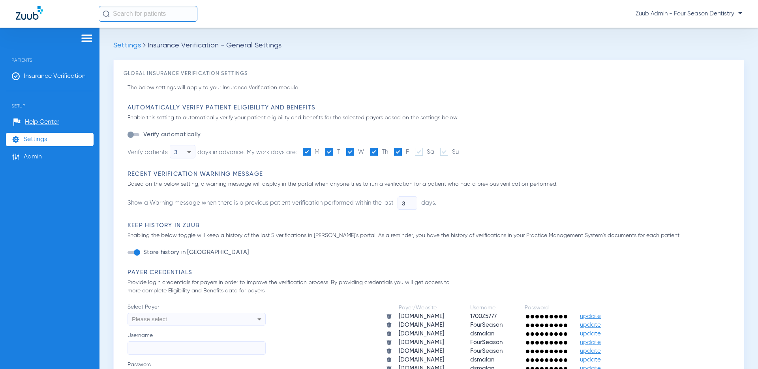
drag, startPoint x: 46, startPoint y: 134, endPoint x: 56, endPoint y: 135, distance: 10.4
click at [46, 134] on li "Settings" at bounding box center [50, 139] width 88 height 13
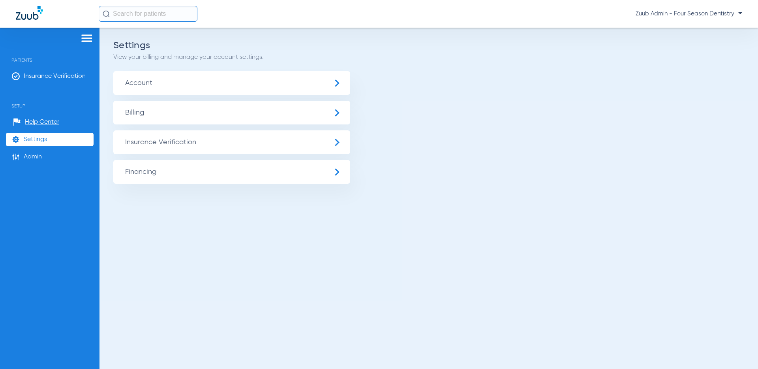
click at [139, 114] on span "Billing" at bounding box center [231, 113] width 237 height 24
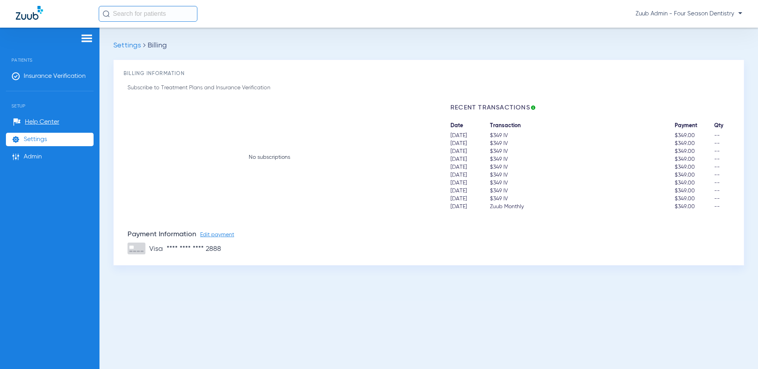
click at [229, 235] on span "Edit payment" at bounding box center [217, 235] width 34 height 6
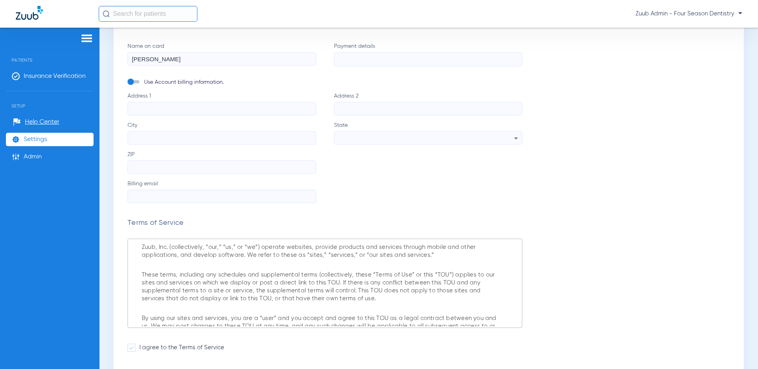
scroll to position [277, 0]
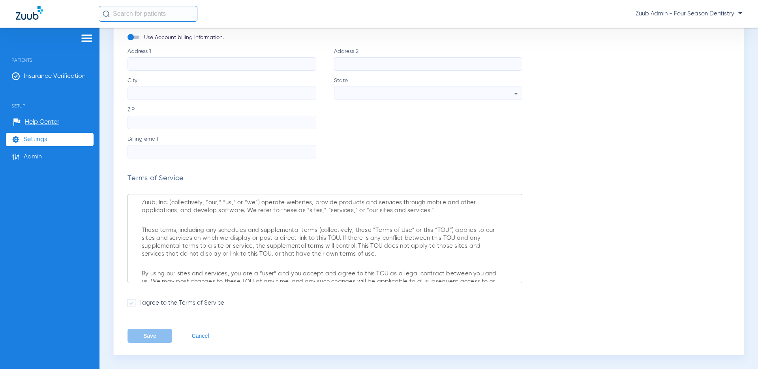
click at [487, 122] on label "ZIP" at bounding box center [325, 117] width 395 height 23
click at [316, 122] on input "ZIP" at bounding box center [222, 122] width 189 height 13
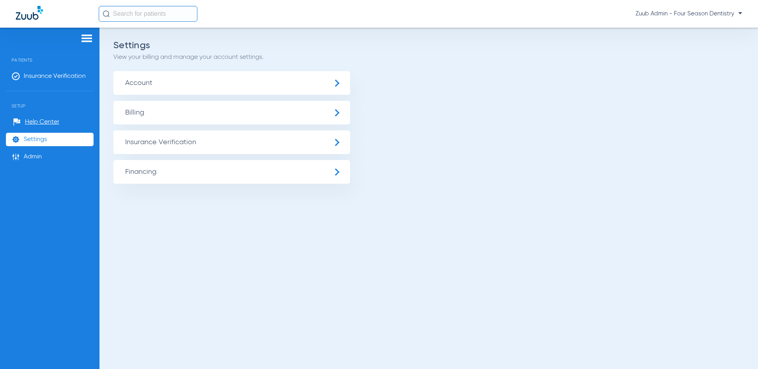
click at [151, 114] on span "Billing" at bounding box center [231, 113] width 237 height 24
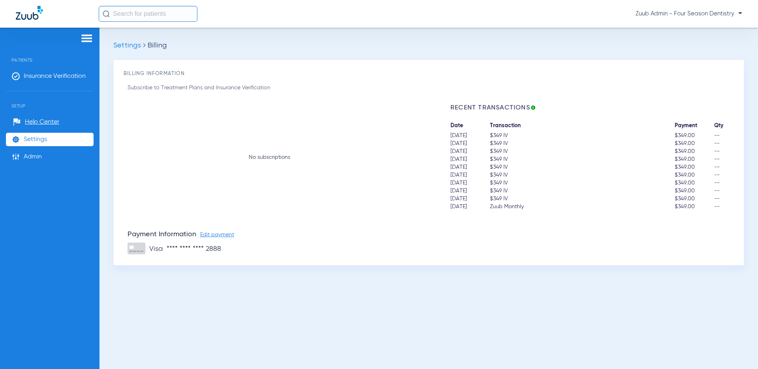
click at [221, 233] on span "Edit payment" at bounding box center [217, 235] width 34 height 6
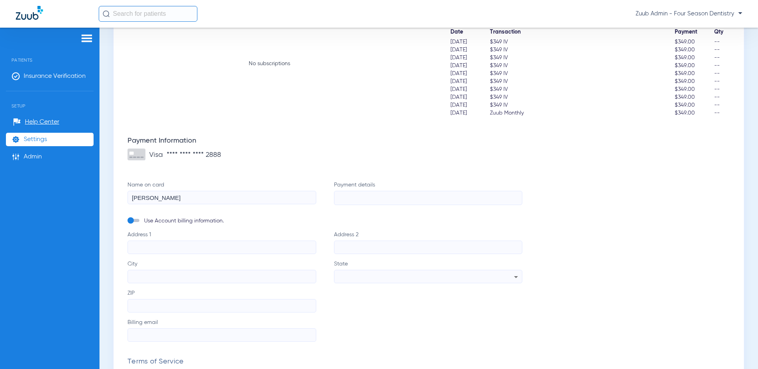
scroll to position [98, 0]
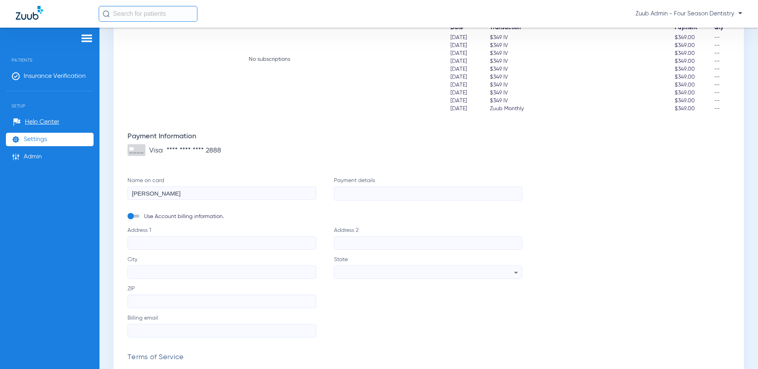
click at [561, 221] on div "Subscribe to Treatment Plans and Insurance Verification No subscriptions Recent…" at bounding box center [429, 255] width 610 height 538
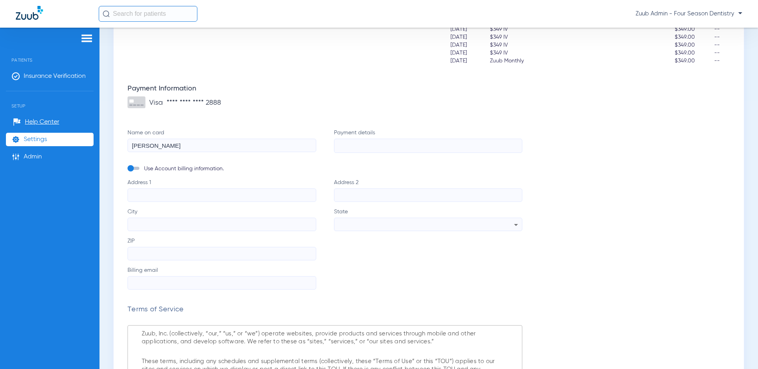
scroll to position [145, 0]
click at [40, 142] on span "Settings" at bounding box center [35, 139] width 23 height 8
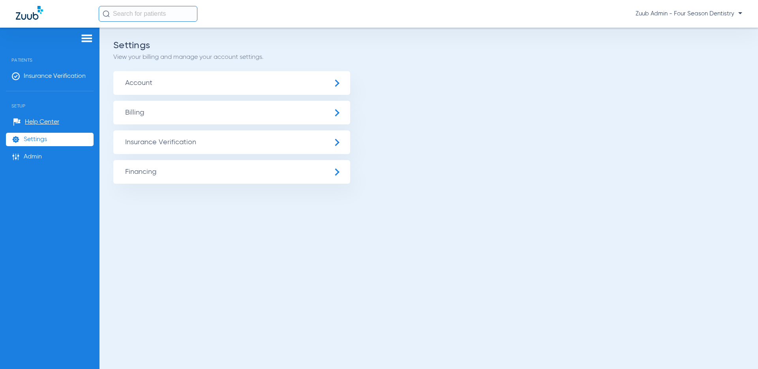
click at [40, 142] on span "Settings" at bounding box center [35, 139] width 23 height 8
click at [8, 140] on li "Settings" at bounding box center [50, 139] width 88 height 13
click at [27, 139] on span "Settings" at bounding box center [35, 139] width 23 height 8
click at [148, 109] on span "Billing" at bounding box center [231, 113] width 237 height 24
click at [150, 84] on span "Account" at bounding box center [231, 83] width 237 height 24
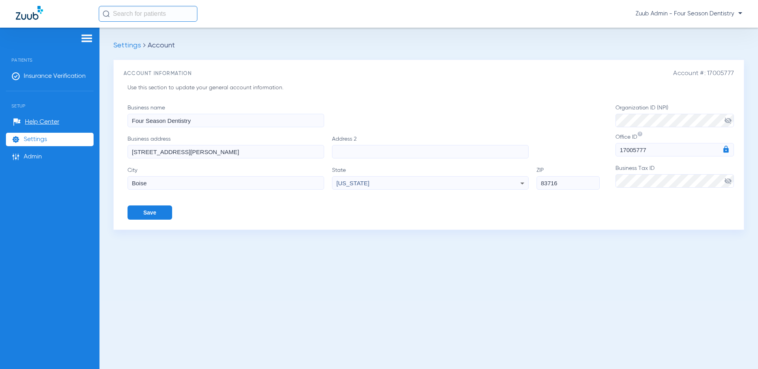
click at [727, 119] on span "visibility_off" at bounding box center [728, 120] width 8 height 8
click at [612, 280] on div "Settings Account Account #: 17005777 Account Information Use this section to up…" at bounding box center [428, 198] width 659 height 341
click at [728, 180] on span "visibility_off" at bounding box center [728, 181] width 8 height 8
click at [558, 298] on div "Settings Account Account #: 17005777 Account Information Use this section to up…" at bounding box center [428, 198] width 659 height 341
click at [50, 139] on li "Settings" at bounding box center [50, 139] width 88 height 13
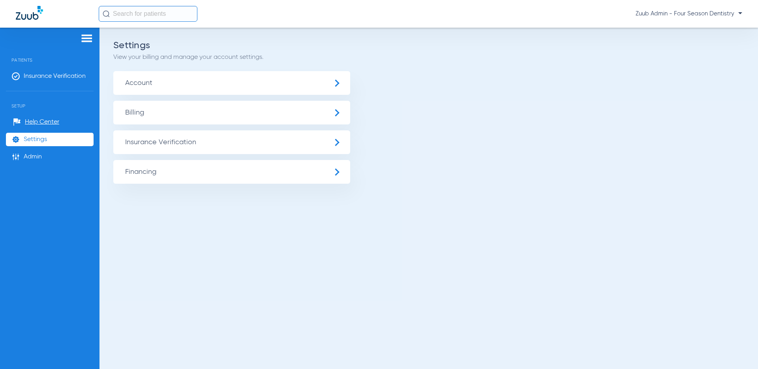
click at [145, 117] on span "Billing" at bounding box center [231, 113] width 237 height 24
